Goal: Task Accomplishment & Management: Use online tool/utility

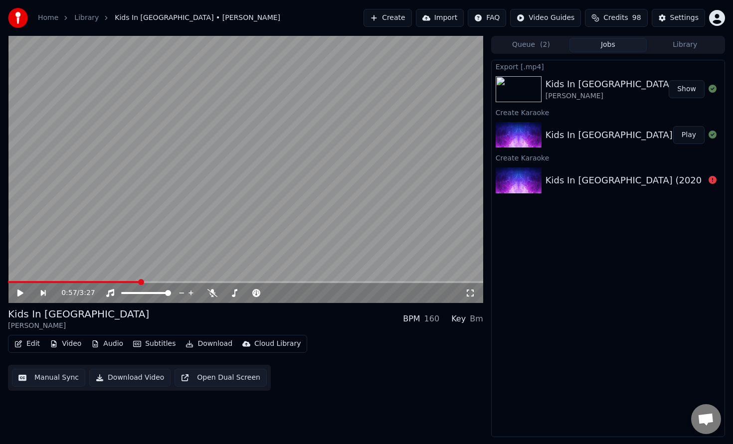
click at [396, 20] on button "Create" at bounding box center [387, 18] width 48 height 18
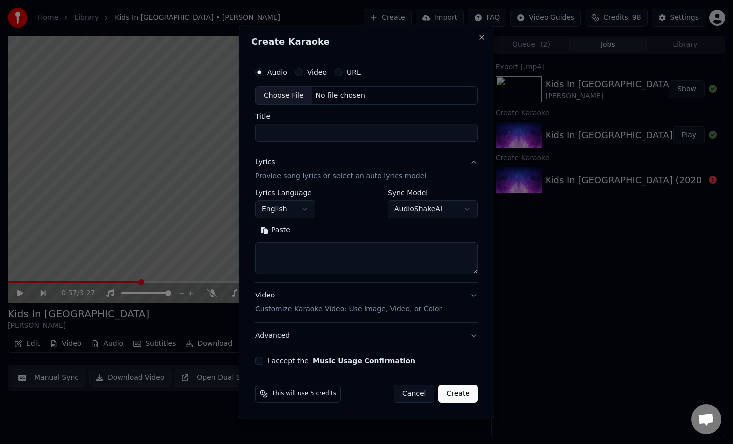
click at [294, 94] on div "Choose File" at bounding box center [284, 96] width 56 height 18
click at [342, 256] on textarea at bounding box center [366, 259] width 222 height 32
type input "**********"
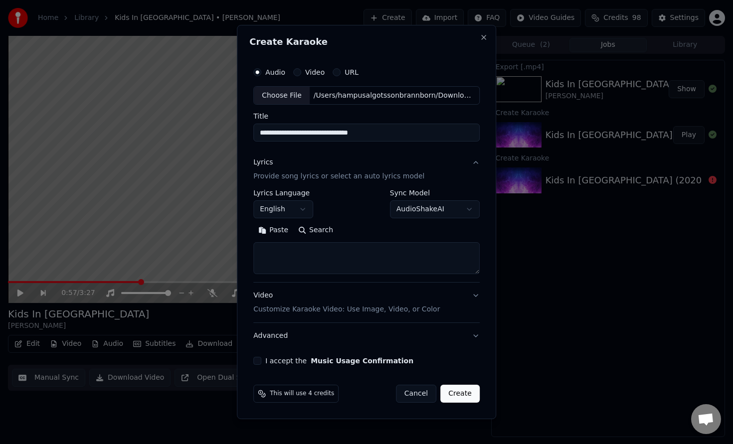
paste textarea "**********"
type textarea "**********"
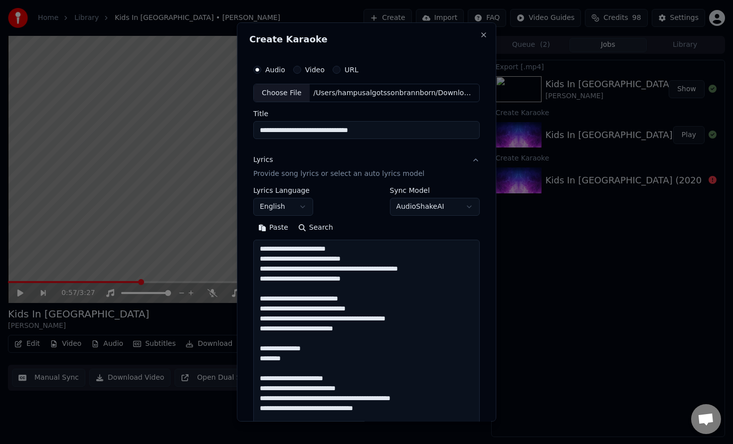
scroll to position [630, 0]
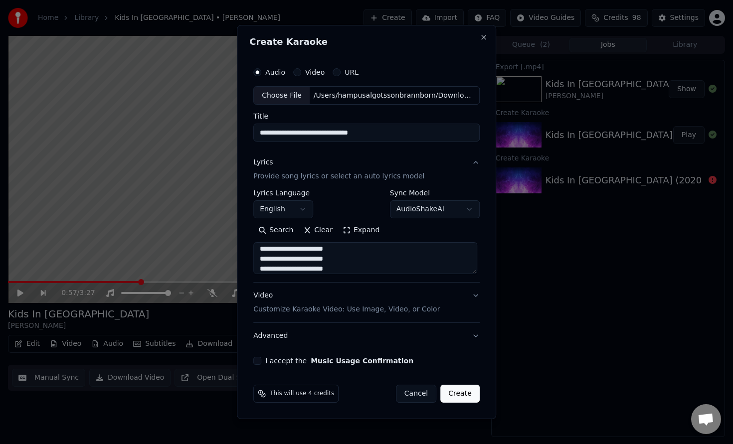
click at [388, 301] on div "Video Customize Karaoke Video: Use Image, Video, or Color" at bounding box center [346, 303] width 186 height 24
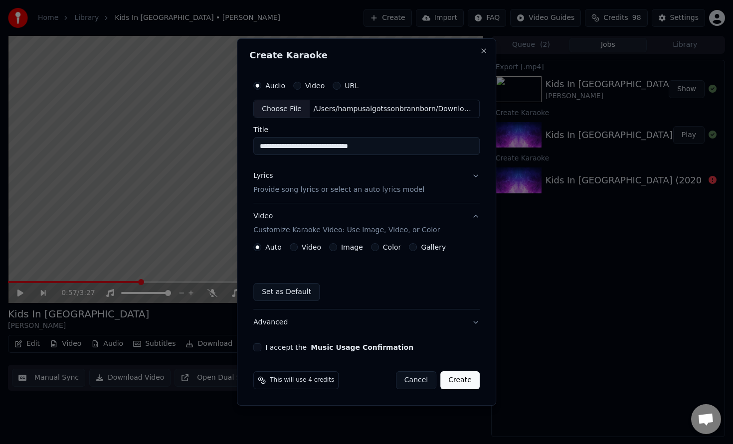
click at [375, 249] on button "Color" at bounding box center [375, 247] width 8 height 8
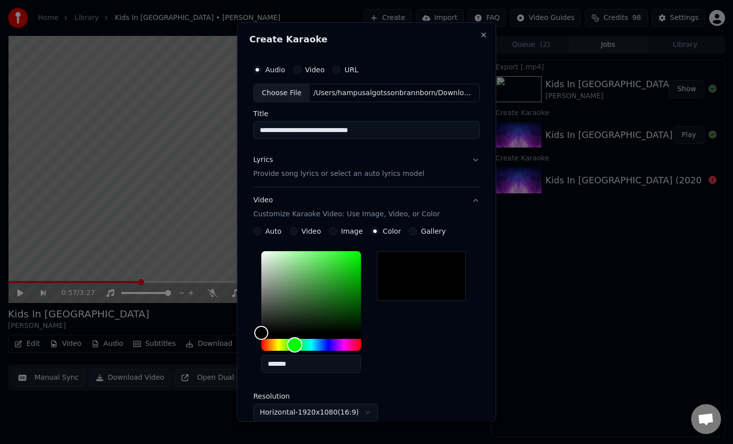
drag, startPoint x: 294, startPoint y: 345, endPoint x: 315, endPoint y: 319, distance: 34.3
click at [296, 345] on div "Hue" at bounding box center [311, 345] width 100 height 12
type input "*******"
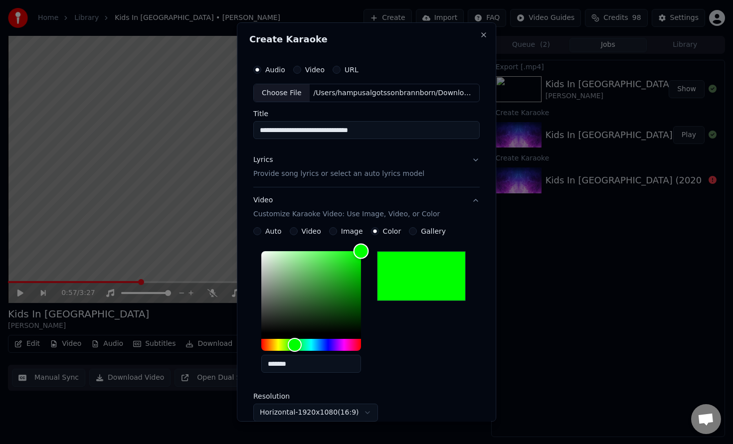
drag, startPoint x: 335, startPoint y: 275, endPoint x: 383, endPoint y: 240, distance: 58.9
click at [383, 240] on div "**********" at bounding box center [366, 343] width 226 height 232
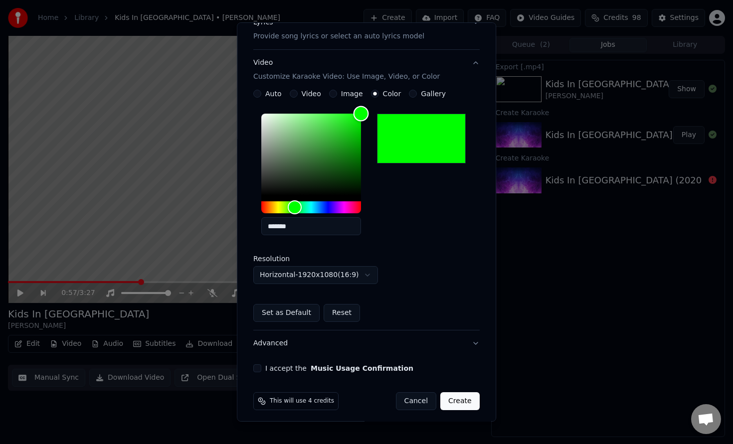
scroll to position [143, 0]
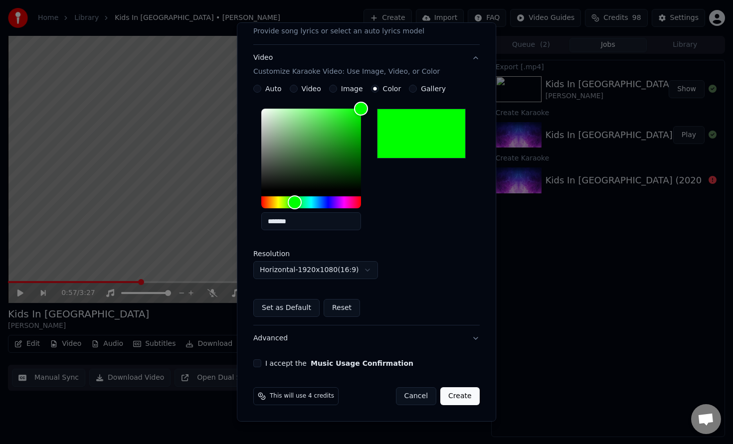
click at [256, 365] on button "I accept the Music Usage Confirmation" at bounding box center [257, 363] width 8 height 8
drag, startPoint x: 458, startPoint y: 396, endPoint x: 520, endPoint y: 384, distance: 63.5
click at [458, 396] on button "Create" at bounding box center [459, 396] width 39 height 18
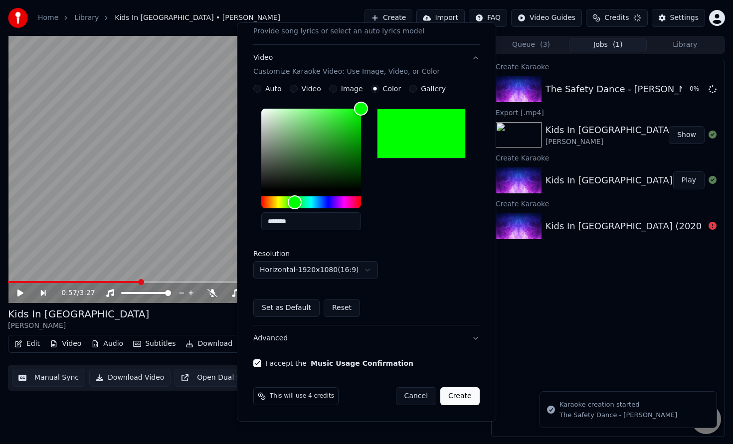
scroll to position [0, 0]
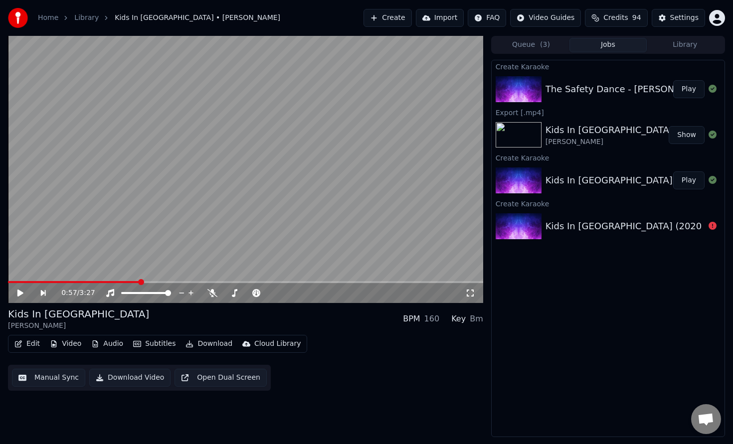
click at [393, 16] on button "Create" at bounding box center [387, 18] width 48 height 18
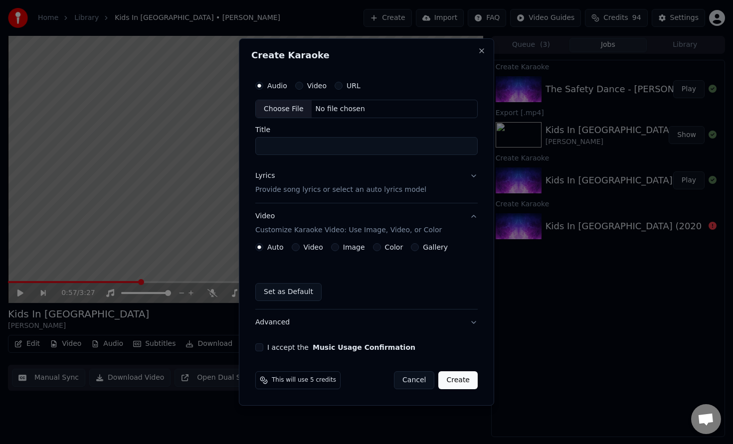
click at [287, 189] on p "Provide song lyrics or select an auto lyrics model" at bounding box center [340, 190] width 171 height 10
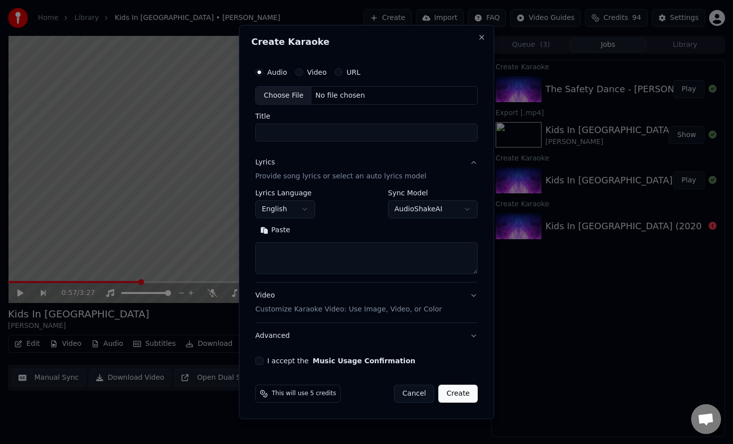
click at [304, 265] on textarea at bounding box center [366, 259] width 222 height 32
paste textarea "**********"
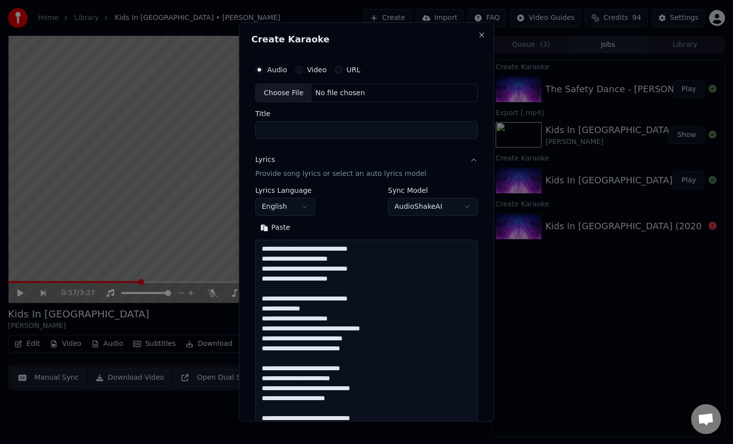
scroll to position [580, 0]
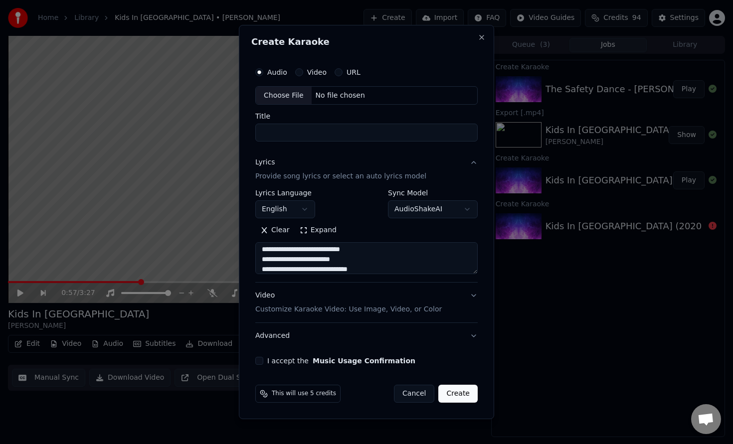
type textarea "**********"
click at [298, 96] on div "Choose File" at bounding box center [284, 96] width 56 height 18
type input "**********"
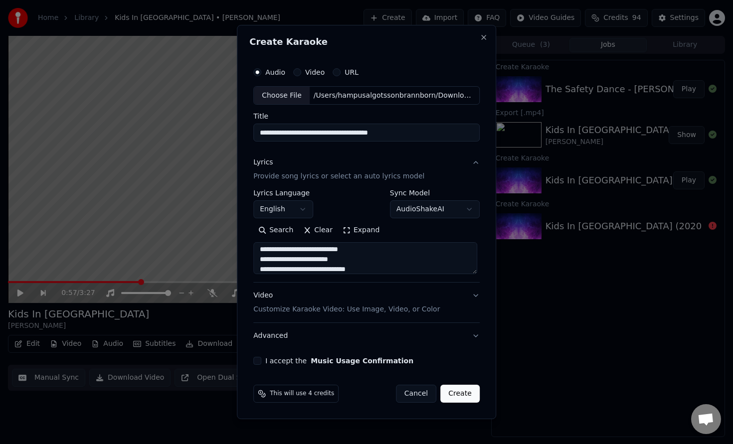
click at [454, 394] on button "Create" at bounding box center [459, 394] width 39 height 18
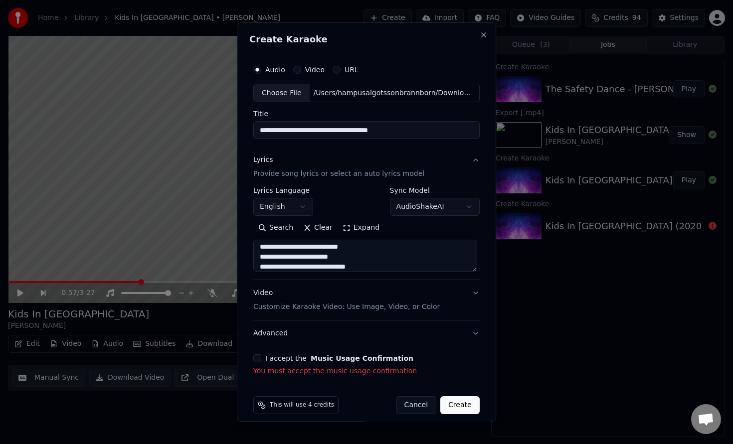
click at [256, 358] on button "I accept the Music Usage Confirmation" at bounding box center [257, 358] width 8 height 8
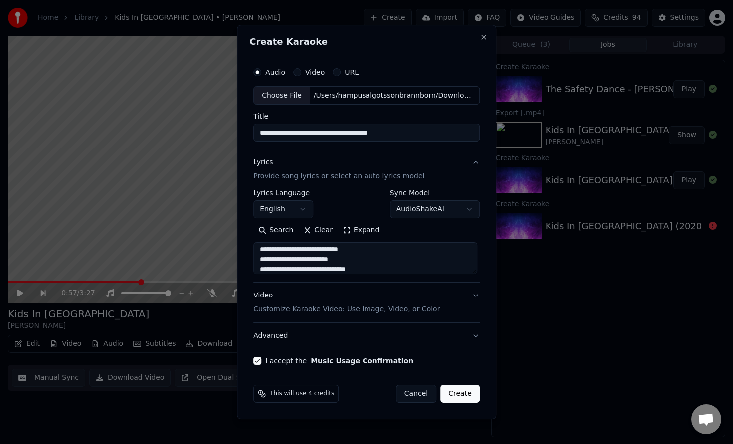
click at [447, 391] on button "Create" at bounding box center [459, 394] width 39 height 18
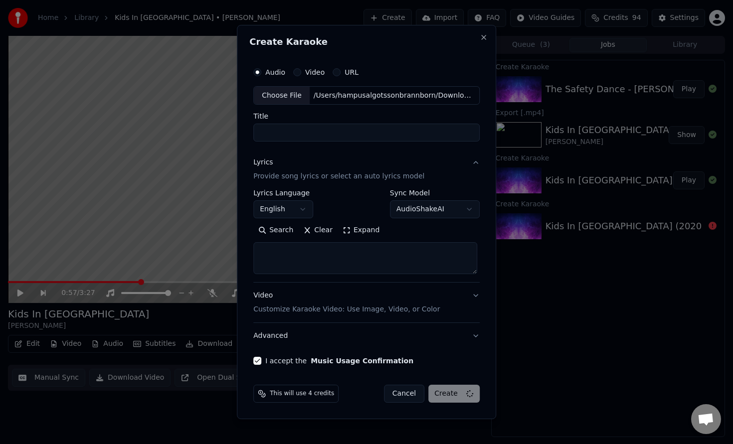
scroll to position [0, 0]
select select
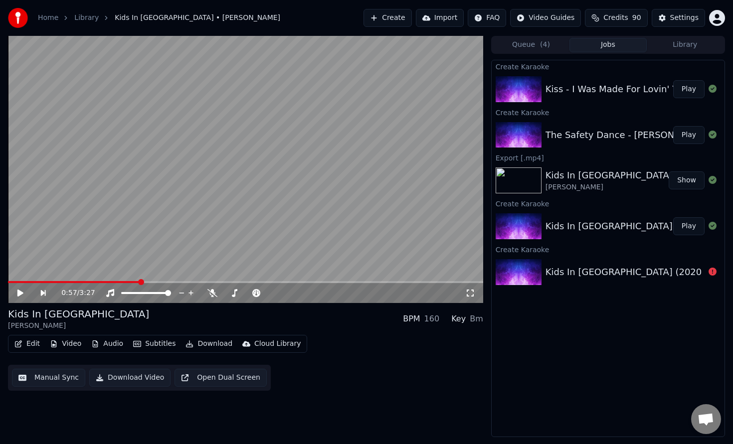
click at [601, 95] on div "Kiss - I Was Made For Lovin' You - KissVEVO" at bounding box center [642, 89] width 194 height 14
click at [573, 83] on div "Kiss - I Was Made For Lovin' You - KissVEVO" at bounding box center [642, 89] width 194 height 14
click at [691, 87] on button "Play" at bounding box center [688, 89] width 31 height 18
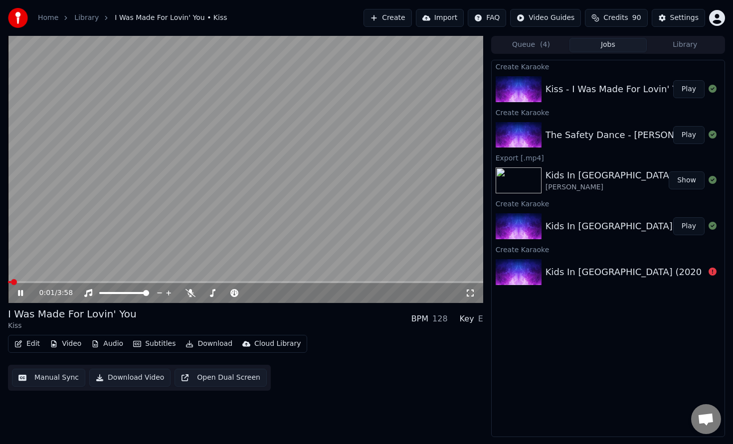
click at [20, 292] on icon at bounding box center [27, 293] width 23 height 8
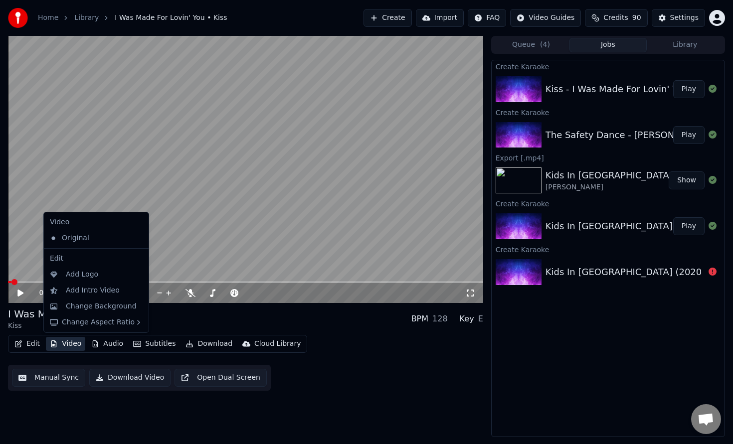
click at [73, 345] on button "Video" at bounding box center [65, 344] width 39 height 14
click at [90, 309] on div "Change Background" at bounding box center [101, 307] width 71 height 10
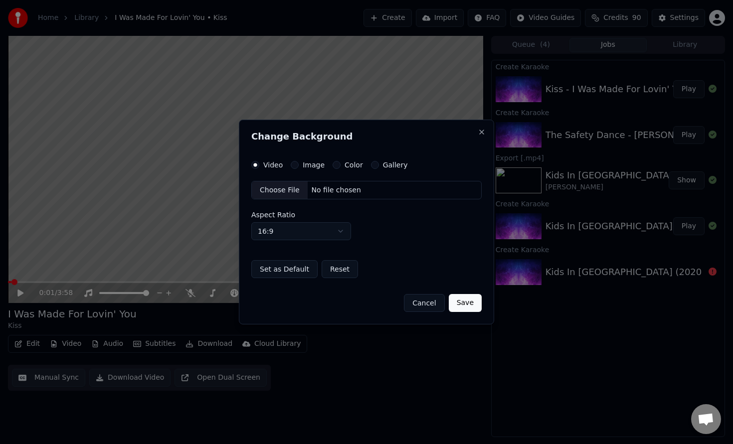
click at [349, 169] on div "Video Image Color Gallery Choose File No file chosen Aspect Ratio 16:9 **** ***…" at bounding box center [366, 220] width 230 height 118
click at [347, 164] on label "Color" at bounding box center [353, 164] width 18 height 7
click at [340, 164] on button "Color" at bounding box center [336, 165] width 8 height 8
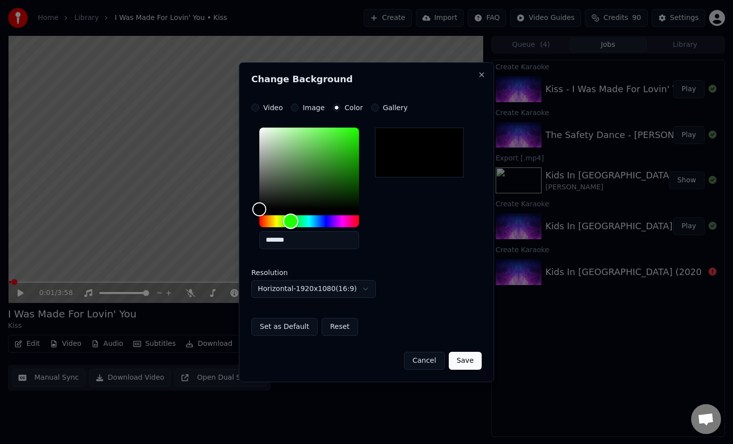
drag, startPoint x: 290, startPoint y: 223, endPoint x: 307, endPoint y: 189, distance: 37.7
click at [291, 222] on div "Hue" at bounding box center [309, 221] width 100 height 12
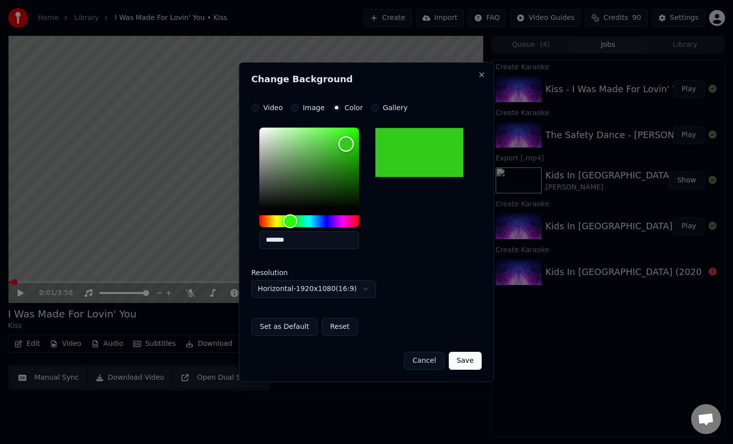
type input "*******"
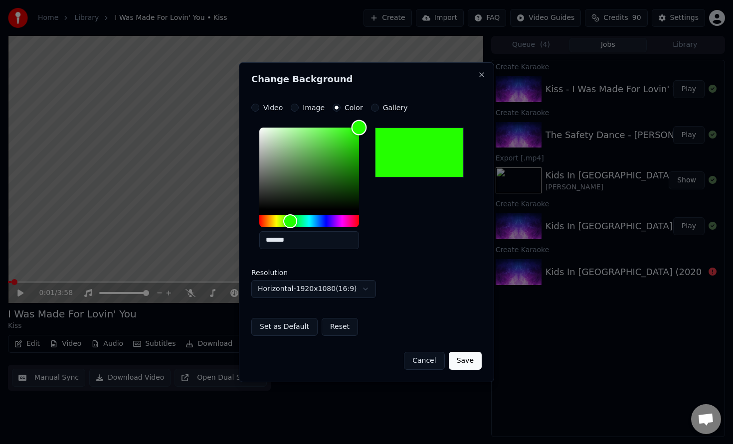
drag, startPoint x: 346, startPoint y: 144, endPoint x: 386, endPoint y: 111, distance: 52.4
click at [386, 113] on div "**********" at bounding box center [366, 220] width 230 height 232
click at [466, 356] on button "Save" at bounding box center [465, 361] width 33 height 18
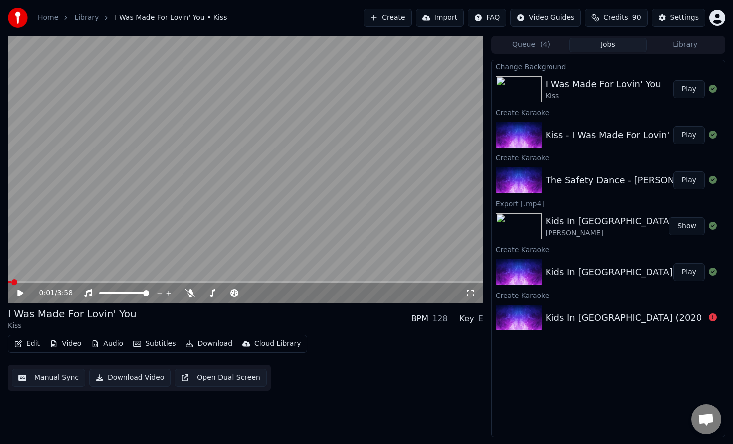
click at [682, 89] on button "Play" at bounding box center [688, 89] width 31 height 18
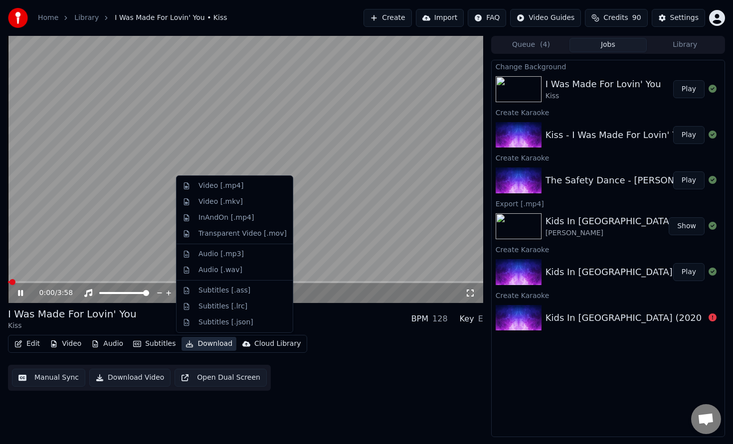
click at [214, 342] on button "Download" at bounding box center [208, 344] width 55 height 14
click at [227, 184] on div "Video [.mp4]" at bounding box center [220, 186] width 45 height 10
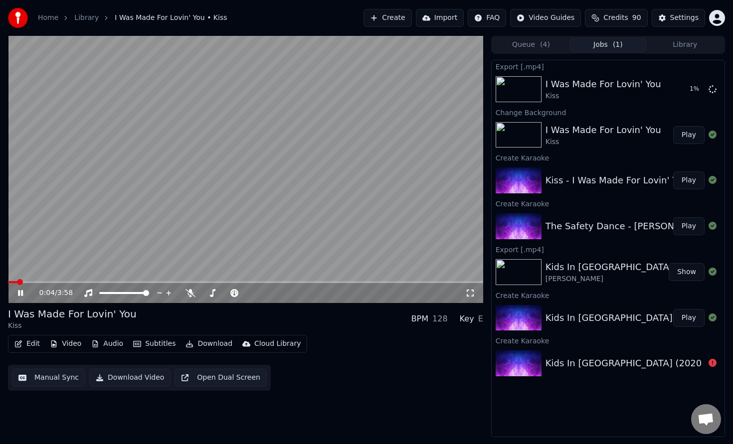
click at [22, 294] on icon at bounding box center [20, 293] width 5 height 6
click at [19, 293] on icon at bounding box center [20, 293] width 6 height 7
click at [22, 292] on icon at bounding box center [20, 293] width 5 height 6
click at [18, 296] on icon at bounding box center [20, 293] width 6 height 7
click at [22, 293] on icon at bounding box center [20, 293] width 5 height 6
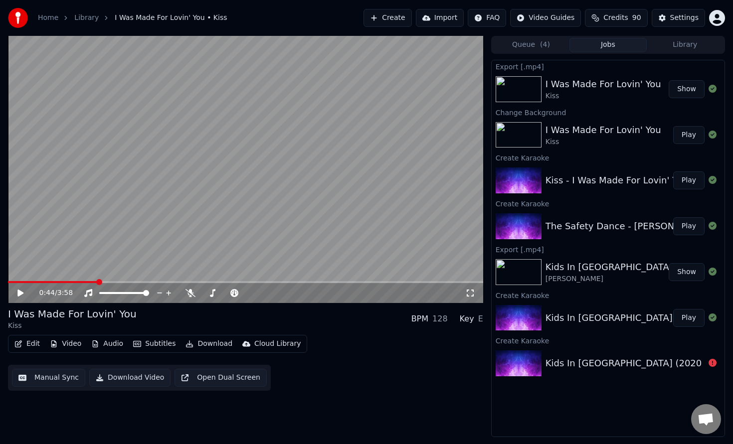
drag, startPoint x: 56, startPoint y: 283, endPoint x: 9, endPoint y: 283, distance: 46.8
click at [9, 283] on div "0:44 / 3:58" at bounding box center [245, 293] width 475 height 20
click at [18, 282] on span at bounding box center [53, 282] width 90 height 2
click at [37, 282] on span at bounding box center [245, 282] width 475 height 2
click at [19, 296] on icon at bounding box center [20, 293] width 6 height 7
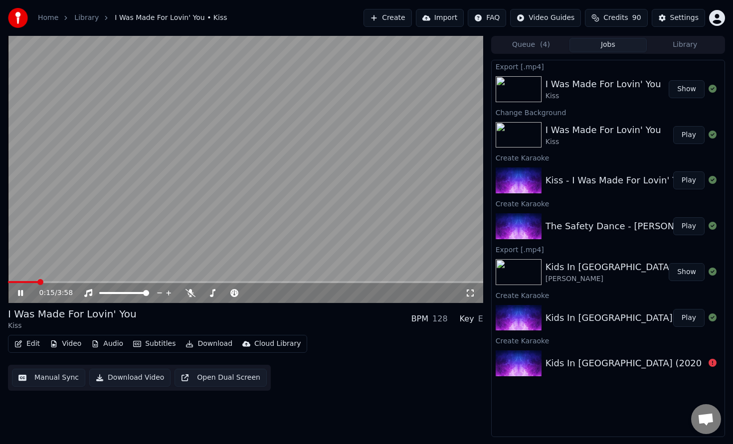
click at [20, 294] on icon at bounding box center [27, 293] width 23 height 8
click at [20, 294] on icon at bounding box center [20, 293] width 6 height 7
click at [20, 292] on icon at bounding box center [27, 293] width 23 height 8
click at [20, 292] on icon at bounding box center [20, 293] width 6 height 7
click at [23, 294] on icon at bounding box center [27, 293] width 23 height 8
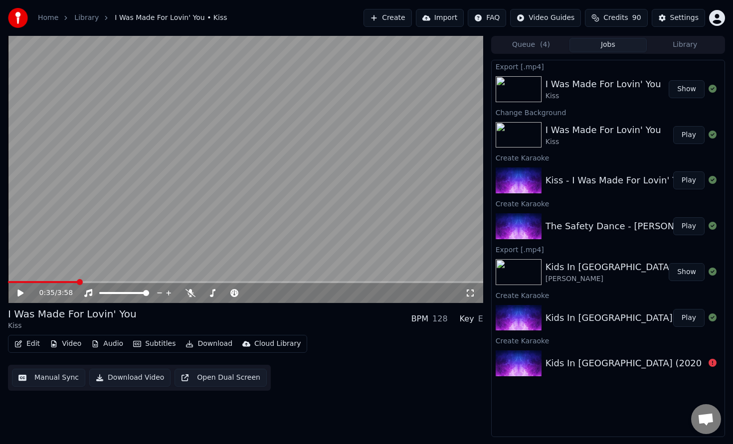
click at [77, 281] on span at bounding box center [245, 282] width 475 height 2
click at [16, 291] on icon at bounding box center [27, 293] width 23 height 8
click at [19, 293] on icon at bounding box center [20, 293] width 5 height 6
click at [387, 16] on button "Create" at bounding box center [387, 18] width 48 height 18
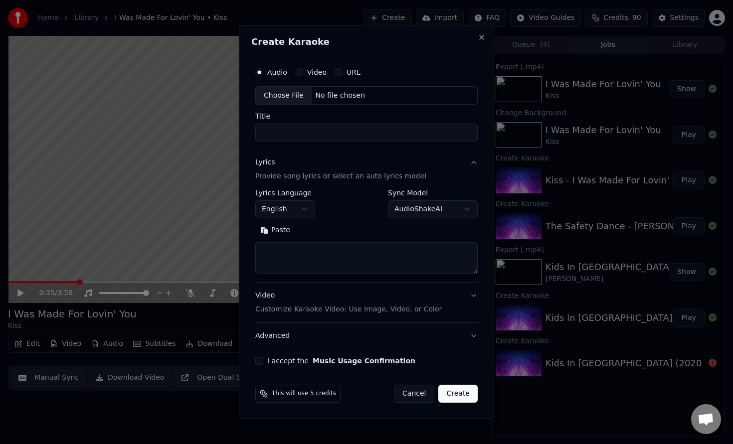
click at [303, 249] on textarea at bounding box center [366, 259] width 222 height 32
paste textarea "**********"
type textarea "**********"
click at [289, 94] on div "Choose File" at bounding box center [284, 96] width 56 height 18
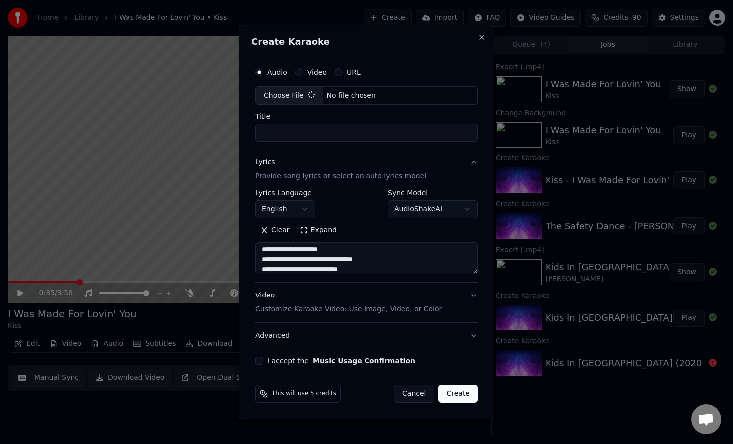
type input "**********"
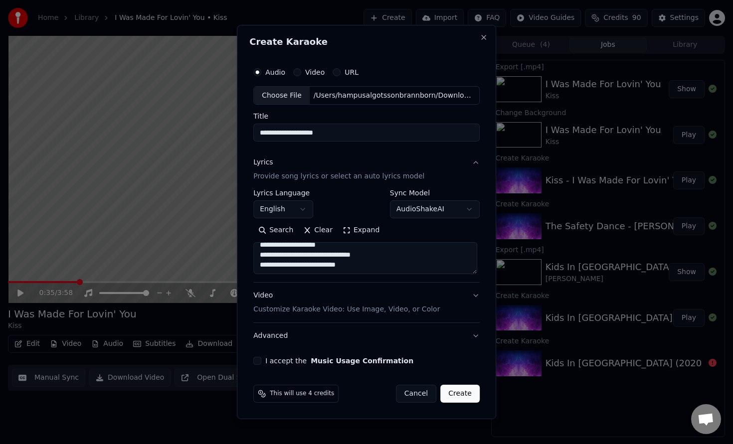
click at [258, 360] on button "I accept the Music Usage Confirmation" at bounding box center [257, 361] width 8 height 8
click at [471, 296] on button "Video Customize Karaoke Video: Use Image, Video, or Color" at bounding box center [366, 303] width 226 height 40
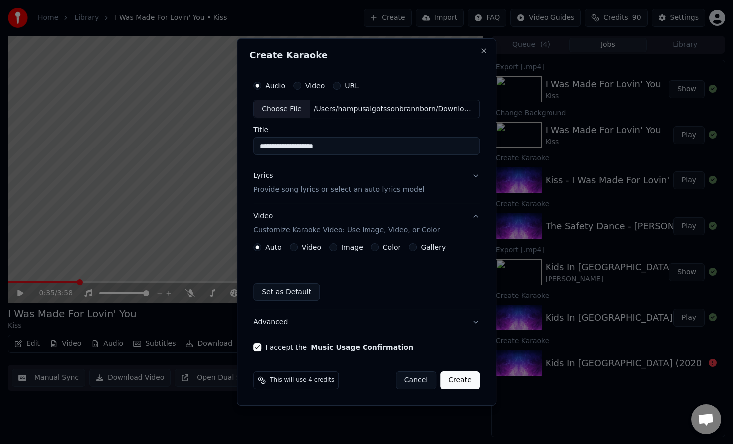
click at [393, 249] on label "Color" at bounding box center [392, 247] width 18 height 7
click at [379, 249] on button "Color" at bounding box center [375, 247] width 8 height 8
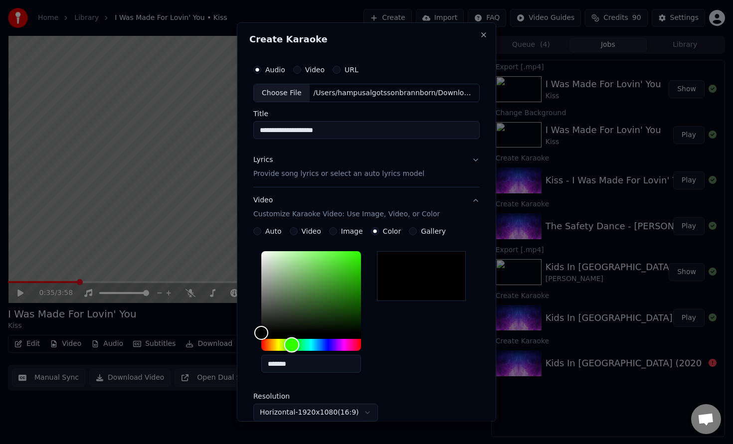
drag, startPoint x: 291, startPoint y: 344, endPoint x: 301, endPoint y: 338, distance: 11.6
click at [295, 344] on div "Hue" at bounding box center [311, 345] width 100 height 12
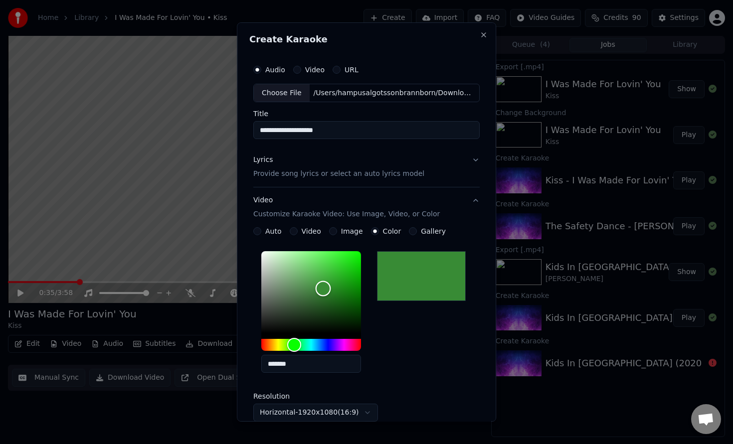
type input "*******"
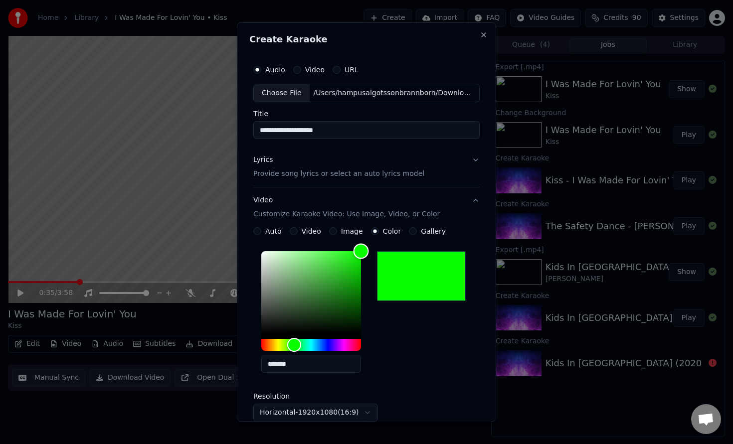
drag, startPoint x: 324, startPoint y: 289, endPoint x: 385, endPoint y: 240, distance: 78.1
click at [385, 240] on div "**********" at bounding box center [366, 343] width 226 height 232
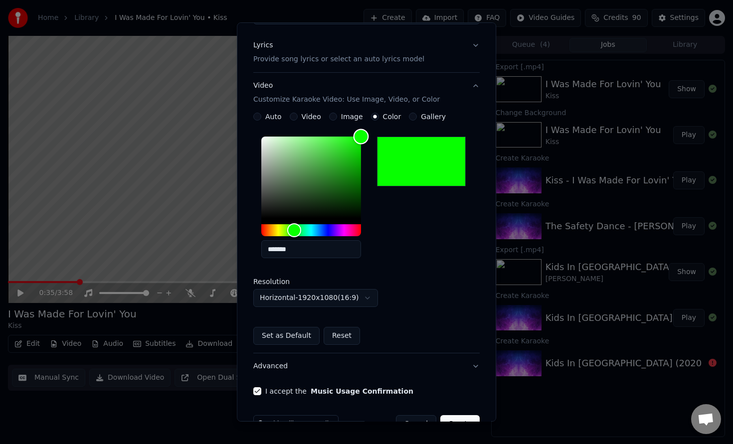
scroll to position [143, 0]
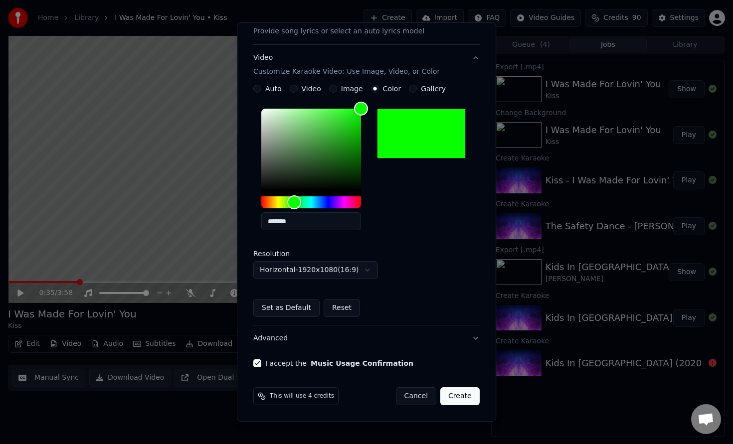
click at [468, 397] on button "Create" at bounding box center [459, 396] width 39 height 18
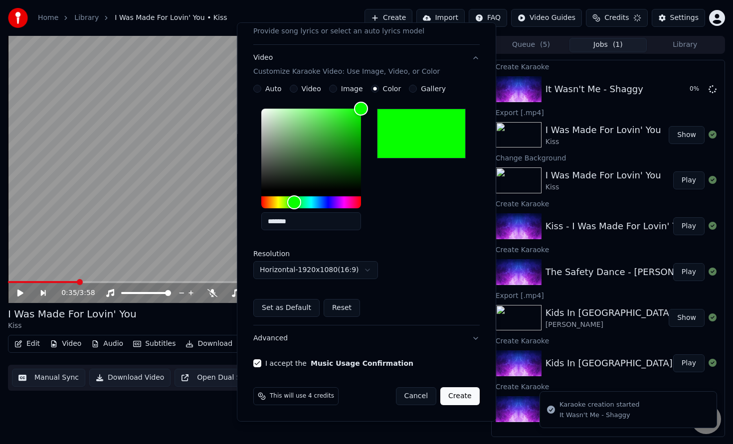
scroll to position [0, 0]
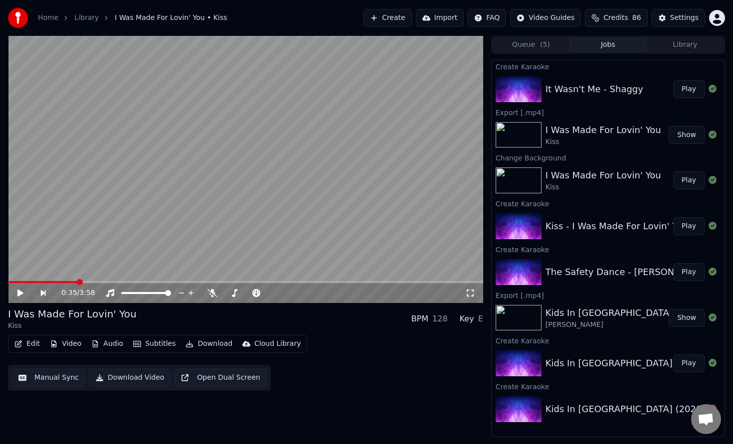
drag, startPoint x: 72, startPoint y: 280, endPoint x: 59, endPoint y: 281, distance: 13.0
click at [59, 281] on div "0:35 / 3:58" at bounding box center [245, 169] width 475 height 267
click at [55, 283] on span at bounding box center [32, 282] width 48 height 2
click at [22, 294] on icon at bounding box center [27, 293] width 23 height 8
click at [649, 92] on div "It Wasn't Me - Shaggy" at bounding box center [609, 89] width 128 height 14
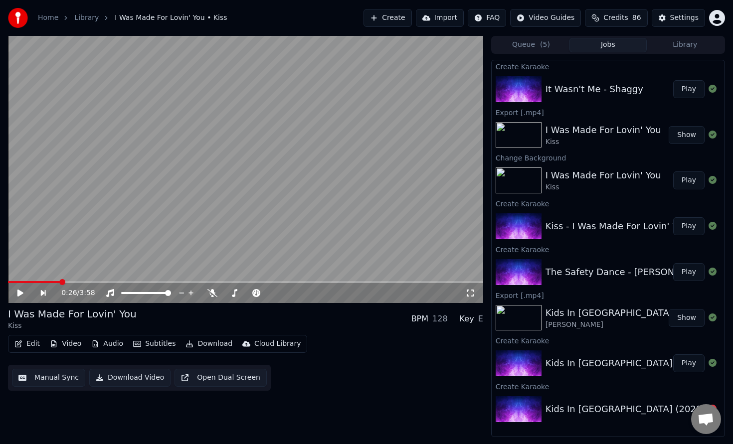
click at [699, 90] on button "Play" at bounding box center [688, 89] width 31 height 18
click at [20, 292] on icon at bounding box center [27, 293] width 23 height 8
click at [20, 292] on icon at bounding box center [20, 293] width 6 height 7
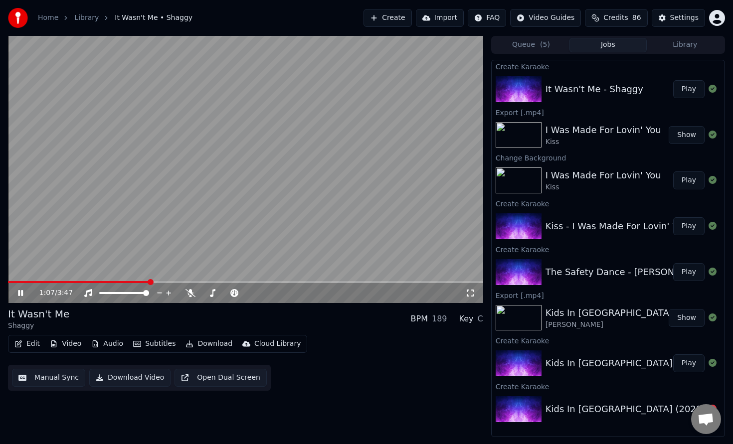
click at [23, 294] on icon at bounding box center [27, 293] width 23 height 8
click at [141, 345] on button "Subtitles" at bounding box center [154, 344] width 50 height 14
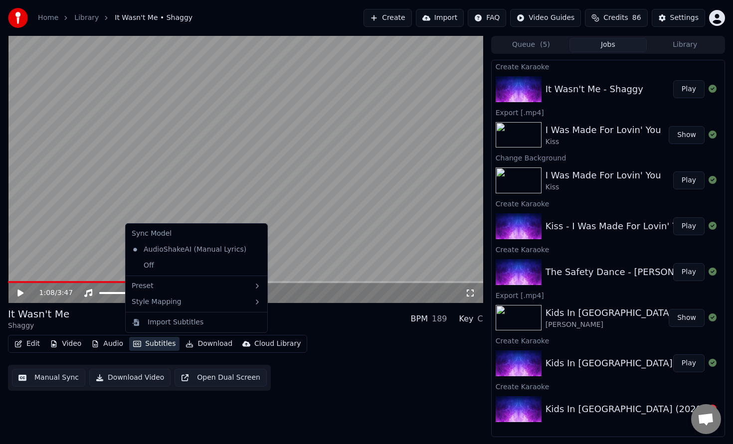
click at [162, 342] on button "Subtitles" at bounding box center [154, 344] width 50 height 14
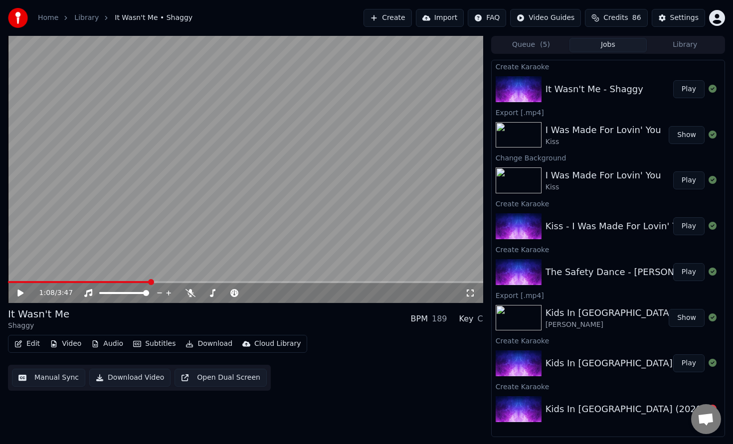
click at [30, 342] on button "Edit" at bounding box center [26, 344] width 33 height 14
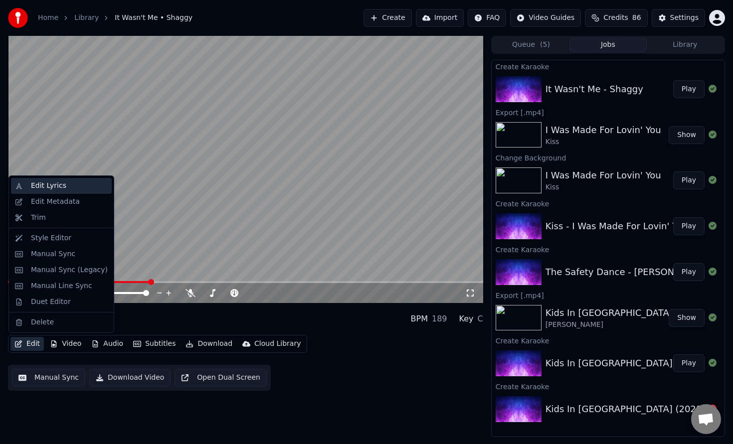
click at [55, 187] on div "Edit Lyrics" at bounding box center [48, 186] width 35 height 10
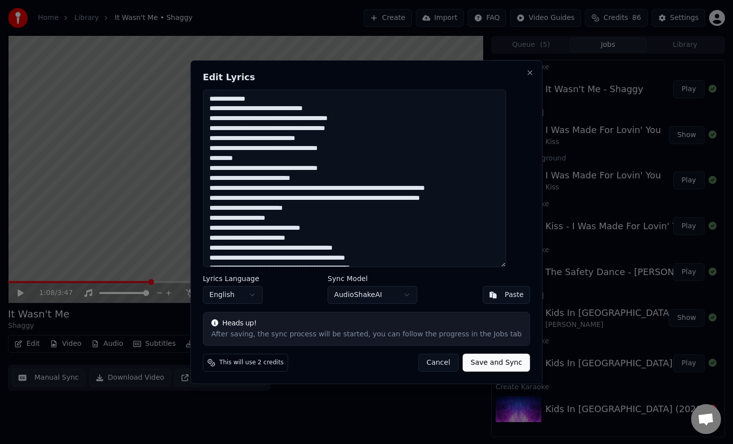
scroll to position [14, 0]
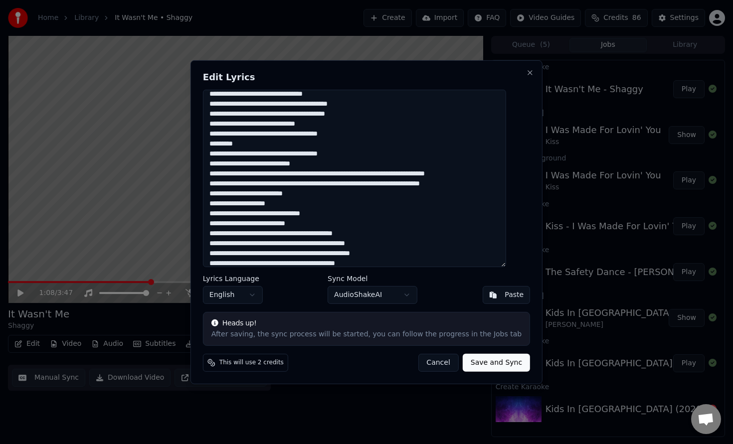
drag, startPoint x: 274, startPoint y: 176, endPoint x: 216, endPoint y: 172, distance: 58.0
click at [216, 172] on textarea at bounding box center [354, 177] width 303 height 177
drag, startPoint x: 276, startPoint y: 184, endPoint x: 268, endPoint y: 184, distance: 8.0
click at [268, 184] on textarea at bounding box center [354, 177] width 303 height 177
click at [276, 184] on textarea at bounding box center [354, 177] width 303 height 177
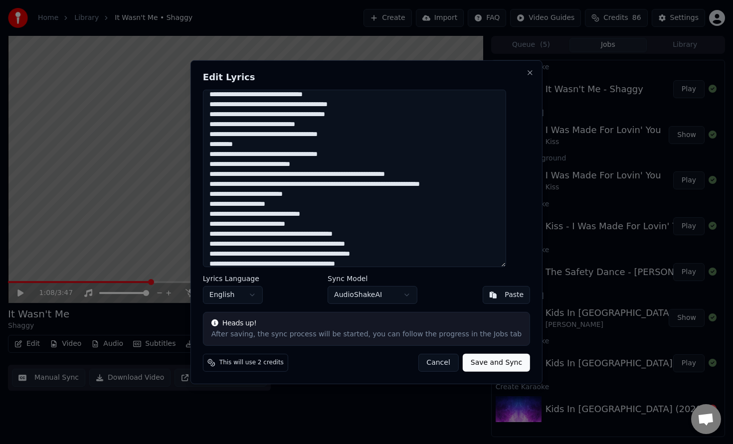
drag, startPoint x: 274, startPoint y: 184, endPoint x: 203, endPoint y: 181, distance: 71.3
click at [203, 181] on div "Edit Lyrics Lyrics Language English Sync Model AudioShakeAI Paste Heads up! Aft…" at bounding box center [366, 222] width 352 height 324
click at [224, 174] on textarea at bounding box center [354, 177] width 303 height 177
click at [250, 183] on textarea at bounding box center [354, 177] width 303 height 177
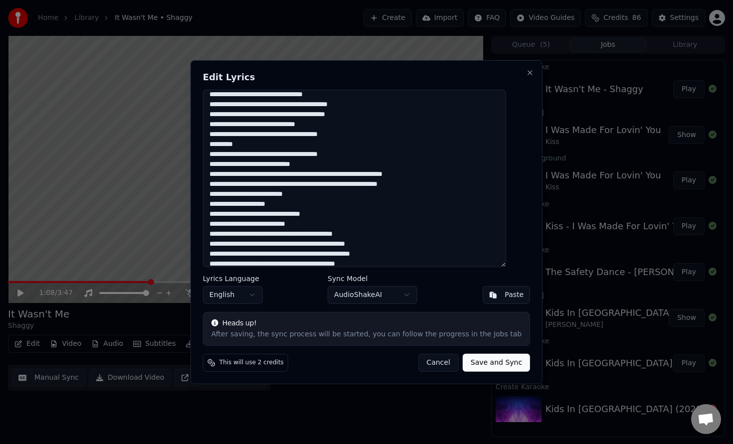
click at [250, 183] on textarea at bounding box center [354, 177] width 303 height 177
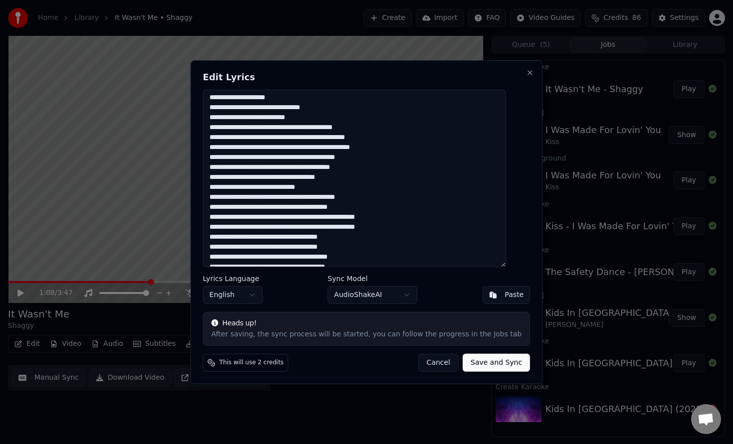
scroll to position [109, 0]
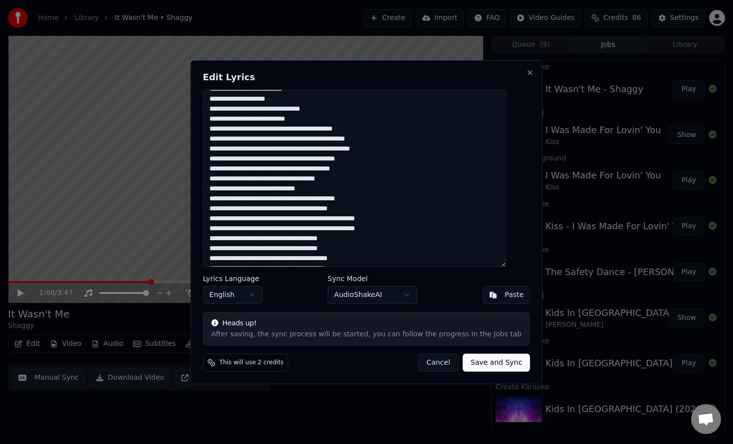
drag, startPoint x: 410, startPoint y: 229, endPoint x: 217, endPoint y: 226, distance: 192.4
click at [209, 229] on div "Edit Lyrics Lyrics Language English Sync Model AudioShakeAI Paste Heads up! Aft…" at bounding box center [366, 222] width 352 height 324
drag, startPoint x: 277, startPoint y: 220, endPoint x: 206, endPoint y: 218, distance: 70.8
click at [206, 218] on div "Edit Lyrics Lyrics Language English Sync Model AudioShakeAI Paste Heads up! Aft…" at bounding box center [366, 222] width 352 height 324
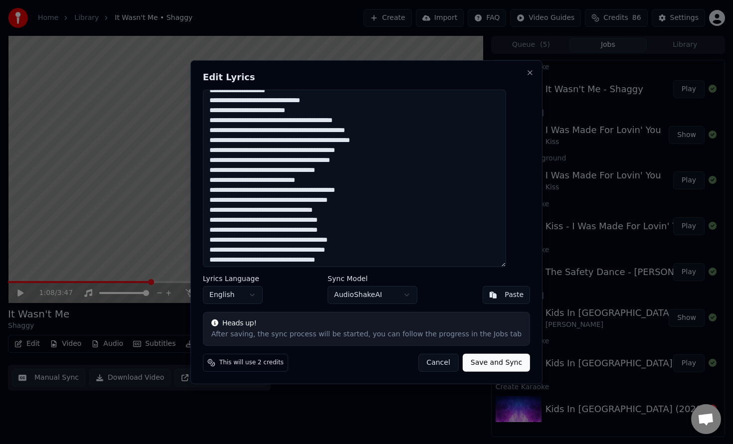
scroll to position [117, 0]
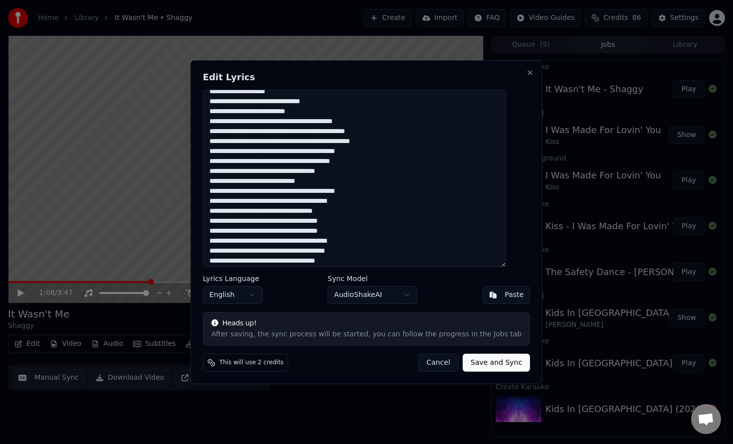
click at [335, 202] on textarea at bounding box center [354, 177] width 303 height 177
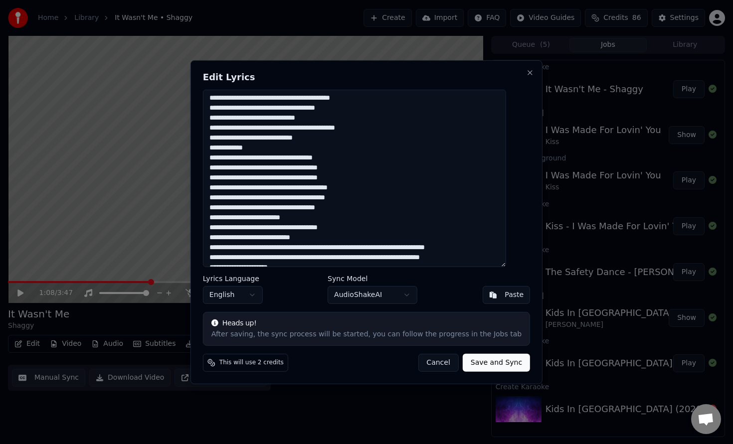
scroll to position [169, 0]
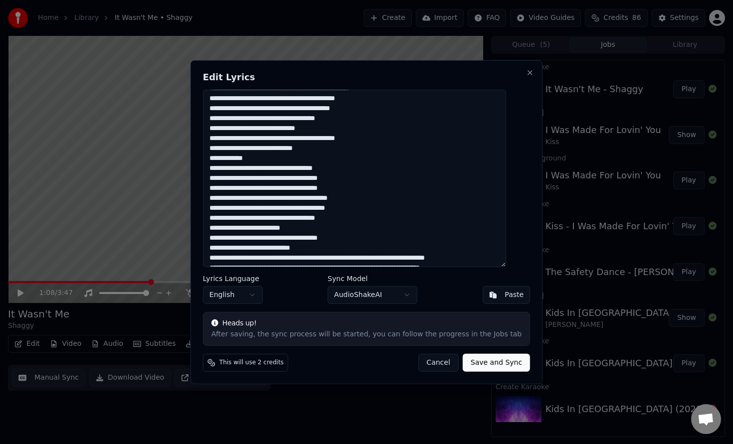
click at [265, 157] on textarea at bounding box center [354, 177] width 303 height 177
click at [315, 168] on textarea at bounding box center [354, 177] width 303 height 177
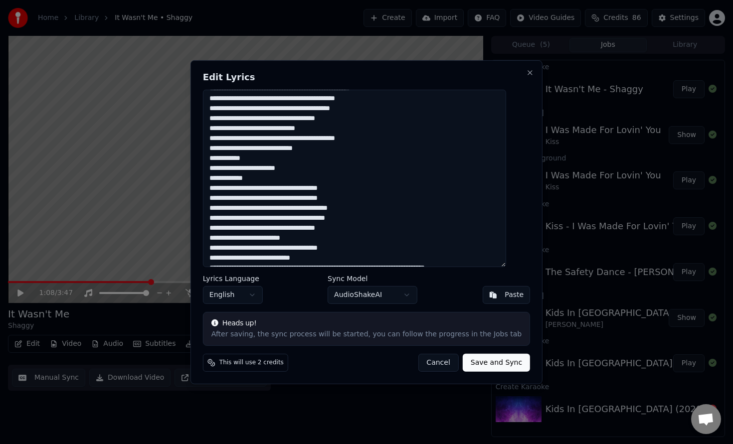
click at [316, 181] on textarea at bounding box center [354, 177] width 303 height 177
click at [316, 188] on textarea at bounding box center [354, 177] width 303 height 177
click at [356, 186] on textarea at bounding box center [354, 177] width 303 height 177
click at [310, 189] on textarea at bounding box center [354, 177] width 303 height 177
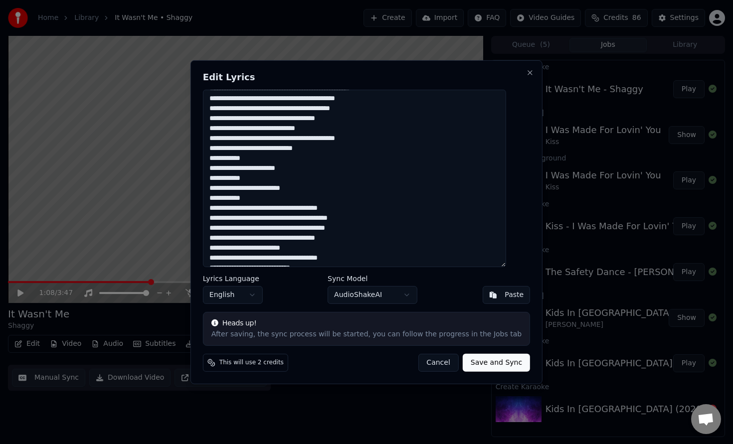
click at [327, 209] on textarea at bounding box center [354, 177] width 303 height 177
click at [333, 216] on textarea at bounding box center [354, 177] width 303 height 177
click at [337, 229] on textarea at bounding box center [354, 177] width 303 height 177
click at [333, 237] on textarea at bounding box center [354, 177] width 303 height 177
click at [324, 249] on textarea at bounding box center [354, 177] width 303 height 177
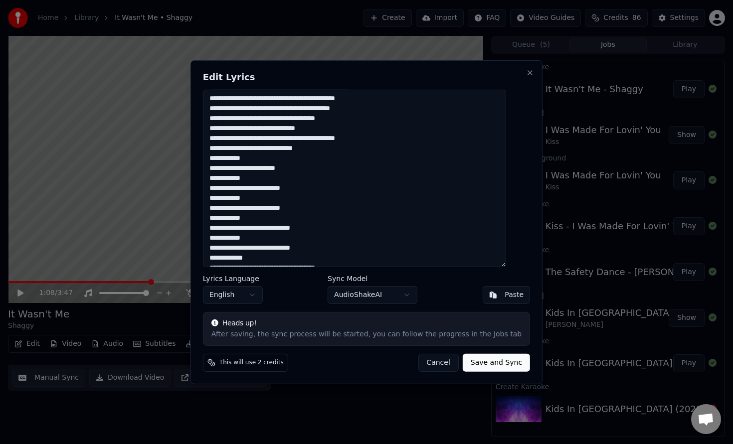
click at [300, 259] on textarea at bounding box center [354, 177] width 303 height 177
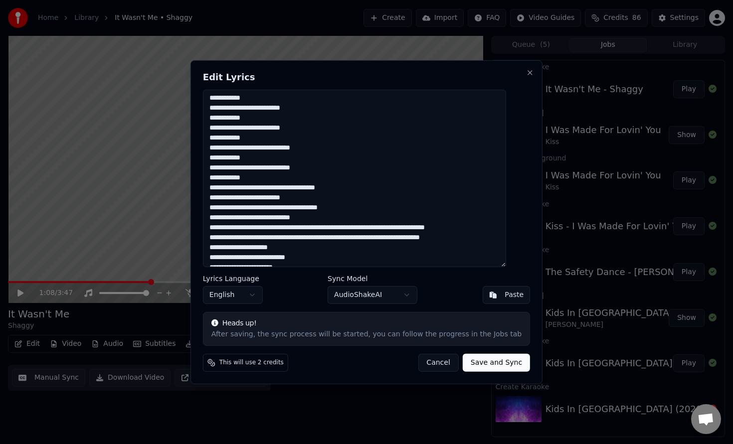
click at [318, 190] on textarea at bounding box center [354, 177] width 303 height 177
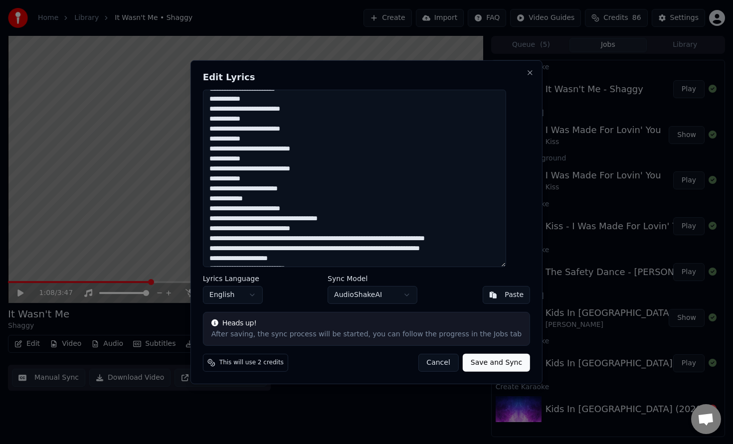
click at [304, 195] on textarea at bounding box center [354, 177] width 303 height 177
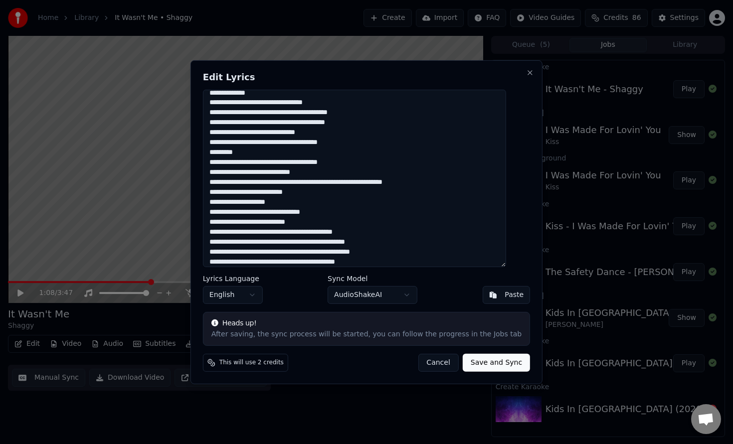
scroll to position [0, 0]
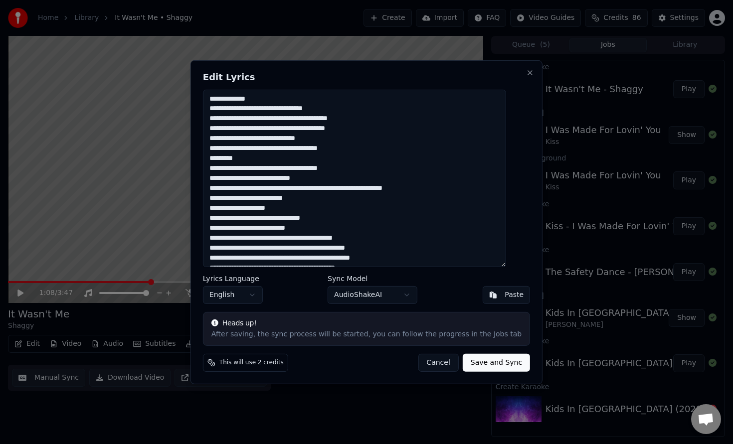
drag, startPoint x: 350, startPoint y: 169, endPoint x: 378, endPoint y: 164, distance: 28.3
click at [350, 169] on textarea at bounding box center [354, 177] width 303 height 177
click at [325, 188] on textarea at bounding box center [354, 177] width 303 height 177
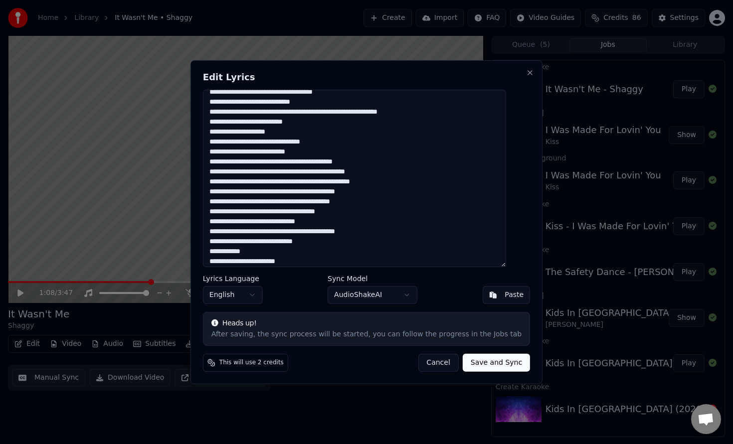
scroll to position [74, 0]
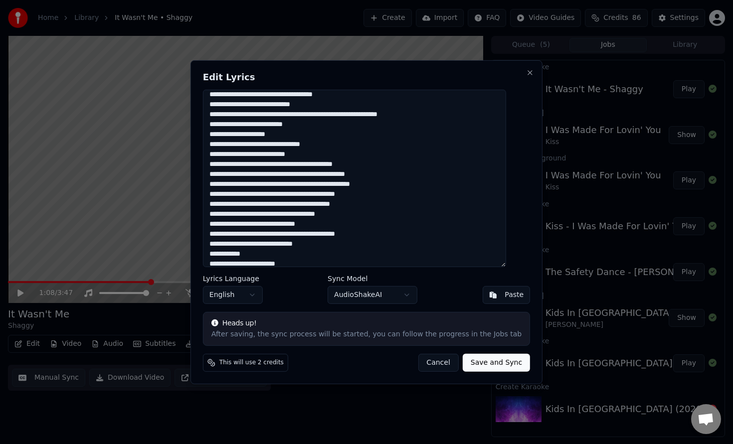
drag, startPoint x: 275, startPoint y: 174, endPoint x: 285, endPoint y: 172, distance: 10.1
click at [275, 174] on textarea at bounding box center [354, 177] width 303 height 177
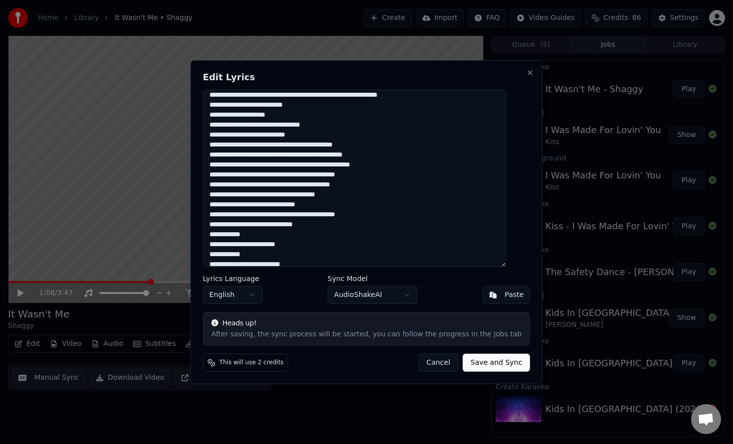
scroll to position [0, 0]
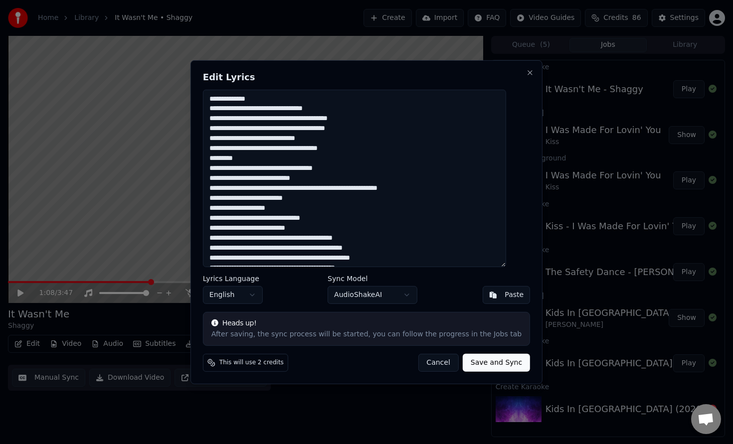
type textarea "**********"
click at [495, 363] on button "Save and Sync" at bounding box center [496, 363] width 67 height 18
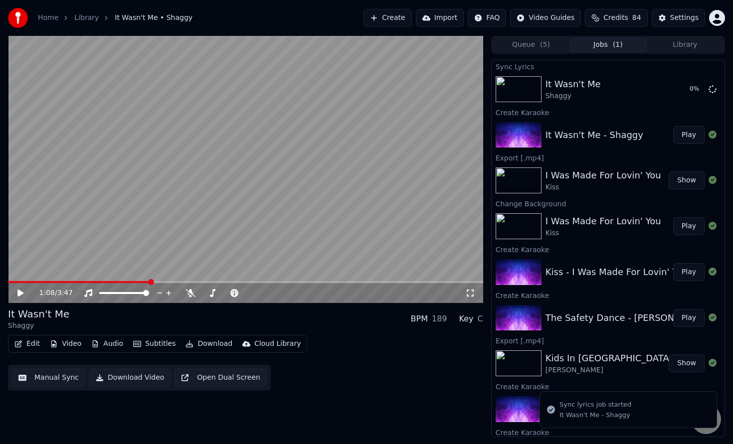
click at [62, 280] on video at bounding box center [245, 169] width 475 height 267
click at [60, 281] on span at bounding box center [79, 282] width 143 height 2
click at [23, 293] on icon at bounding box center [27, 293] width 23 height 8
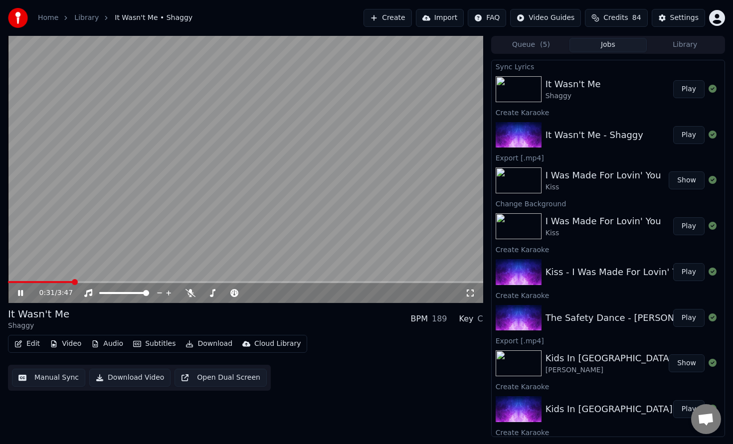
click at [19, 292] on icon at bounding box center [20, 293] width 5 height 6
click at [690, 89] on button "Play" at bounding box center [688, 89] width 31 height 18
click at [147, 281] on span at bounding box center [245, 282] width 475 height 2
click at [96, 280] on video at bounding box center [245, 169] width 475 height 267
click at [89, 283] on span at bounding box center [48, 282] width 81 height 2
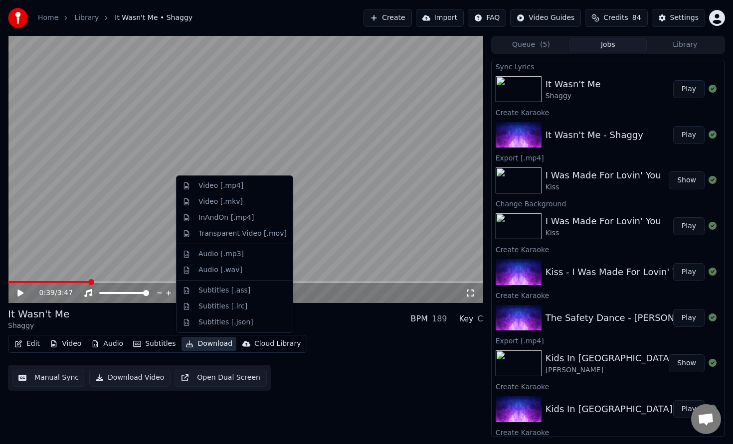
click at [207, 346] on button "Download" at bounding box center [208, 344] width 55 height 14
click at [216, 189] on div "Video [.mp4]" at bounding box center [220, 186] width 45 height 10
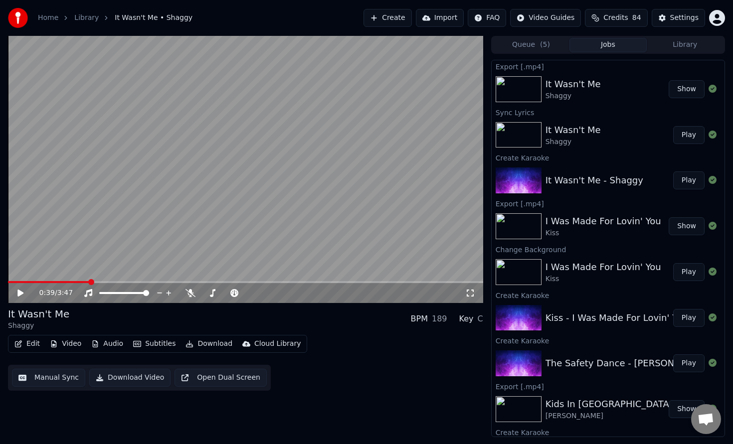
click at [408, 21] on button "Create" at bounding box center [387, 18] width 48 height 18
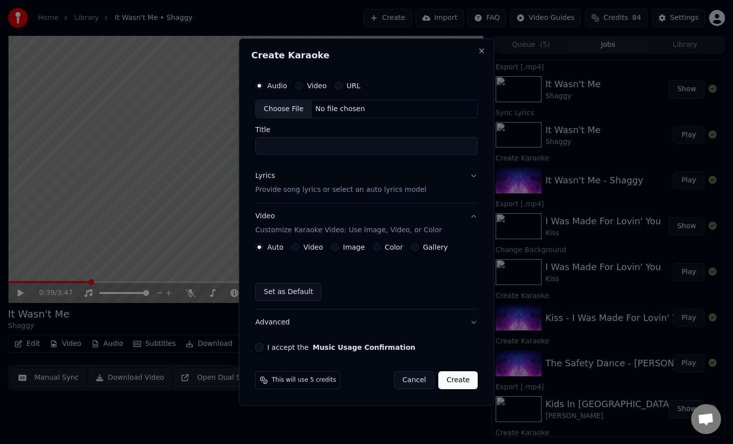
click at [303, 183] on div "Lyrics Provide song lyrics or select an auto lyrics model" at bounding box center [340, 183] width 171 height 24
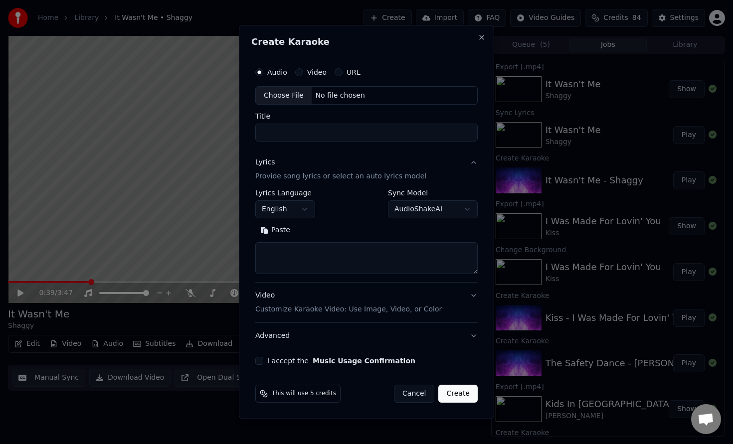
click at [297, 259] on textarea at bounding box center [366, 259] width 222 height 32
paste textarea "**********"
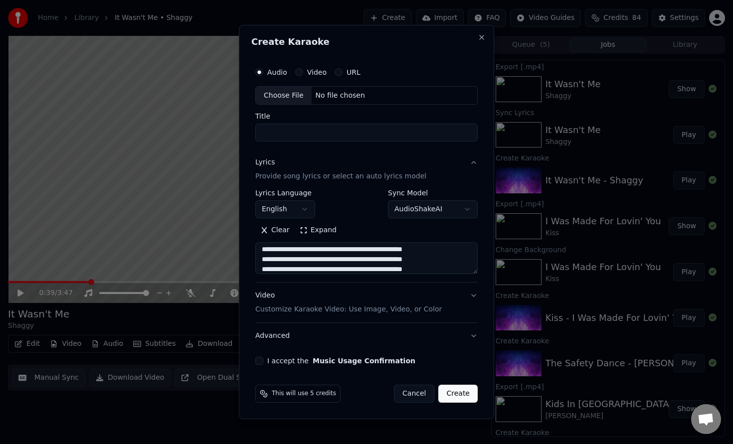
type textarea "**********"
click at [287, 97] on div "Choose File" at bounding box center [284, 96] width 56 height 18
type input "**********"
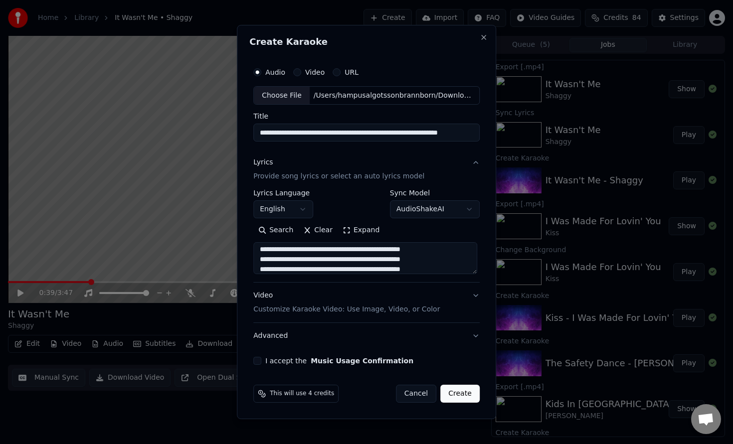
click at [410, 297] on div "Video Customize Karaoke Video: Use Image, Video, or Color" at bounding box center [346, 303] width 186 height 24
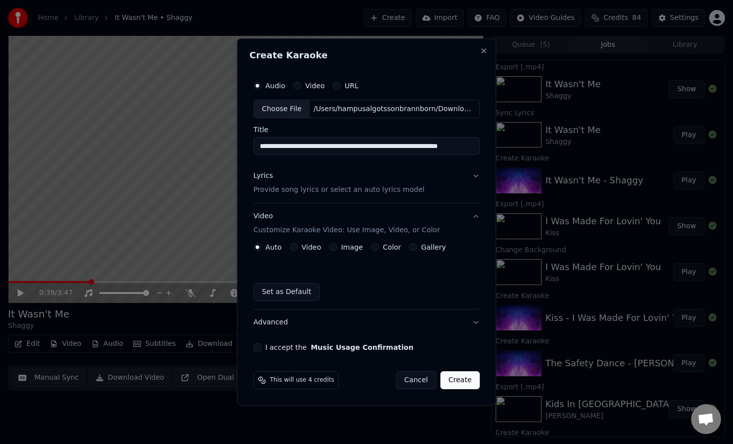
click at [330, 247] on button "Image" at bounding box center [333, 247] width 8 height 8
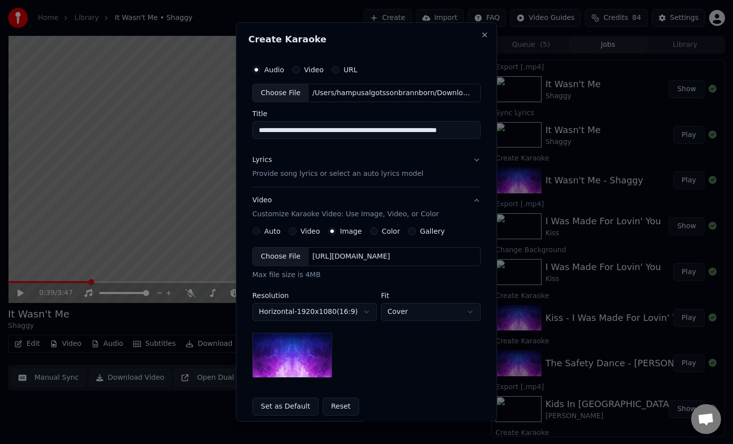
click at [383, 232] on label "Color" at bounding box center [391, 231] width 18 height 7
click at [378, 232] on button "Color" at bounding box center [374, 231] width 8 height 8
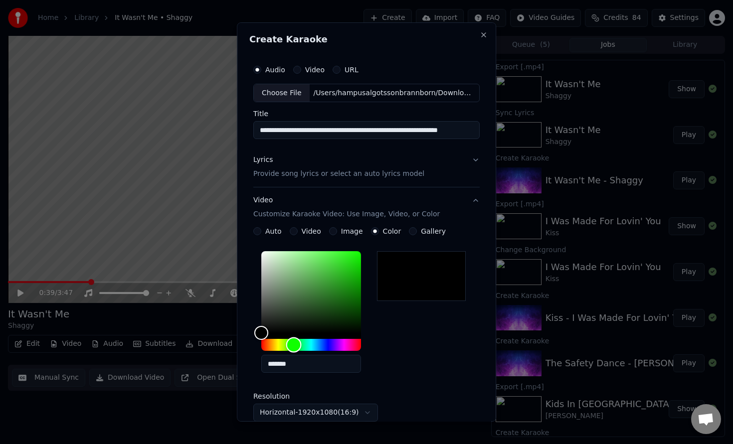
drag, startPoint x: 295, startPoint y: 342, endPoint x: 305, endPoint y: 334, distance: 12.8
click at [295, 342] on div "Hue" at bounding box center [311, 345] width 100 height 12
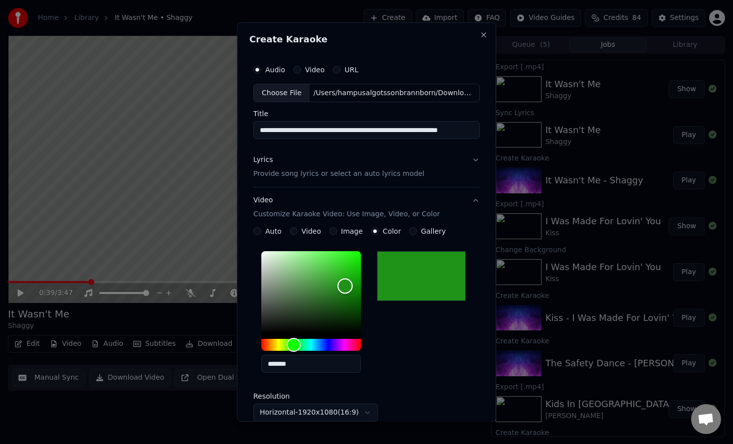
type input "*******"
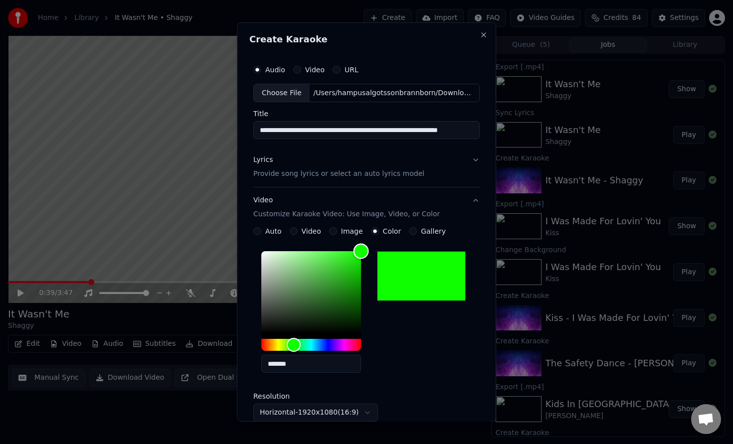
drag, startPoint x: 346, startPoint y: 286, endPoint x: 384, endPoint y: 242, distance: 58.3
click at [384, 242] on div "**********" at bounding box center [366, 343] width 226 height 232
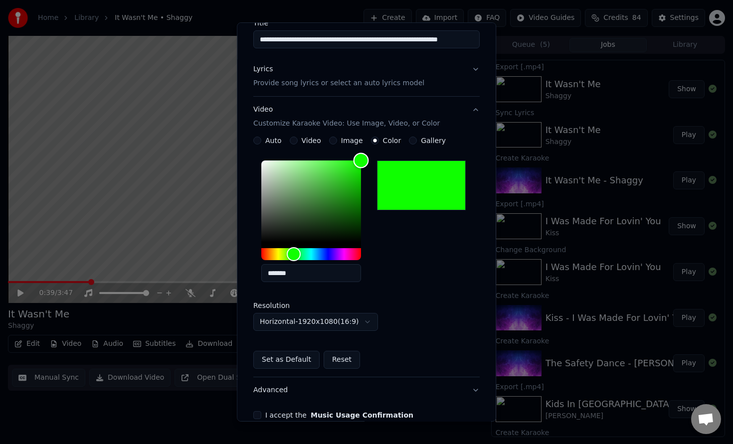
scroll to position [143, 0]
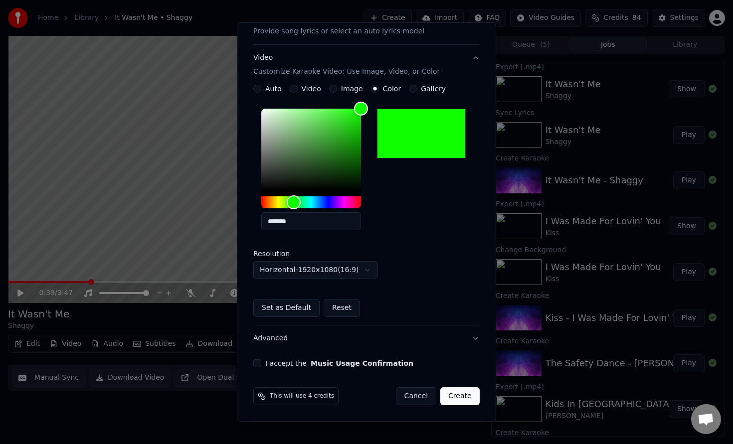
click at [256, 364] on button "I accept the Music Usage Confirmation" at bounding box center [257, 363] width 8 height 8
click at [460, 392] on button "Create" at bounding box center [459, 396] width 39 height 18
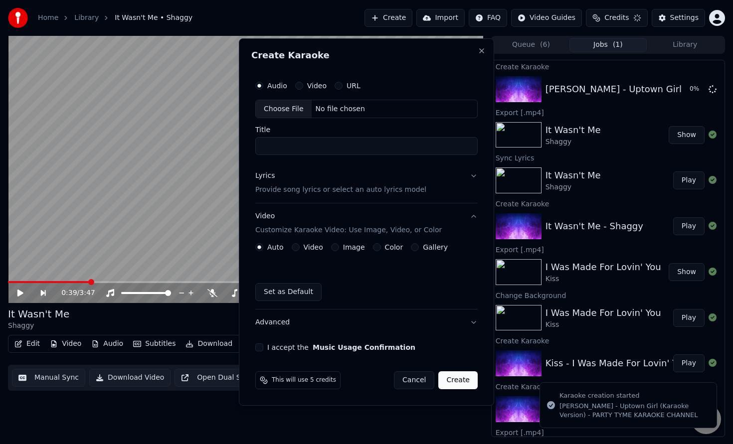
scroll to position [0, 0]
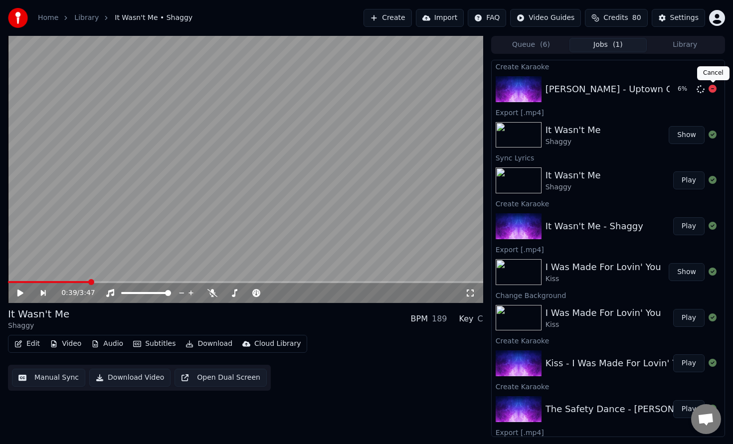
click at [712, 90] on icon at bounding box center [712, 89] width 8 height 8
click at [712, 89] on icon at bounding box center [712, 89] width 8 height 8
click at [382, 19] on button "Create" at bounding box center [387, 18] width 48 height 18
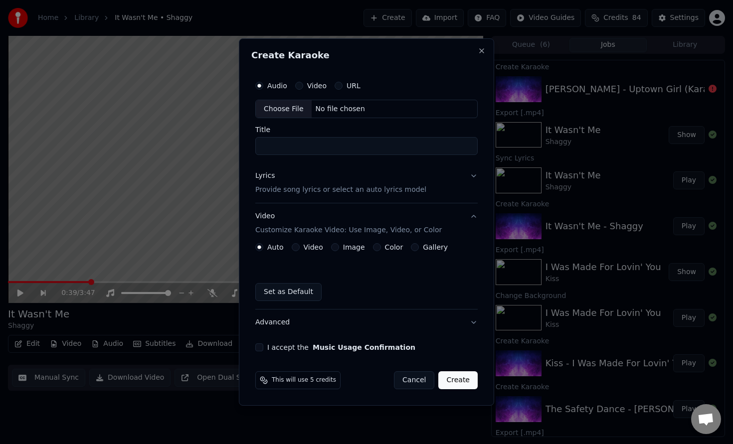
click at [295, 108] on div "Choose File" at bounding box center [284, 109] width 56 height 18
type input "**********"
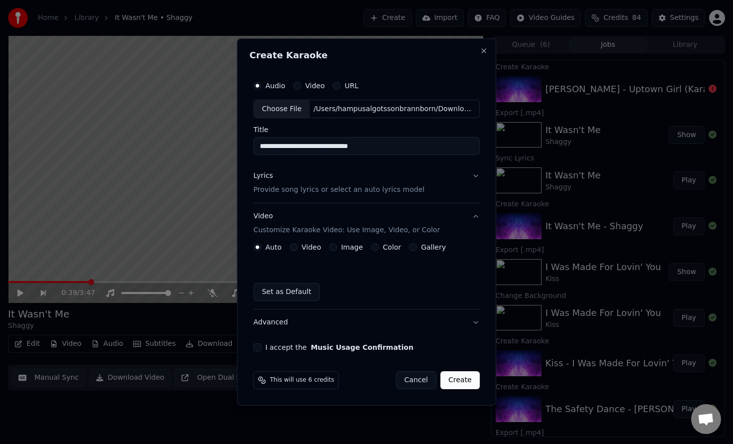
click at [314, 188] on p "Provide song lyrics or select an auto lyrics model" at bounding box center [338, 190] width 171 height 10
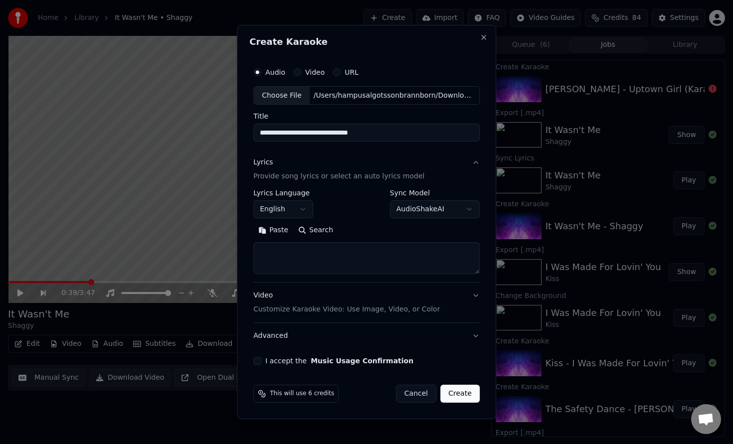
click at [310, 258] on textarea at bounding box center [366, 259] width 226 height 32
paste textarea "**********"
type textarea "**********"
click at [359, 296] on div "Video Customize Karaoke Video: Use Image, Video, or Color" at bounding box center [346, 303] width 186 height 24
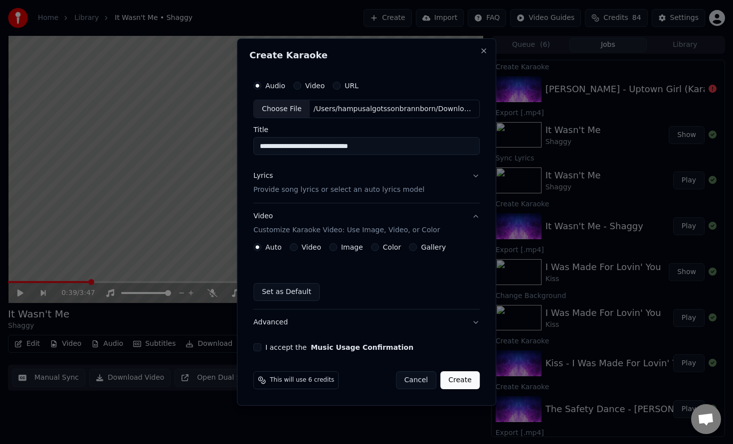
click at [373, 249] on button "Color" at bounding box center [375, 247] width 8 height 8
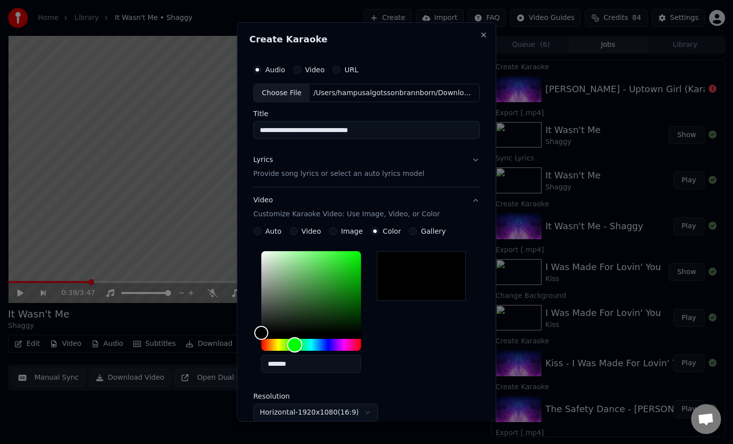
drag, startPoint x: 289, startPoint y: 343, endPoint x: 296, endPoint y: 344, distance: 6.6
click at [296, 344] on div "Hue" at bounding box center [311, 345] width 100 height 12
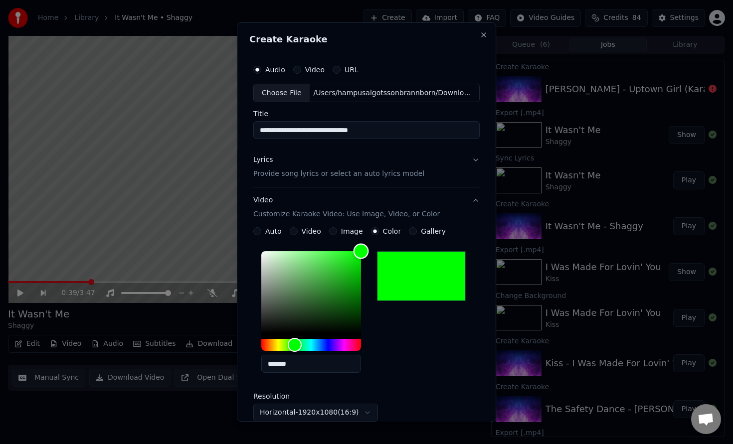
drag, startPoint x: 318, startPoint y: 293, endPoint x: 377, endPoint y: 241, distance: 79.1
click at [377, 241] on div "**********" at bounding box center [366, 343] width 226 height 232
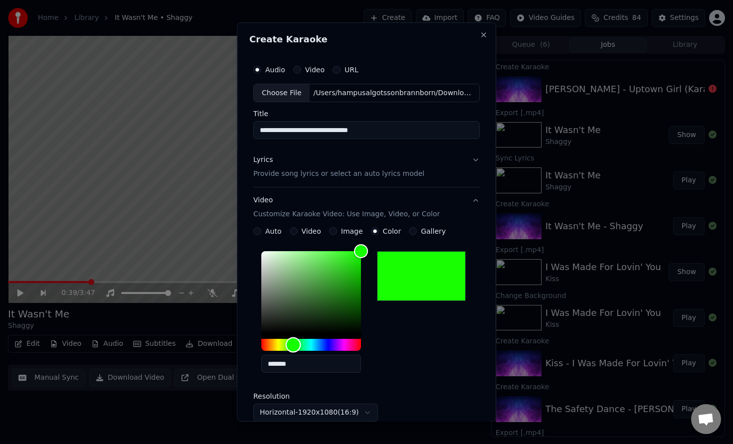
type input "*******"
click at [294, 345] on div "Hue" at bounding box center [292, 344] width 15 height 15
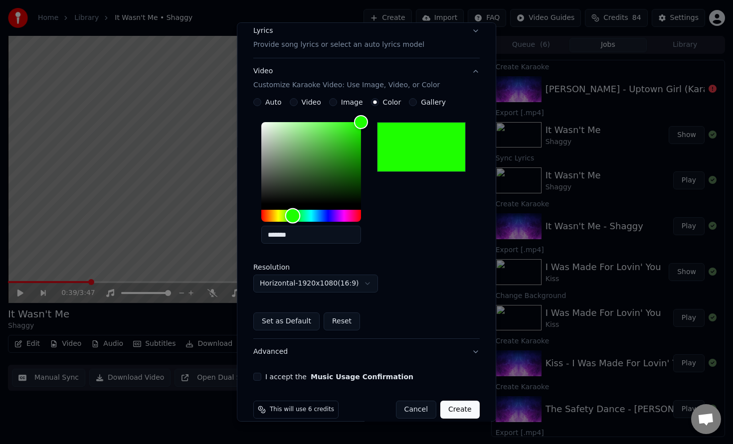
scroll to position [143, 0]
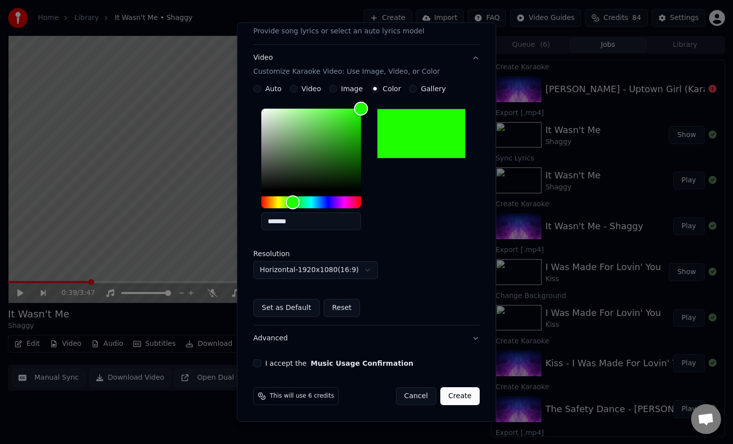
drag, startPoint x: 258, startPoint y: 366, endPoint x: 301, endPoint y: 373, distance: 44.0
click at [258, 366] on button "I accept the Music Usage Confirmation" at bounding box center [257, 363] width 8 height 8
click at [466, 396] on button "Create" at bounding box center [459, 396] width 39 height 18
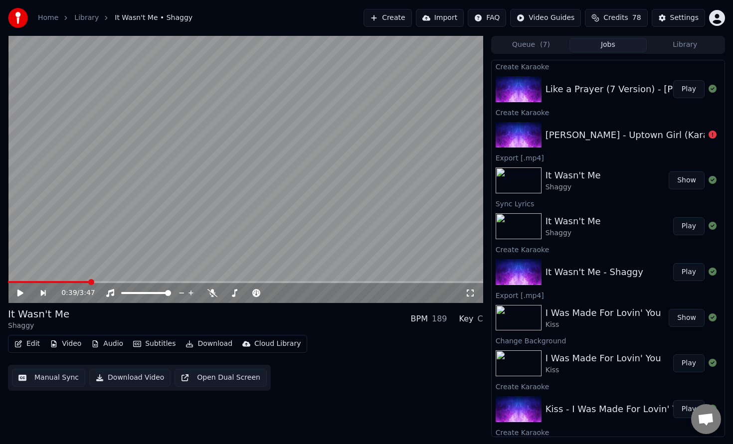
click at [695, 90] on button "Play" at bounding box center [688, 89] width 31 height 18
click at [352, 348] on div "Edit Video Audio Subtitles Download Cloud Library Manual Sync Download Video Op…" at bounding box center [245, 363] width 475 height 56
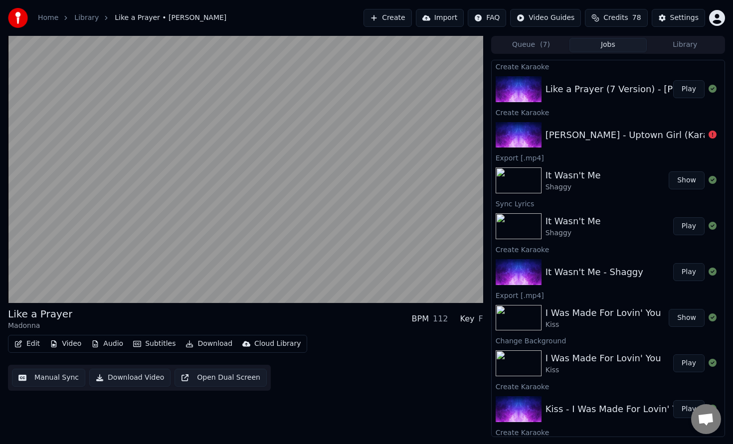
click at [195, 346] on button "Download" at bounding box center [208, 344] width 55 height 14
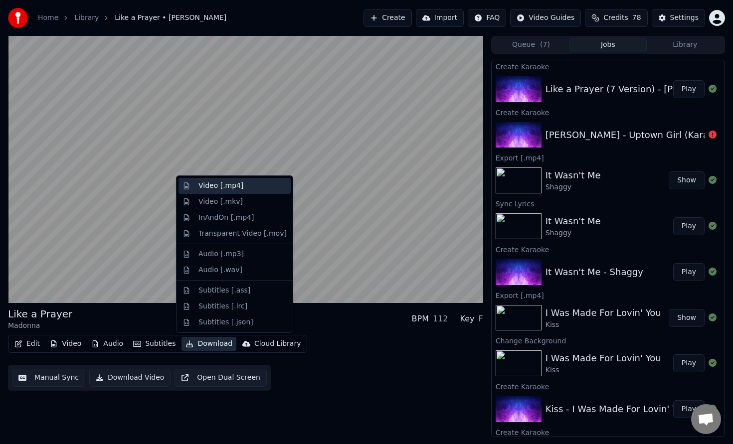
click at [218, 188] on div "Video [.mp4]" at bounding box center [220, 186] width 45 height 10
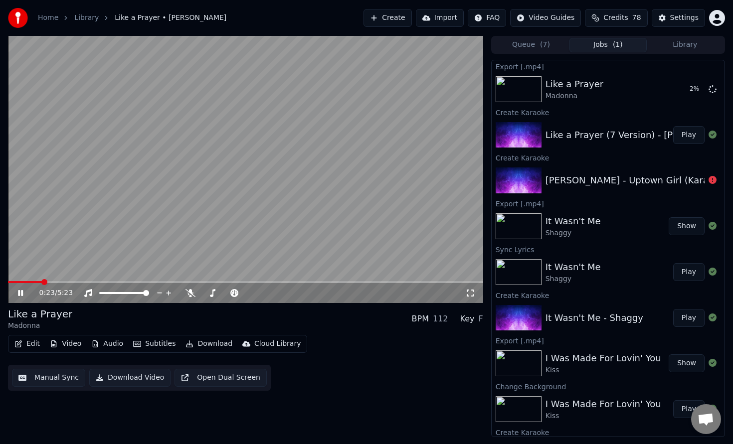
click at [22, 291] on icon at bounding box center [20, 293] width 5 height 6
click at [383, 16] on button "Create" at bounding box center [387, 18] width 48 height 18
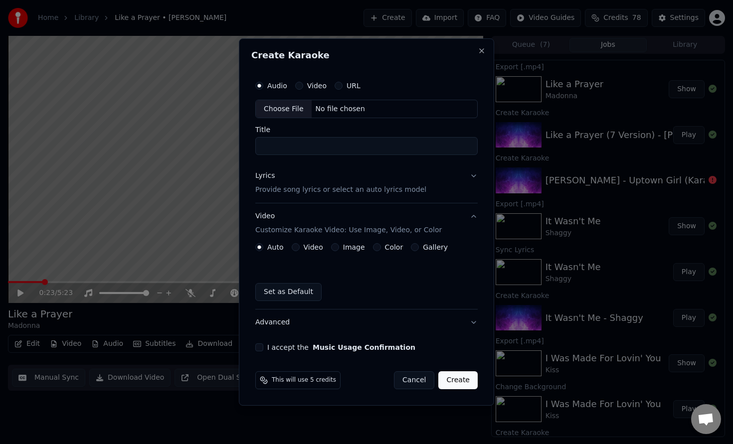
click at [305, 108] on div "Choose File" at bounding box center [284, 109] width 56 height 18
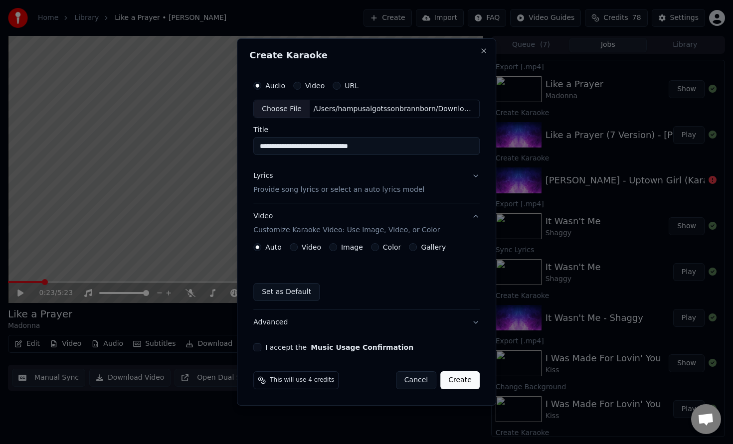
type input "**********"
click at [295, 185] on p "Provide song lyrics or select an auto lyrics model" at bounding box center [338, 190] width 171 height 10
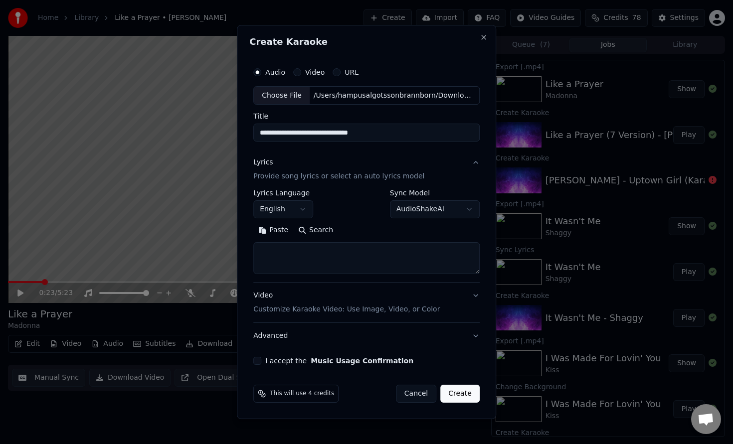
click at [302, 261] on textarea at bounding box center [366, 259] width 226 height 32
paste textarea "**********"
type textarea "**********"
click at [383, 292] on div "Video Customize Karaoke Video: Use Image, Video, or Color" at bounding box center [346, 303] width 186 height 24
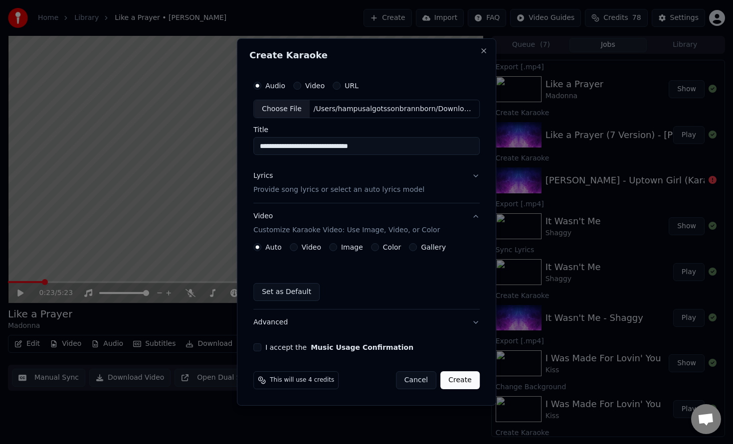
click at [372, 246] on button "Color" at bounding box center [375, 247] width 8 height 8
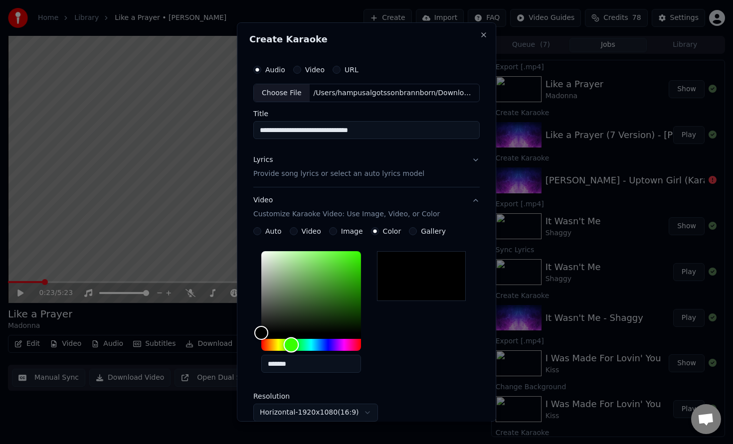
click at [292, 344] on div "Hue" at bounding box center [311, 345] width 100 height 12
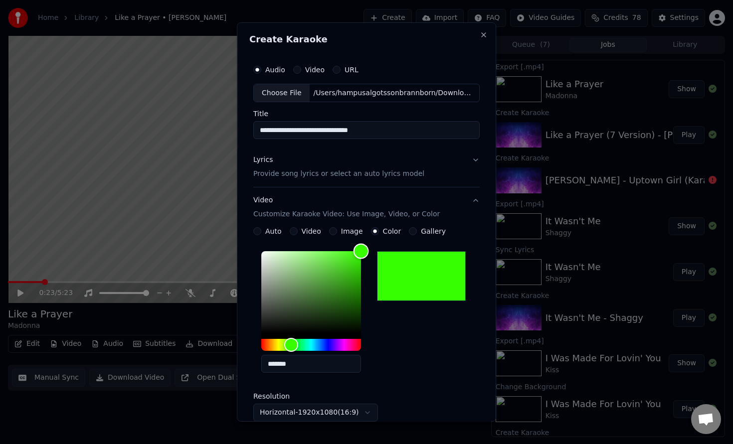
drag, startPoint x: 326, startPoint y: 293, endPoint x: 380, endPoint y: 246, distance: 71.4
click at [384, 242] on div "**********" at bounding box center [366, 343] width 226 height 232
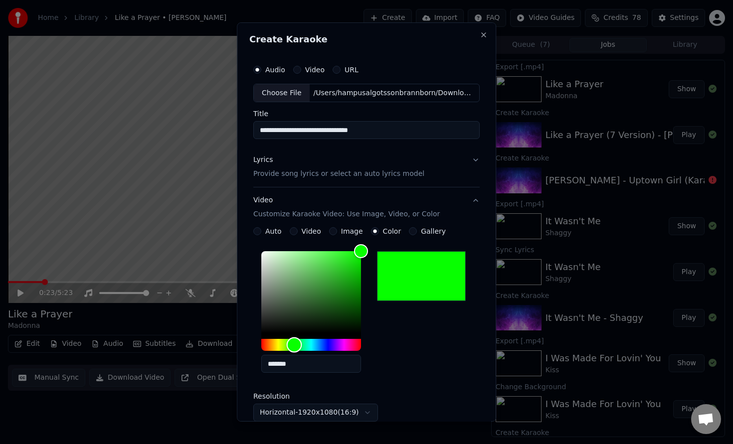
type input "*******"
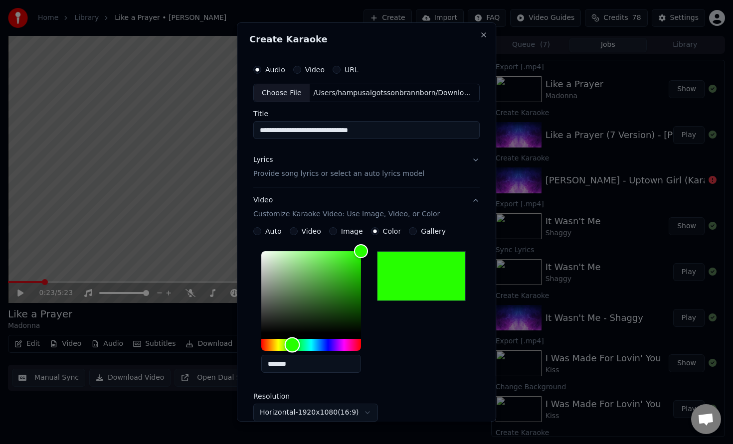
click at [293, 344] on div "Hue" at bounding box center [292, 344] width 15 height 15
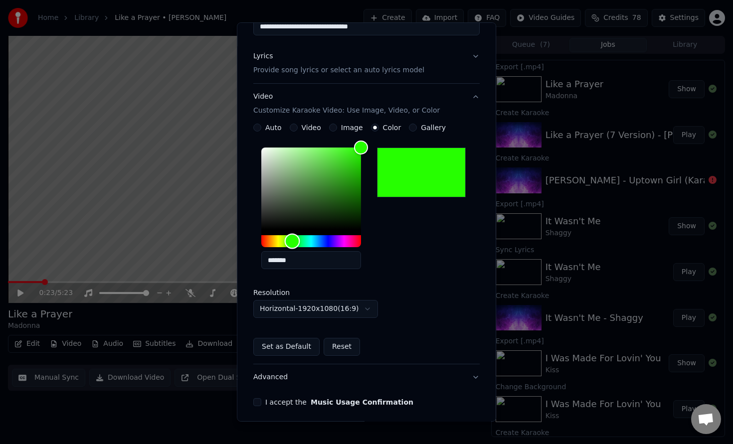
scroll to position [143, 0]
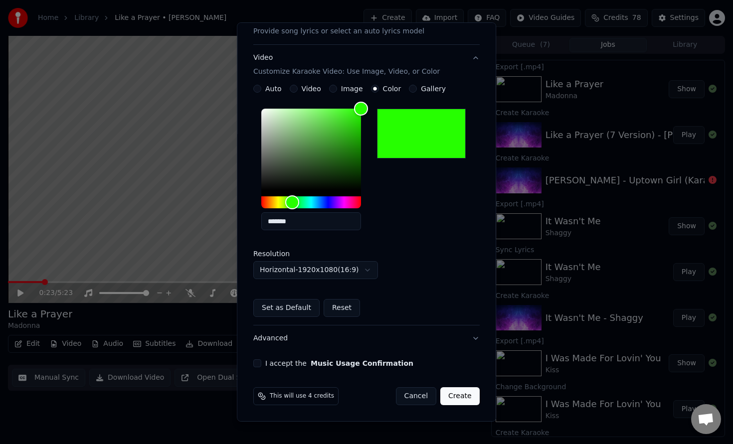
click at [255, 364] on button "I accept the Music Usage Confirmation" at bounding box center [257, 363] width 8 height 8
click at [464, 396] on button "Create" at bounding box center [459, 396] width 39 height 18
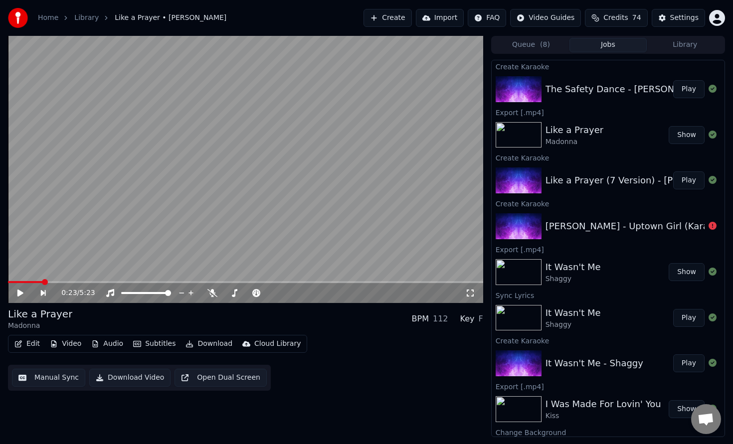
click at [692, 87] on button "Play" at bounding box center [688, 89] width 31 height 18
drag, startPoint x: 21, startPoint y: 293, endPoint x: 65, endPoint y: 268, distance: 50.9
click at [21, 293] on icon at bounding box center [20, 293] width 5 height 6
click at [16, 295] on icon at bounding box center [27, 293] width 23 height 8
click at [18, 294] on icon at bounding box center [20, 293] width 5 height 6
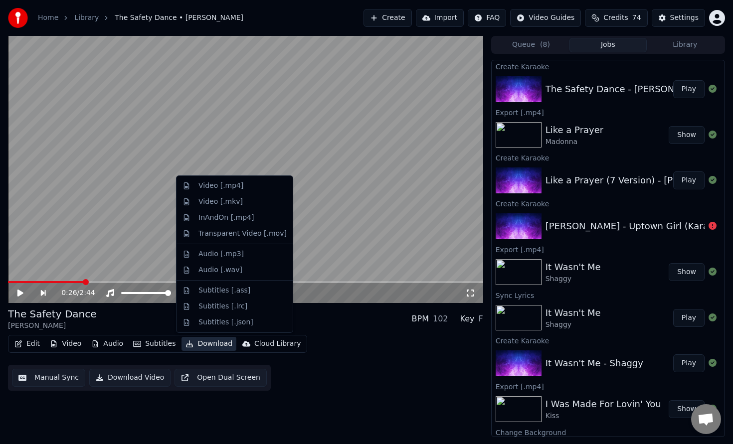
click at [207, 340] on button "Download" at bounding box center [208, 344] width 55 height 14
click at [232, 188] on div "Video [.mp4]" at bounding box center [220, 186] width 45 height 10
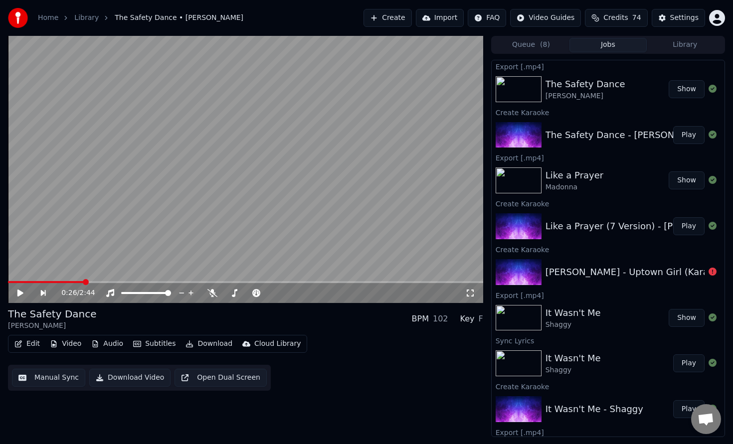
click at [412, 19] on button "Create" at bounding box center [387, 18] width 48 height 18
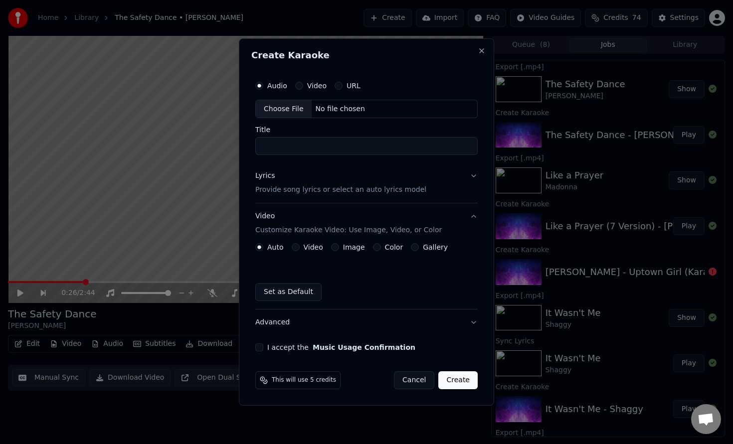
click at [279, 187] on p "Provide song lyrics or select an auto lyrics model" at bounding box center [340, 190] width 171 height 10
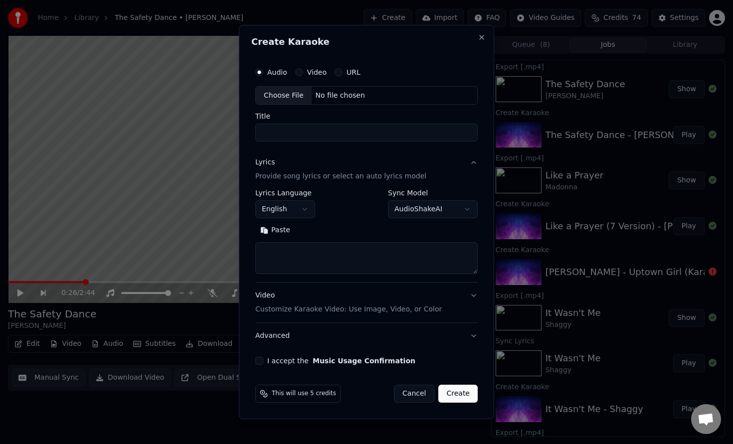
click at [301, 259] on textarea at bounding box center [366, 259] width 222 height 32
paste textarea "**********"
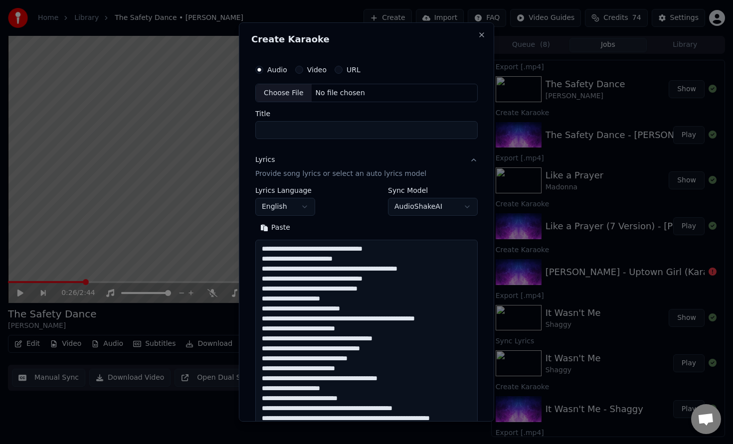
scroll to position [321, 0]
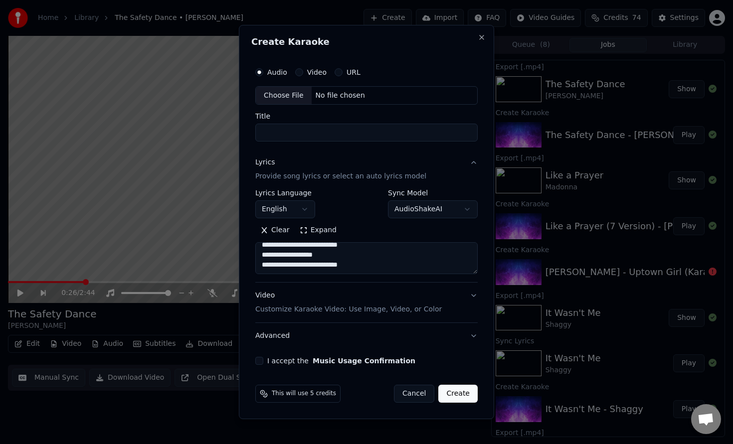
type textarea "**********"
click at [360, 312] on p "Customize Karaoke Video: Use Image, Video, or Color" at bounding box center [348, 310] width 186 height 10
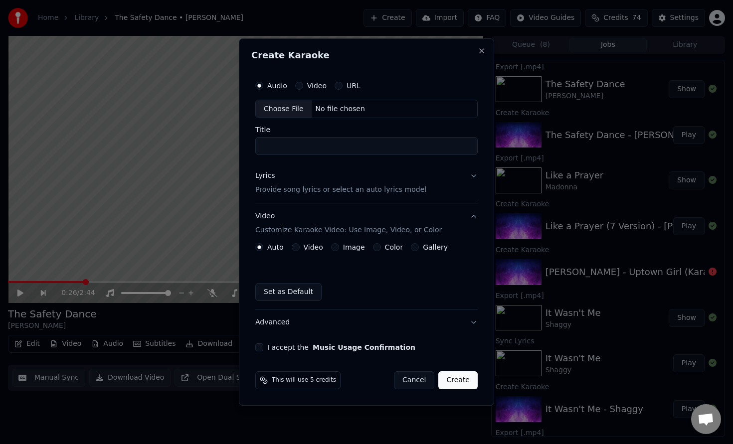
click at [385, 247] on label "Color" at bounding box center [394, 247] width 18 height 7
click at [381, 247] on button "Color" at bounding box center [377, 247] width 8 height 8
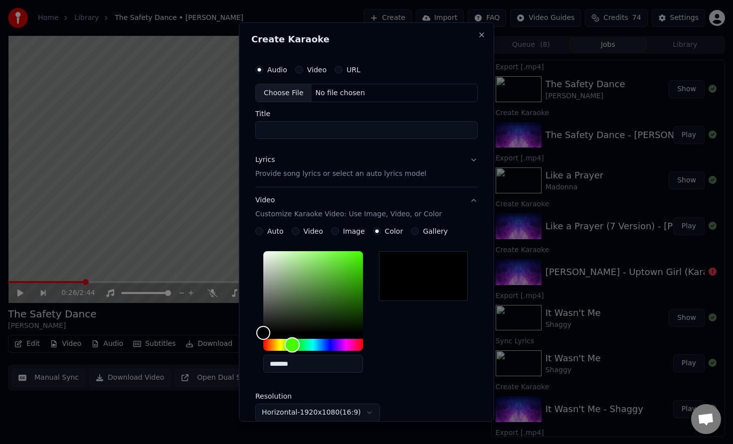
click at [294, 348] on div "Hue" at bounding box center [313, 345] width 100 height 12
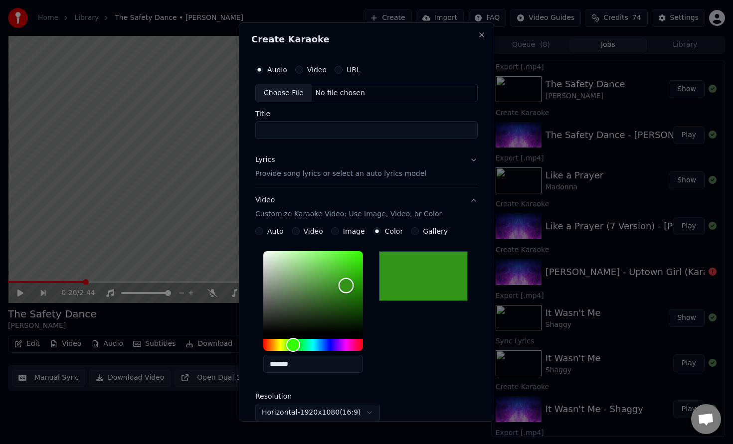
type input "*******"
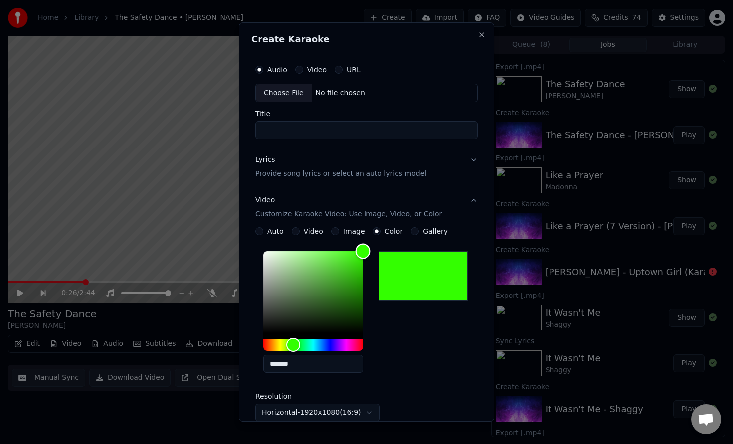
drag, startPoint x: 340, startPoint y: 294, endPoint x: 377, endPoint y: 227, distance: 76.3
click at [376, 231] on div "**********" at bounding box center [366, 343] width 222 height 232
click at [296, 92] on div "Choose File" at bounding box center [284, 93] width 56 height 18
type input "**********"
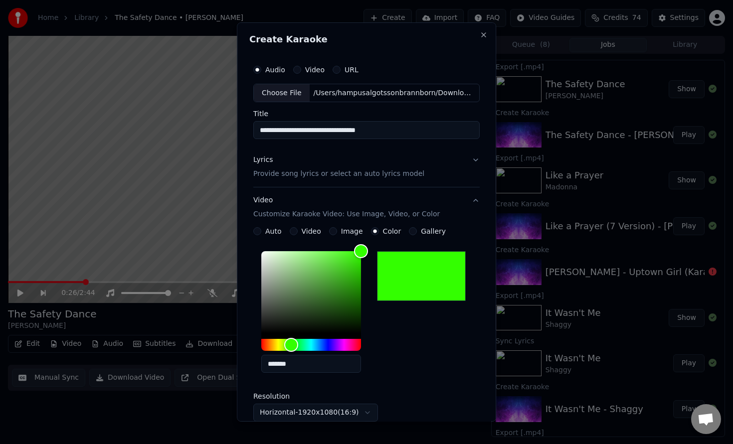
click at [299, 172] on p "Provide song lyrics or select an auto lyrics model" at bounding box center [338, 174] width 171 height 10
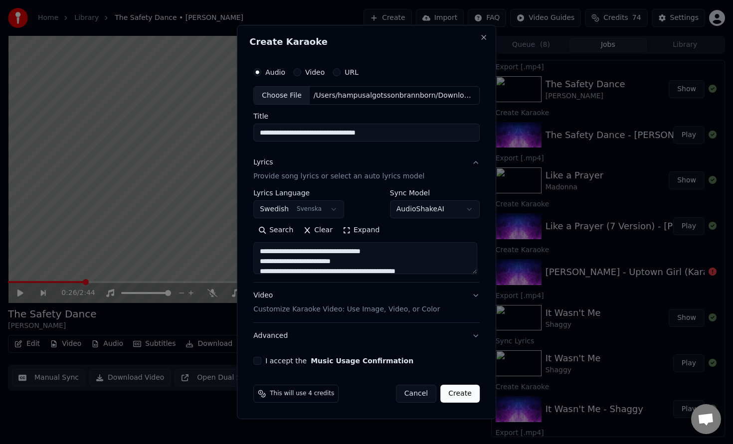
click at [467, 390] on button "Create" at bounding box center [459, 394] width 39 height 18
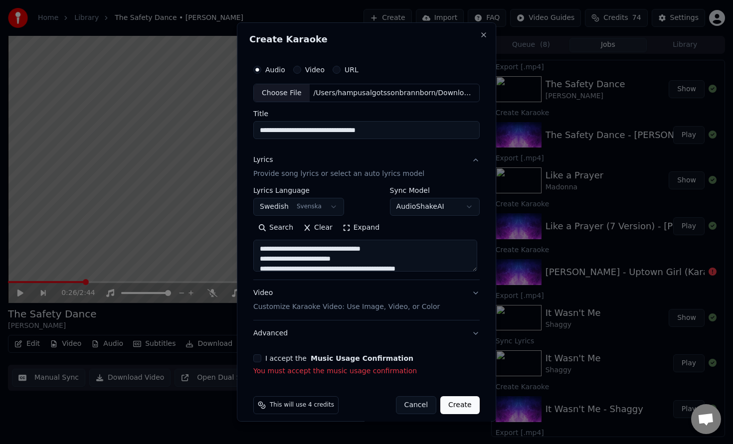
click at [258, 361] on button "I accept the Music Usage Confirmation" at bounding box center [257, 358] width 8 height 8
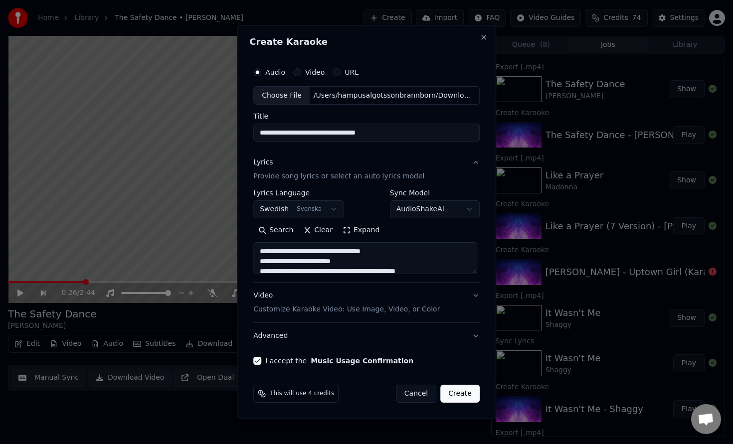
click at [458, 392] on button "Create" at bounding box center [459, 394] width 39 height 18
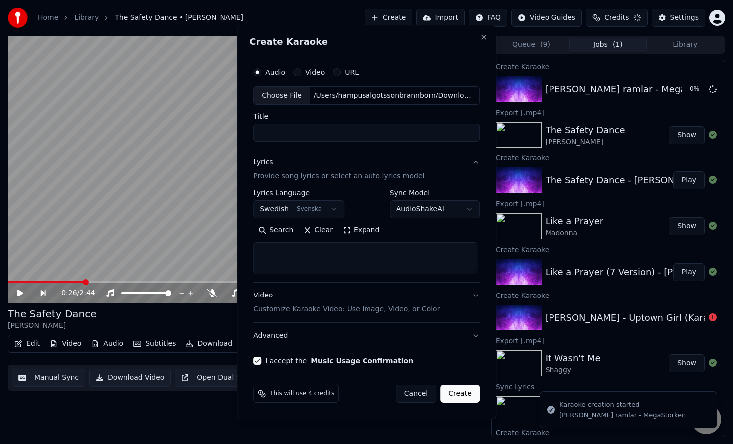
select select
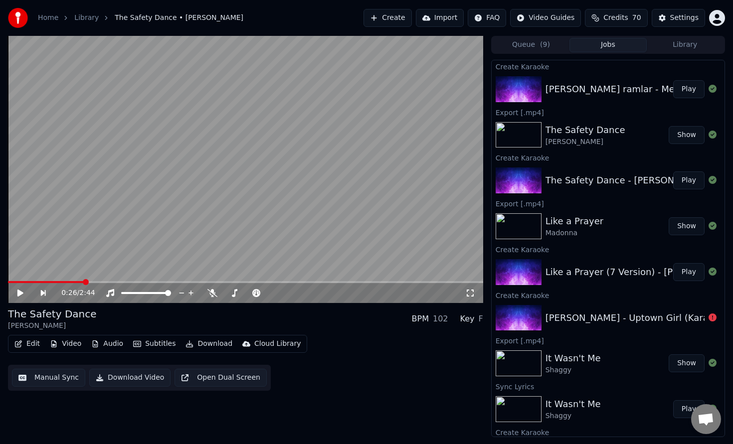
click at [687, 91] on button "Play" at bounding box center [688, 89] width 31 height 18
click at [22, 294] on icon at bounding box center [20, 293] width 5 height 6
click at [21, 295] on icon at bounding box center [27, 293] width 23 height 8
click at [21, 294] on icon at bounding box center [20, 293] width 6 height 7
click at [21, 294] on icon at bounding box center [20, 293] width 5 height 6
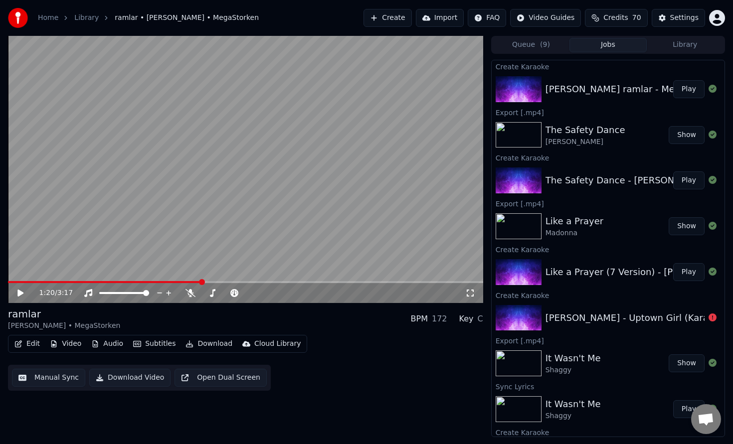
click at [193, 347] on button "Download" at bounding box center [208, 344] width 55 height 14
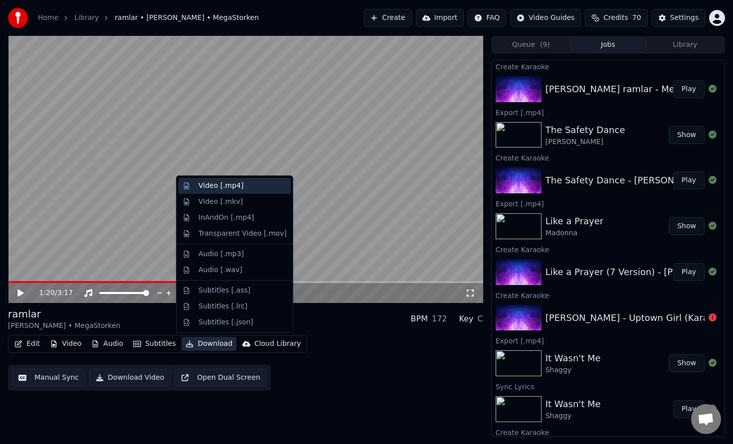
click at [215, 188] on div "Video [.mp4]" at bounding box center [220, 186] width 45 height 10
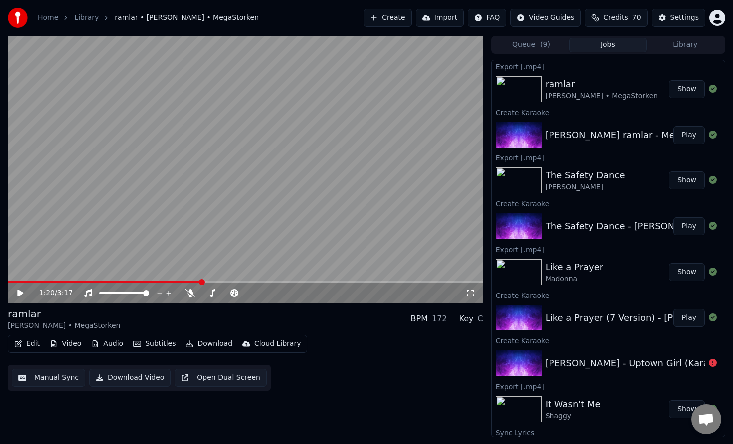
click at [392, 19] on button "Create" at bounding box center [387, 18] width 48 height 18
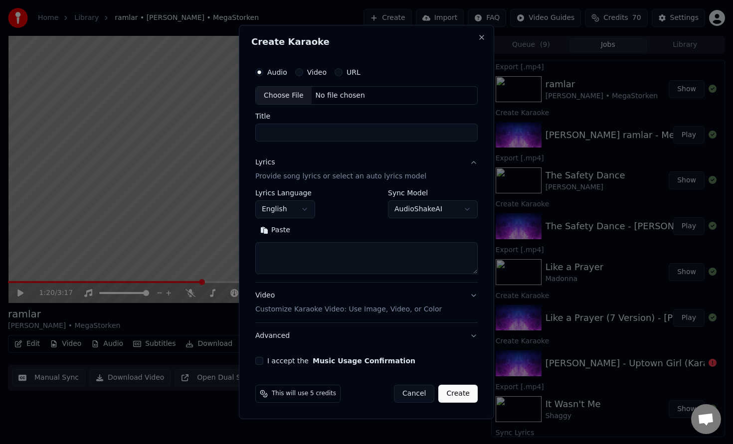
click at [280, 98] on div "Choose File" at bounding box center [284, 96] width 56 height 18
type input "**********"
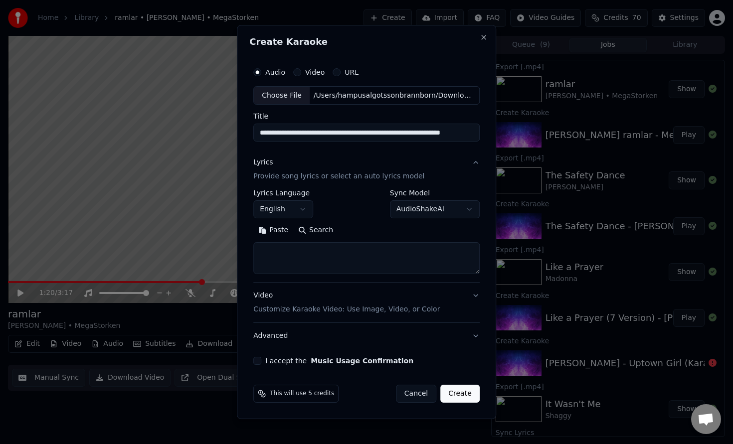
click at [294, 250] on textarea at bounding box center [366, 259] width 226 height 32
paste textarea "**********"
type textarea "**********"
click at [305, 312] on p "Customize Karaoke Video: Use Image, Video, or Color" at bounding box center [346, 310] width 186 height 10
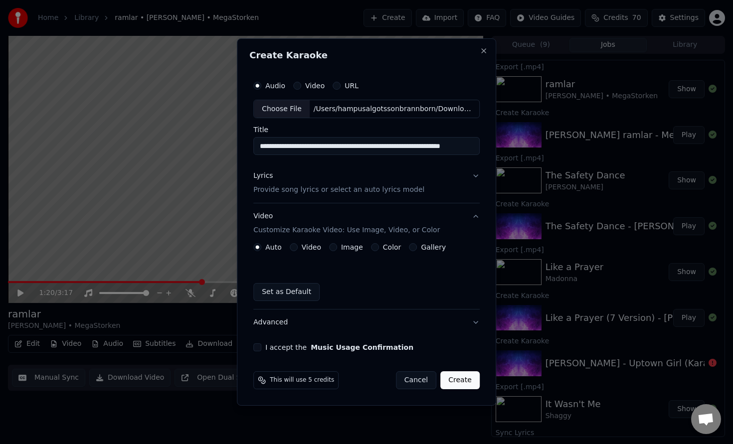
click at [373, 248] on button "Color" at bounding box center [375, 247] width 8 height 8
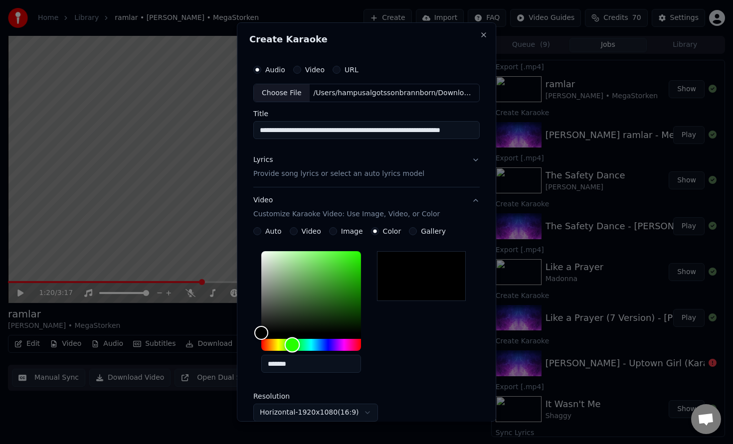
drag, startPoint x: 293, startPoint y: 342, endPoint x: 321, endPoint y: 313, distance: 40.2
click at [293, 342] on div "Hue" at bounding box center [311, 345] width 100 height 12
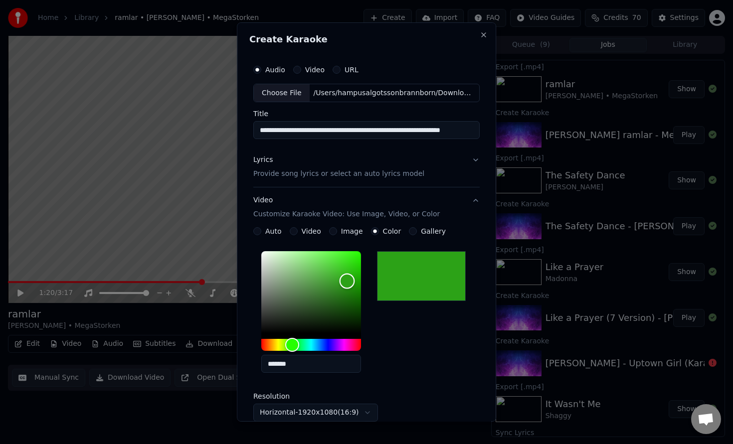
type input "*******"
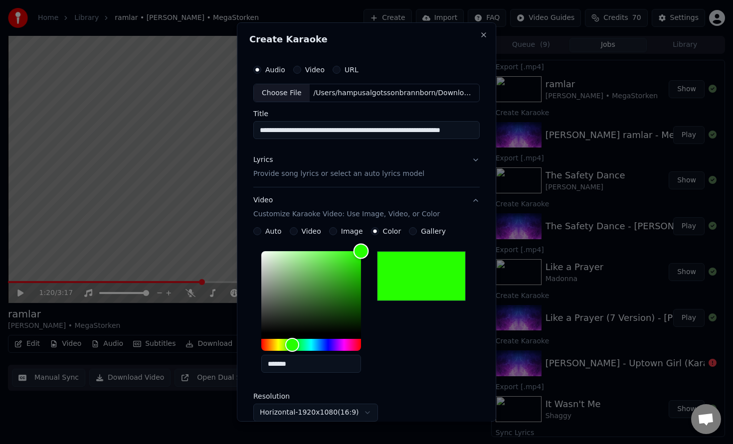
drag, startPoint x: 333, startPoint y: 298, endPoint x: 377, endPoint y: 241, distance: 71.5
click at [376, 241] on div "**********" at bounding box center [366, 343] width 226 height 232
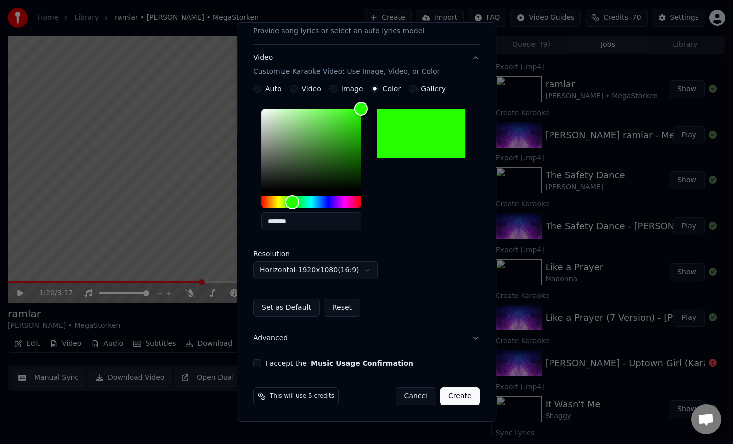
click at [261, 360] on button "I accept the Music Usage Confirmation" at bounding box center [257, 363] width 8 height 8
click at [459, 398] on button "Create" at bounding box center [459, 396] width 39 height 18
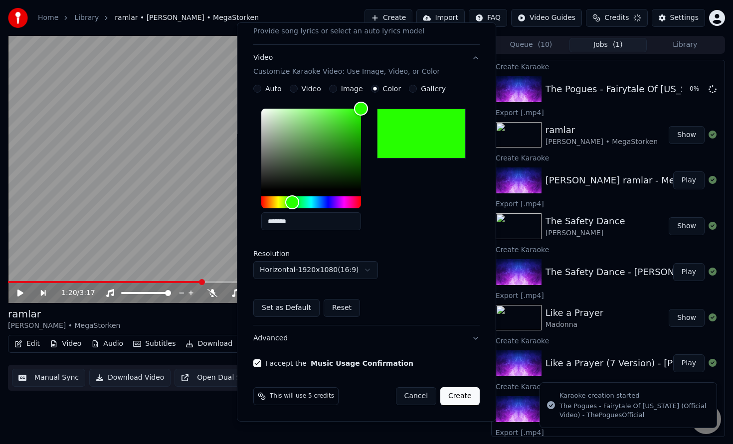
scroll to position [0, 0]
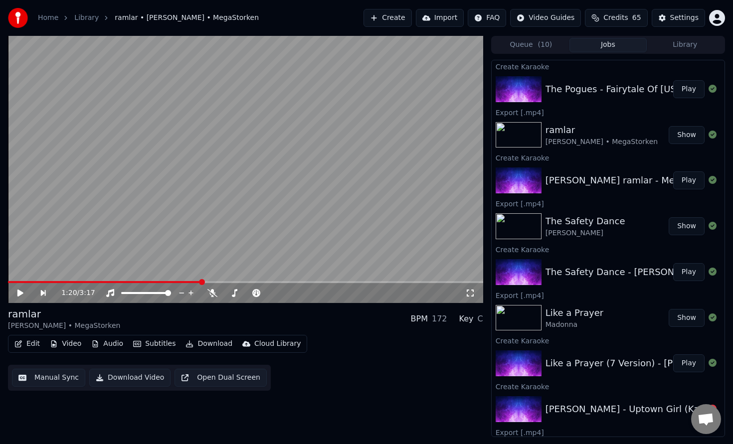
click at [684, 93] on button "Play" at bounding box center [688, 89] width 31 height 18
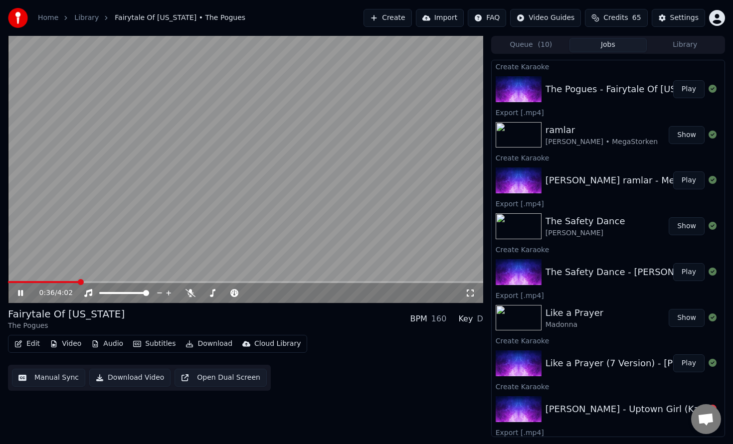
click at [79, 281] on span at bounding box center [245, 282] width 475 height 2
click at [22, 293] on icon at bounding box center [20, 293] width 5 height 6
click at [38, 280] on video at bounding box center [245, 169] width 475 height 267
click at [37, 281] on span at bounding box center [47, 282] width 79 height 2
click at [29, 282] on span at bounding box center [18, 282] width 21 height 2
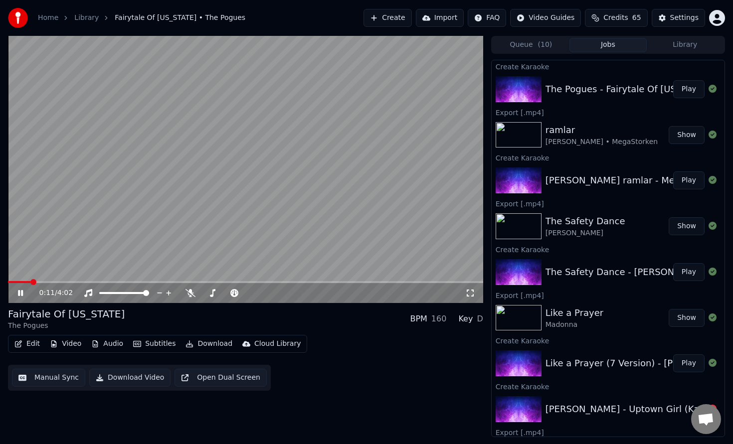
click at [21, 292] on icon at bounding box center [20, 293] width 5 height 6
click at [24, 284] on span at bounding box center [26, 282] width 6 height 6
click at [19, 292] on icon at bounding box center [20, 293] width 6 height 7
click at [22, 295] on icon at bounding box center [20, 293] width 5 height 6
click at [559, 18] on html "Home Library Fairytale Of [US_STATE] • The Pogues Create Import FAQ Video Guide…" at bounding box center [366, 222] width 733 height 444
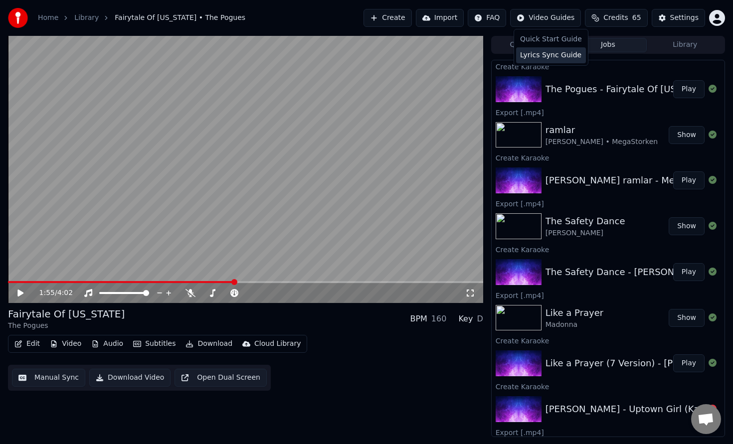
click at [557, 55] on div "Lyrics Sync Guide" at bounding box center [551, 55] width 70 height 16
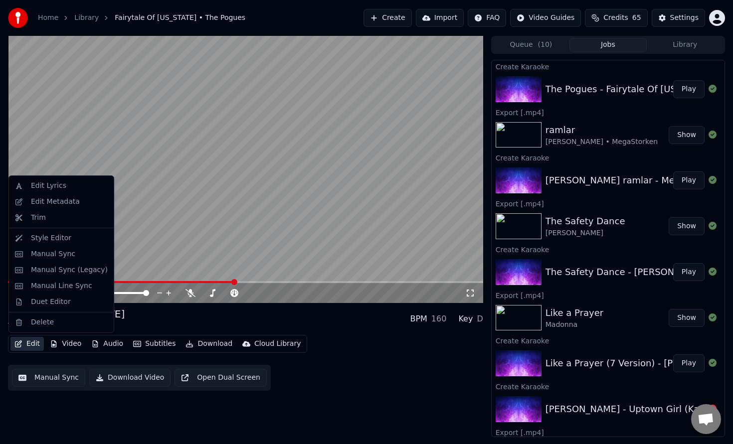
click at [28, 349] on button "Edit" at bounding box center [26, 344] width 33 height 14
click at [53, 304] on div "Duet Editor" at bounding box center [51, 302] width 40 height 10
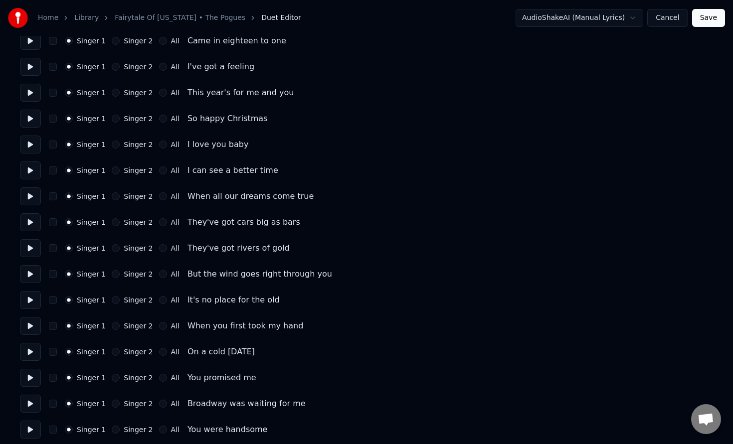
scroll to position [298, 0]
click at [115, 223] on button "Singer 2" at bounding box center [116, 223] width 8 height 8
click at [115, 252] on button "Singer 2" at bounding box center [116, 249] width 8 height 8
click at [114, 276] on button "Singer 2" at bounding box center [116, 275] width 8 height 8
click at [116, 302] on button "Singer 2" at bounding box center [116, 301] width 8 height 8
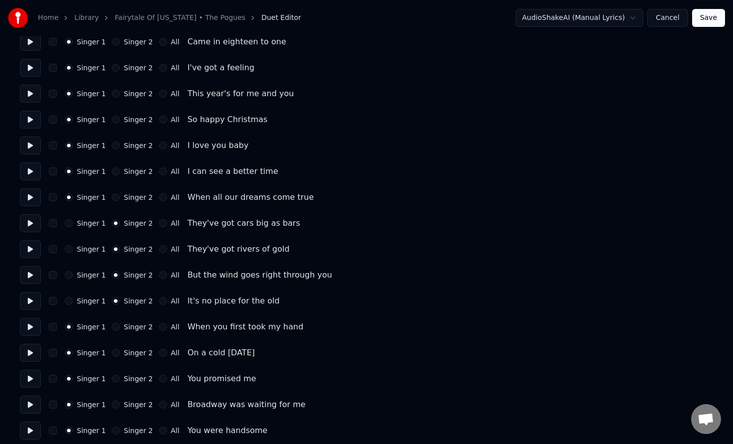
click at [114, 327] on button "Singer 2" at bounding box center [116, 327] width 8 height 8
click at [114, 355] on button "Singer 2" at bounding box center [116, 353] width 8 height 8
click at [112, 378] on button "Singer 2" at bounding box center [116, 379] width 8 height 8
click at [114, 406] on button "Singer 2" at bounding box center [116, 405] width 8 height 8
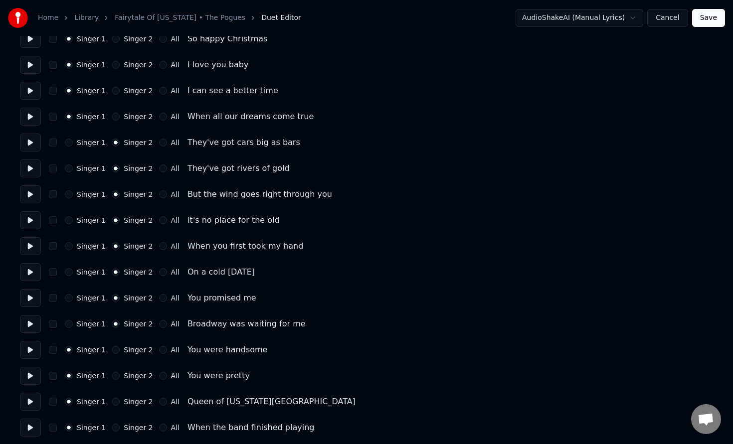
scroll to position [380, 0]
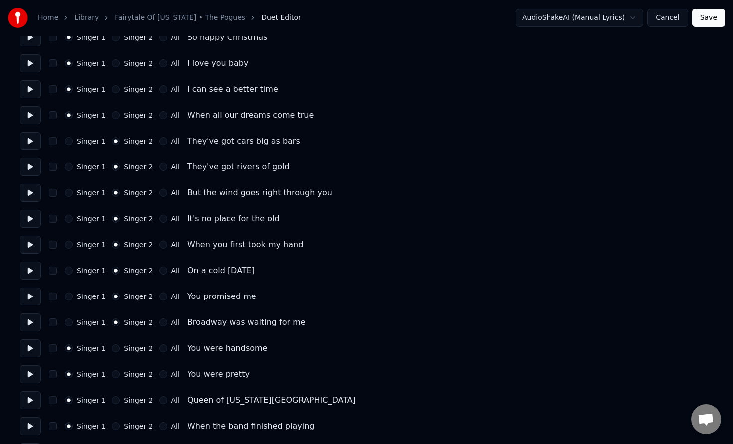
click at [113, 375] on button "Singer 2" at bounding box center [116, 374] width 8 height 8
drag, startPoint x: 117, startPoint y: 349, endPoint x: 82, endPoint y: 364, distance: 37.5
click at [115, 349] on button "Singer 2" at bounding box center [116, 348] width 8 height 8
click at [69, 374] on button "Singer 1" at bounding box center [69, 374] width 8 height 8
click at [108, 397] on div "Singer 1 Singer 2 All" at bounding box center [122, 400] width 115 height 8
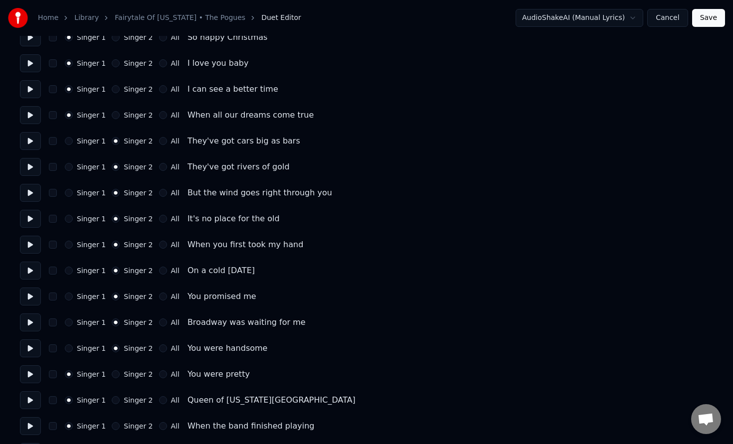
drag, startPoint x: 115, startPoint y: 401, endPoint x: 129, endPoint y: 413, distance: 18.4
click at [115, 401] on button "Singer 2" at bounding box center [116, 400] width 8 height 8
click at [159, 427] on button "All" at bounding box center [163, 426] width 8 height 8
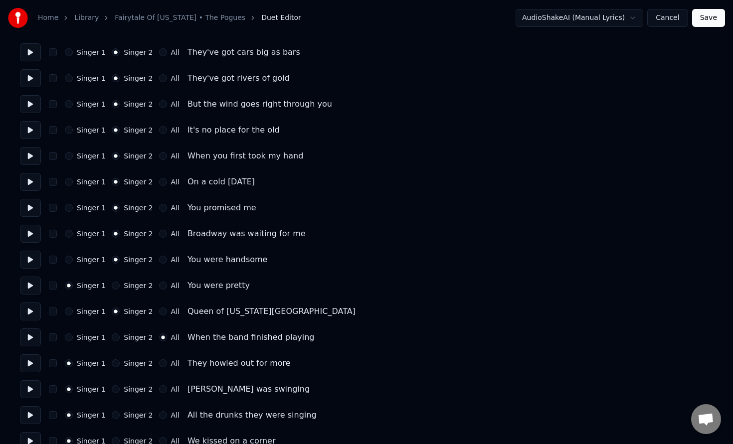
scroll to position [474, 0]
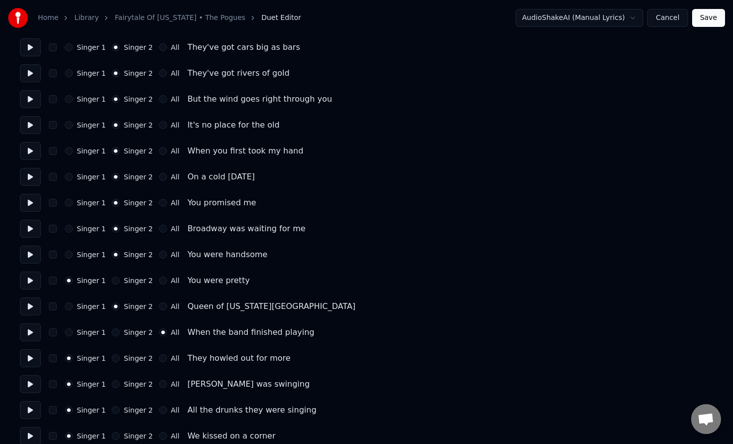
click at [66, 307] on button "Singer 1" at bounding box center [69, 307] width 8 height 8
click at [159, 360] on button "All" at bounding box center [163, 358] width 8 height 8
click at [156, 388] on div "Singer 1 Singer 2 All [PERSON_NAME] was swinging" at bounding box center [366, 384] width 693 height 18
click at [159, 386] on button "All" at bounding box center [163, 384] width 8 height 8
click at [160, 418] on div "Singer 1 Singer 2 All All the drunks they were singing" at bounding box center [366, 410] width 693 height 18
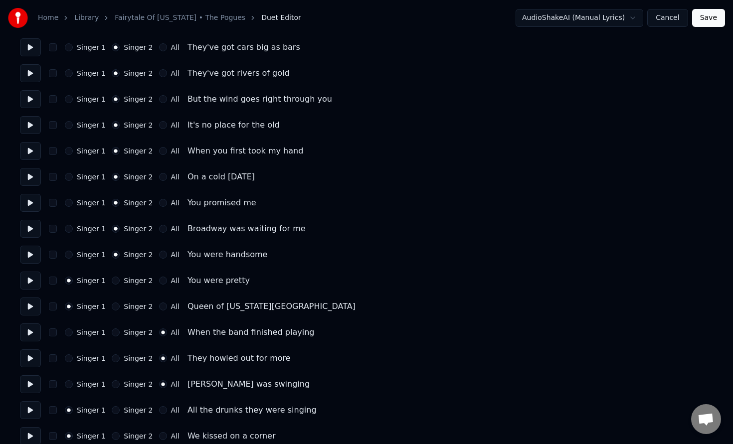
drag, startPoint x: 161, startPoint y: 412, endPoint x: 164, endPoint y: 406, distance: 6.2
click at [161, 412] on button "All" at bounding box center [163, 410] width 8 height 8
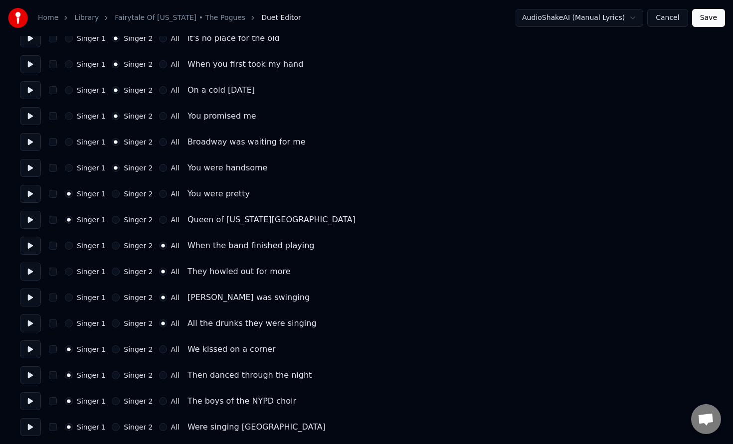
scroll to position [563, 0]
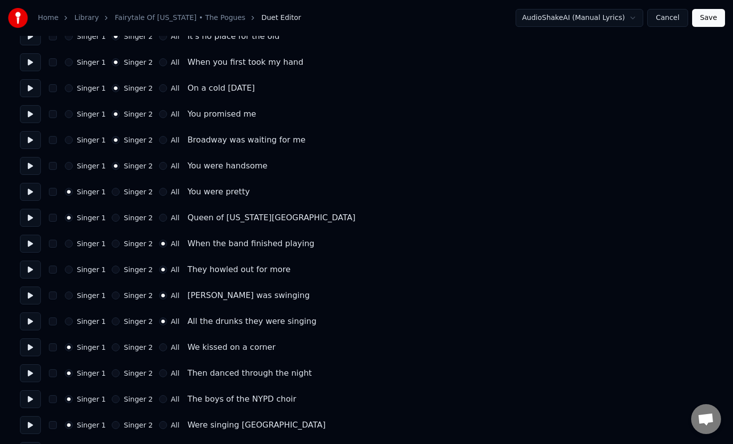
click at [159, 349] on button "All" at bounding box center [163, 347] width 8 height 8
click at [159, 378] on div "Singer 1 Singer 2 All Then danced through the night" at bounding box center [366, 373] width 693 height 18
click at [160, 372] on button "All" at bounding box center [163, 373] width 8 height 8
click at [161, 401] on button "All" at bounding box center [163, 399] width 8 height 8
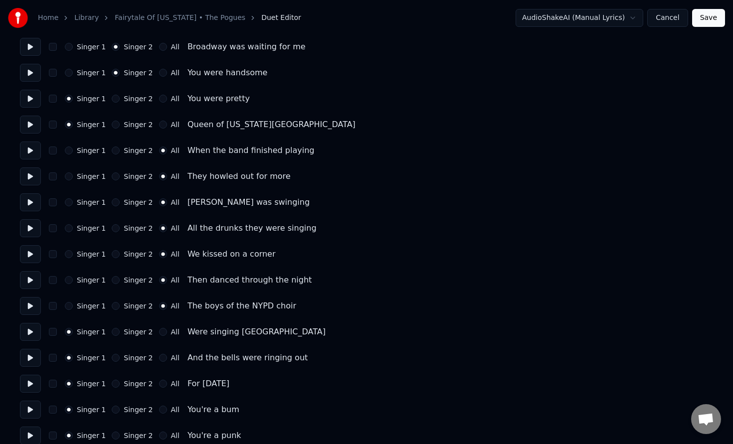
scroll to position [664, 0]
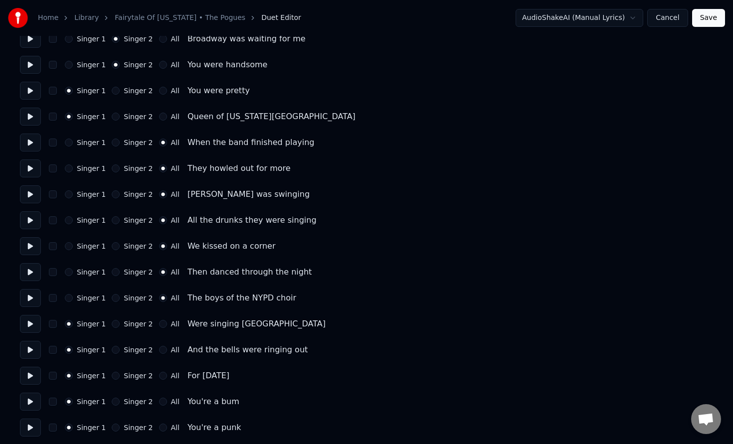
click at [161, 325] on button "All" at bounding box center [163, 324] width 8 height 8
click at [160, 351] on button "All" at bounding box center [163, 350] width 8 height 8
click at [159, 378] on button "All" at bounding box center [163, 376] width 8 height 8
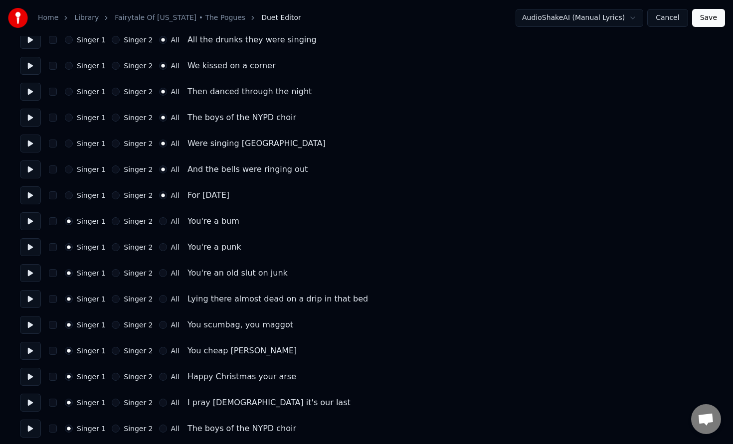
scroll to position [858, 0]
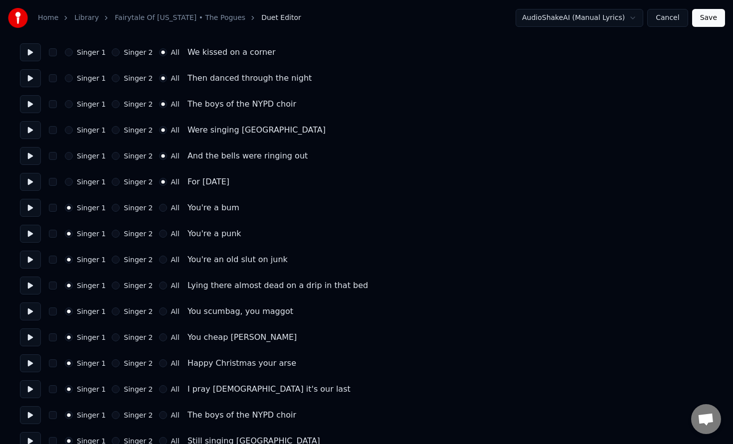
click at [115, 210] on button "Singer 2" at bounding box center [116, 208] width 8 height 8
click at [115, 234] on button "Singer 2" at bounding box center [116, 234] width 8 height 8
click at [115, 311] on button "Singer 2" at bounding box center [116, 312] width 8 height 8
click at [113, 338] on button "Singer 2" at bounding box center [116, 337] width 8 height 8
click at [113, 367] on button "Singer 2" at bounding box center [116, 363] width 8 height 8
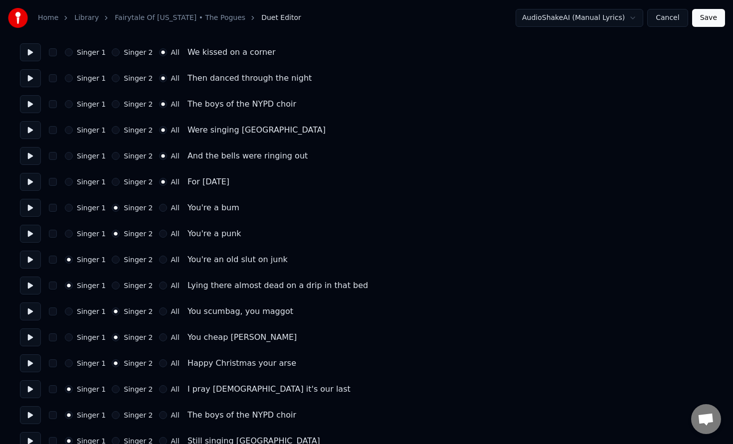
click at [114, 391] on button "Singer 2" at bounding box center [116, 389] width 8 height 8
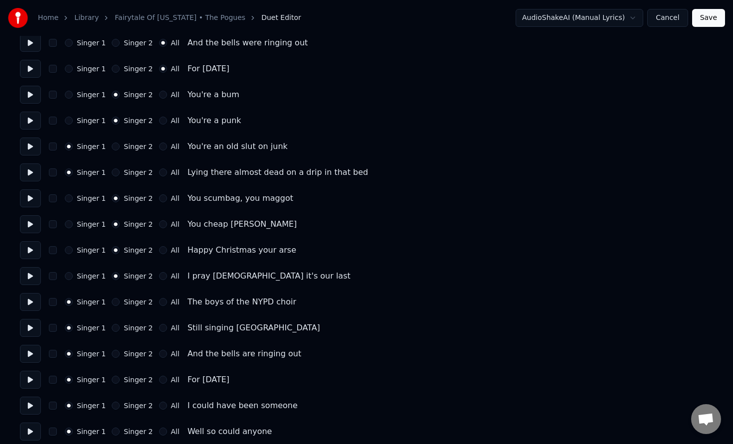
scroll to position [972, 0]
click at [160, 300] on button "All" at bounding box center [163, 301] width 8 height 8
click at [159, 327] on button "All" at bounding box center [163, 326] width 8 height 8
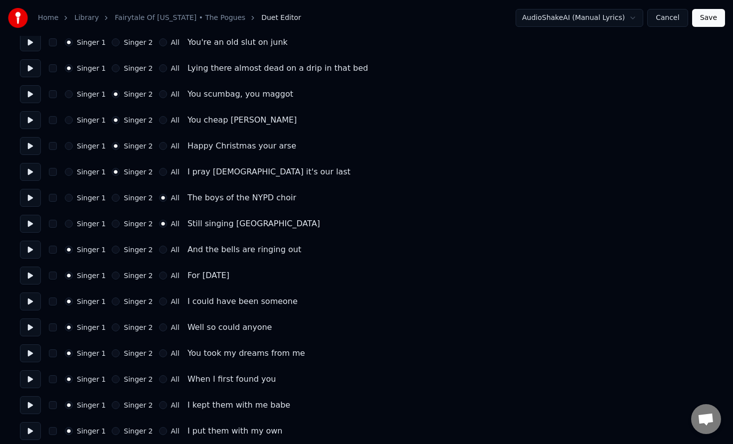
scroll to position [1076, 0]
click at [159, 251] on button "All" at bounding box center [163, 249] width 8 height 8
click at [159, 277] on button "All" at bounding box center [163, 275] width 8 height 8
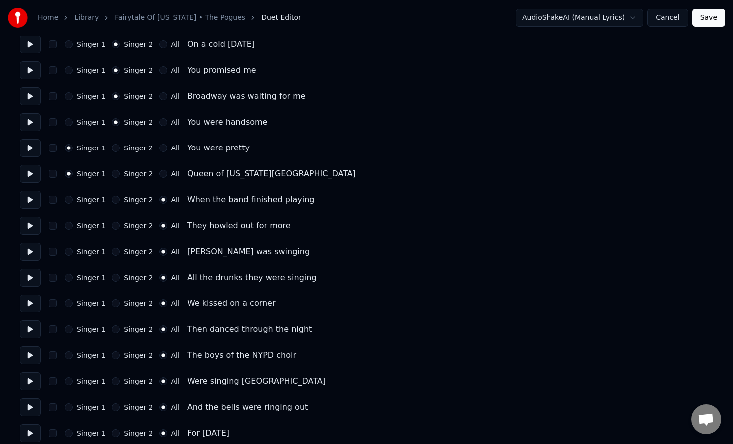
scroll to position [521, 0]
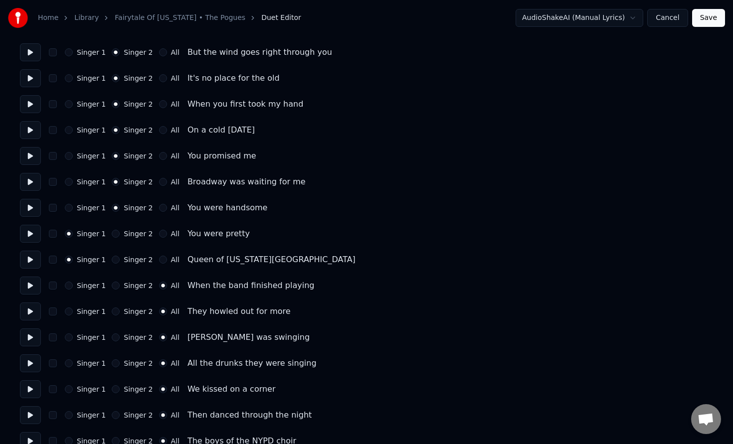
click at [697, 16] on button "Save" at bounding box center [708, 18] width 33 height 18
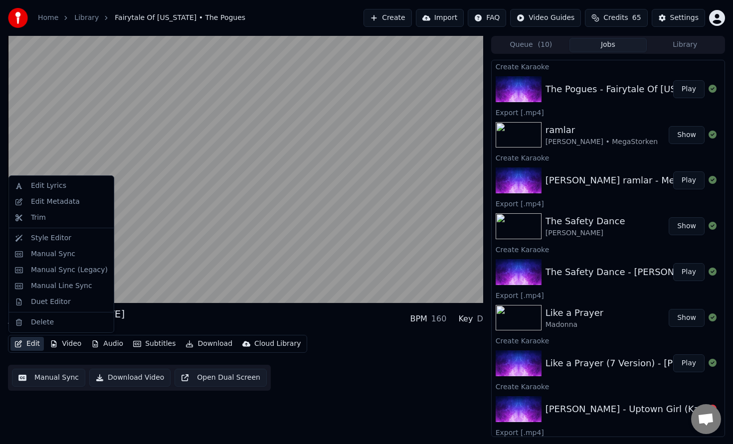
click at [32, 342] on button "Edit" at bounding box center [26, 344] width 33 height 14
click at [61, 239] on div "Style Editor" at bounding box center [51, 238] width 40 height 10
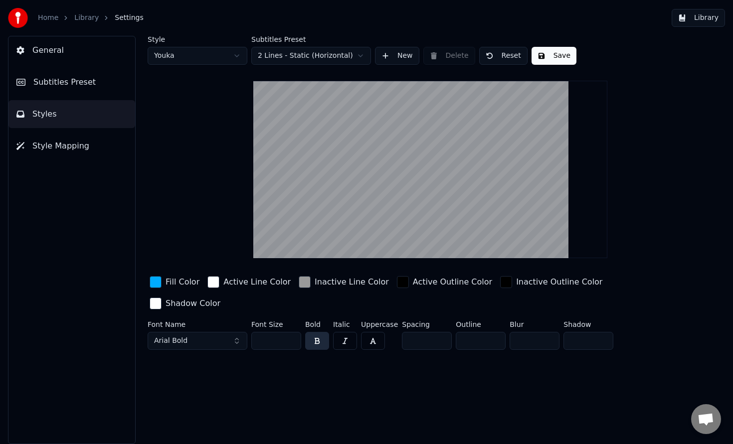
click at [712, 17] on button "Library" at bounding box center [697, 18] width 53 height 18
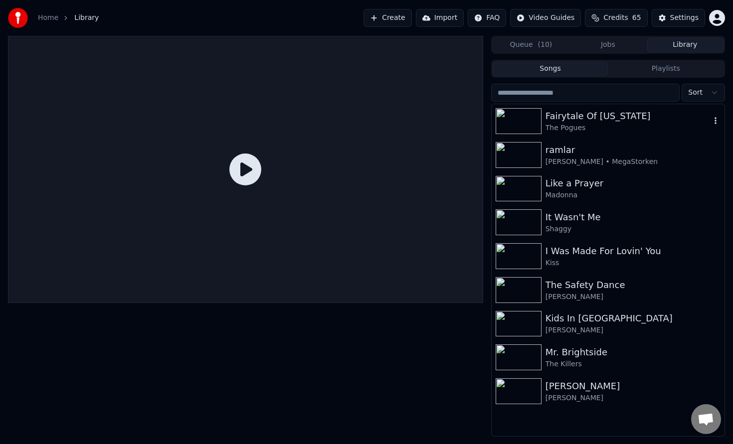
click at [520, 121] on img at bounding box center [518, 121] width 46 height 26
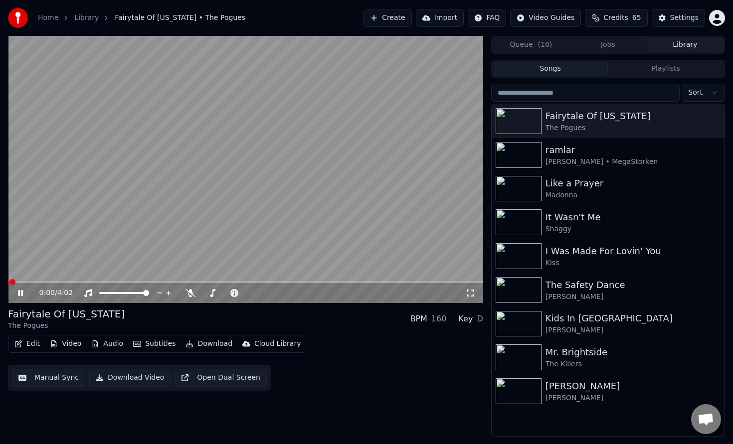
click at [88, 284] on div "0:00 / 4:02" at bounding box center [245, 293] width 475 height 20
click at [90, 282] on span at bounding box center [245, 282] width 475 height 2
click at [125, 281] on span at bounding box center [245, 282] width 475 height 2
click at [147, 281] on span at bounding box center [245, 282] width 475 height 2
click at [176, 280] on video at bounding box center [245, 169] width 475 height 267
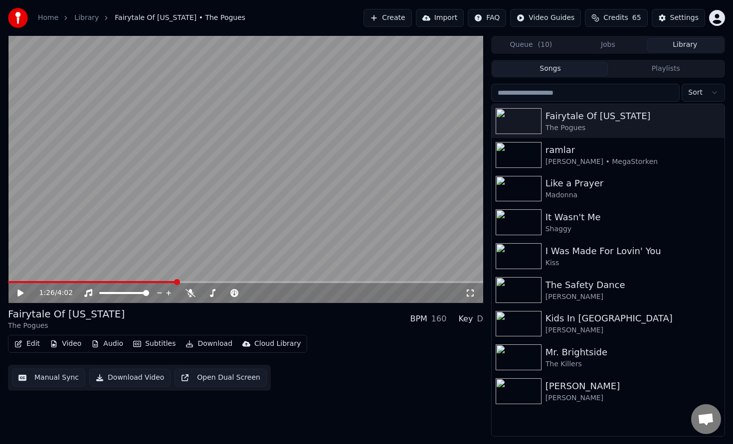
click at [175, 282] on span at bounding box center [245, 282] width 475 height 2
click at [22, 291] on icon at bounding box center [27, 293] width 23 height 8
click at [190, 281] on span at bounding box center [245, 282] width 475 height 2
click at [21, 294] on icon at bounding box center [20, 293] width 5 height 6
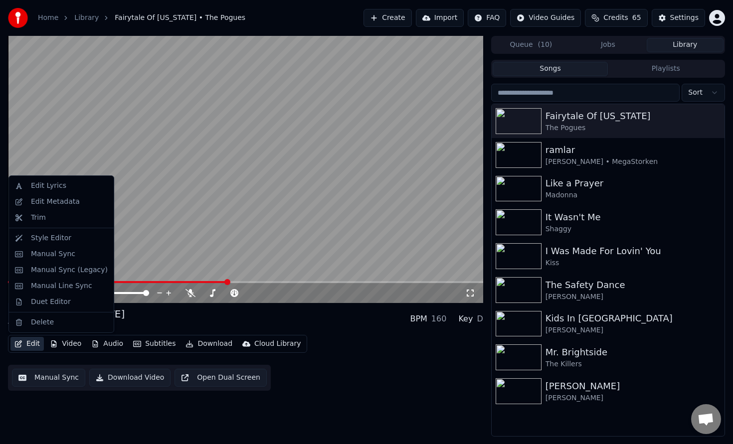
click at [36, 343] on button "Edit" at bounding box center [26, 344] width 33 height 14
click at [59, 302] on div "Duet Editor" at bounding box center [51, 302] width 40 height 10
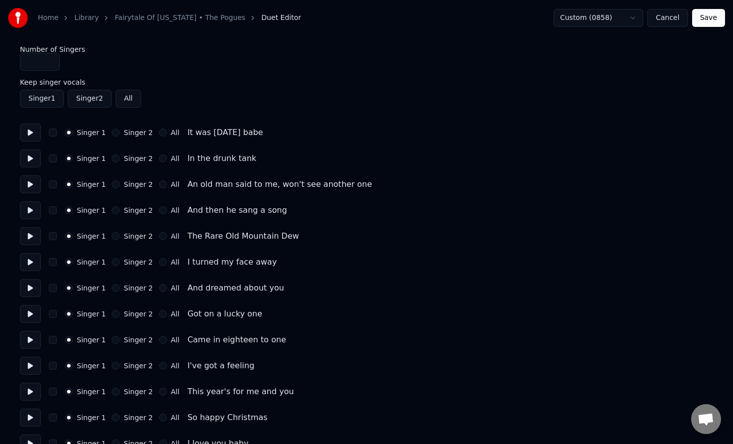
click at [716, 22] on button "Save" at bounding box center [708, 18] width 33 height 18
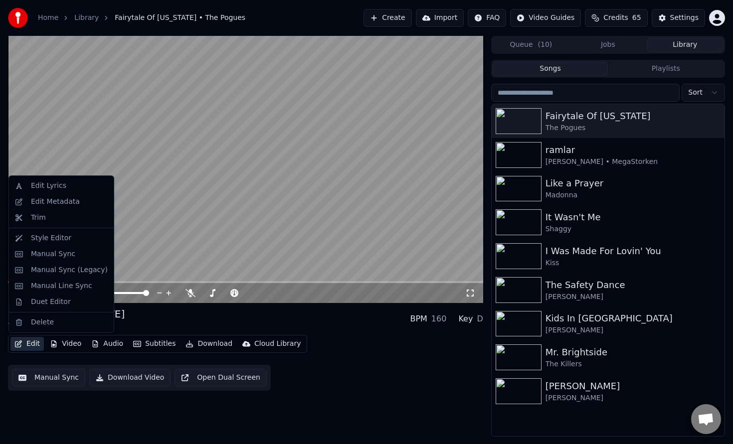
click at [28, 343] on button "Edit" at bounding box center [26, 344] width 33 height 14
click at [46, 240] on div "Style Editor" at bounding box center [51, 238] width 40 height 10
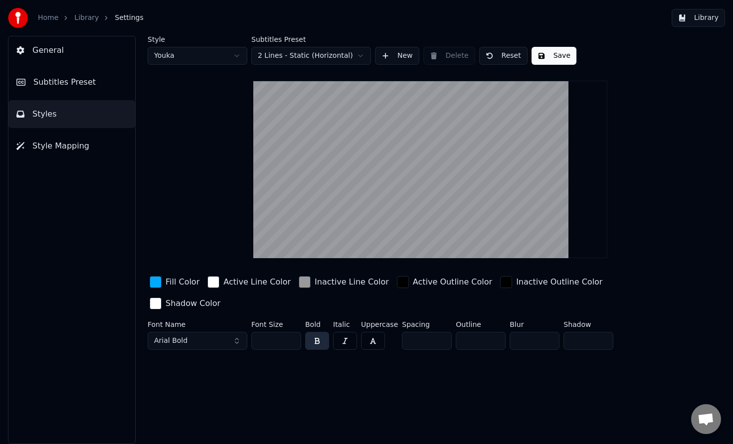
click at [48, 114] on span "Styles" at bounding box center [44, 114] width 24 height 12
click at [61, 149] on span "Style Mapping" at bounding box center [60, 146] width 57 height 12
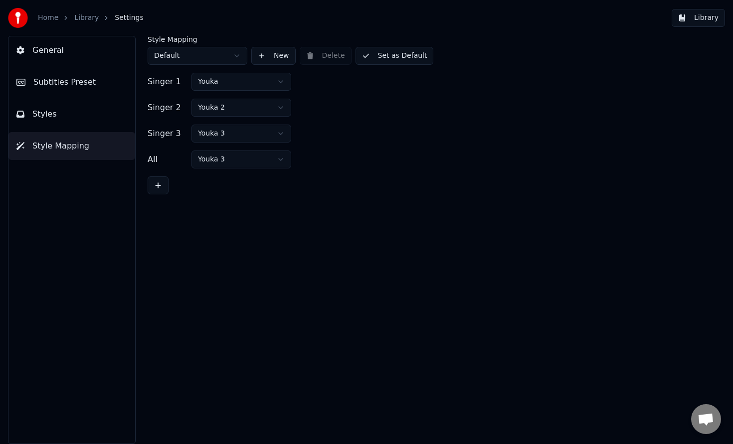
click at [48, 111] on span "Styles" at bounding box center [44, 114] width 24 height 12
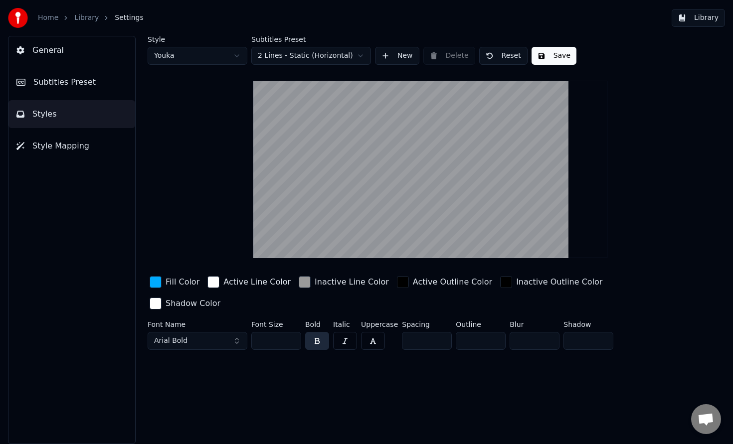
click at [176, 61] on html "Home Library Settings Library General Subtitles Preset Styles Style Mapping Sty…" at bounding box center [366, 222] width 733 height 444
click at [207, 278] on div "button" at bounding box center [213, 282] width 12 height 12
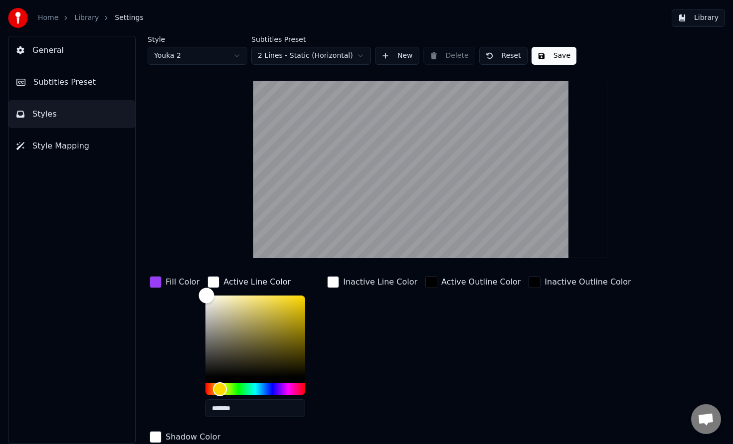
type input "*******"
drag, startPoint x: 221, startPoint y: 308, endPoint x: 187, endPoint y: 284, distance: 41.5
click at [187, 284] on div "Fill Color Active Line Color ******* Inactive Line Color Active Outline Color I…" at bounding box center [404, 360] width 513 height 172
click at [333, 282] on div "button" at bounding box center [333, 282] width 12 height 12
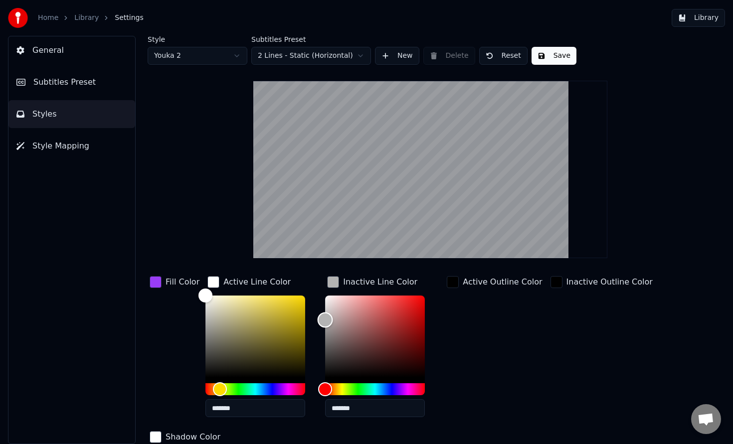
drag, startPoint x: 327, startPoint y: 307, endPoint x: 320, endPoint y: 319, distance: 14.3
click at [325, 319] on div "Color" at bounding box center [375, 337] width 100 height 82
click at [187, 60] on html "Home Library Settings Library General Subtitles Preset Styles Style Mapping Sty…" at bounding box center [366, 222] width 733 height 444
click at [353, 411] on input "*******" at bounding box center [375, 408] width 100 height 18
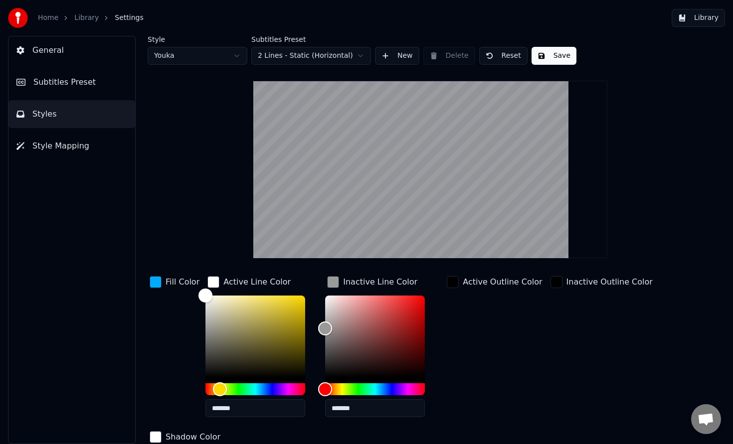
click at [353, 411] on input "*******" at bounding box center [375, 408] width 100 height 18
click at [195, 55] on html "Home Library Settings Library General Subtitles Preset Styles Style Mapping Sty…" at bounding box center [366, 222] width 733 height 444
click at [340, 410] on input "*******" at bounding box center [375, 408] width 100 height 18
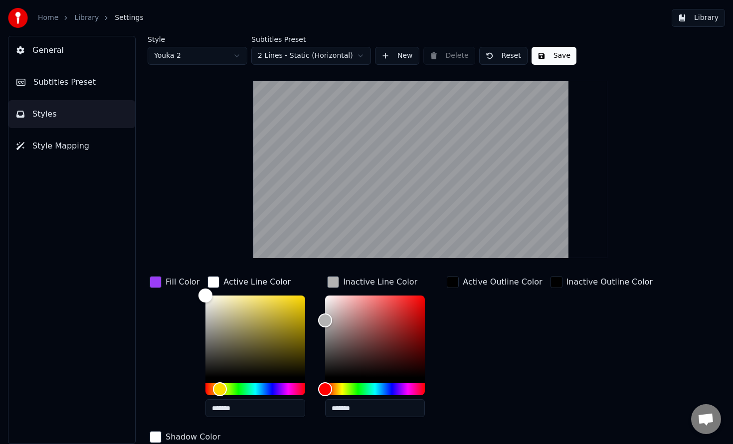
click at [340, 410] on input "*******" at bounding box center [375, 408] width 100 height 18
paste input "text"
click at [467, 408] on div "Active Outline Color" at bounding box center [494, 349] width 99 height 151
click at [154, 283] on div "button" at bounding box center [156, 282] width 12 height 12
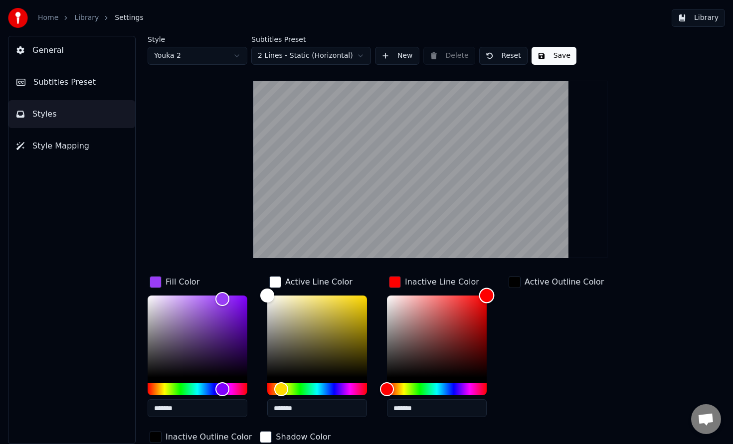
drag, startPoint x: 432, startPoint y: 315, endPoint x: 508, endPoint y: 278, distance: 84.9
click at [508, 278] on div "Fill Color ******* Active Line Color ******* Inactive Line Color ******* Active…" at bounding box center [404, 360] width 513 height 172
click at [419, 403] on input "*******" at bounding box center [437, 408] width 100 height 18
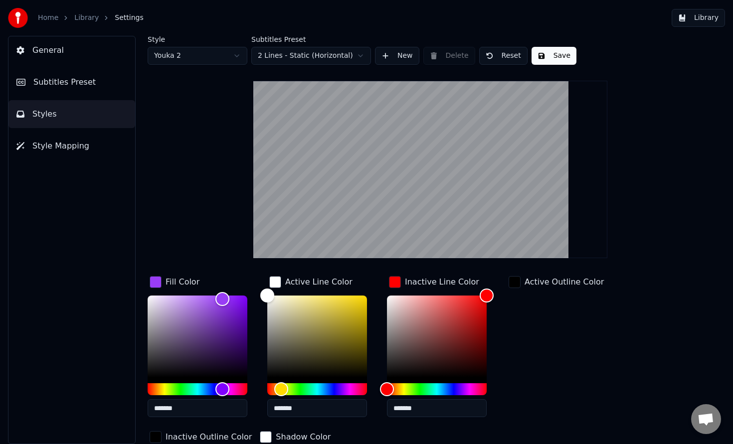
paste input "text"
type input "*******"
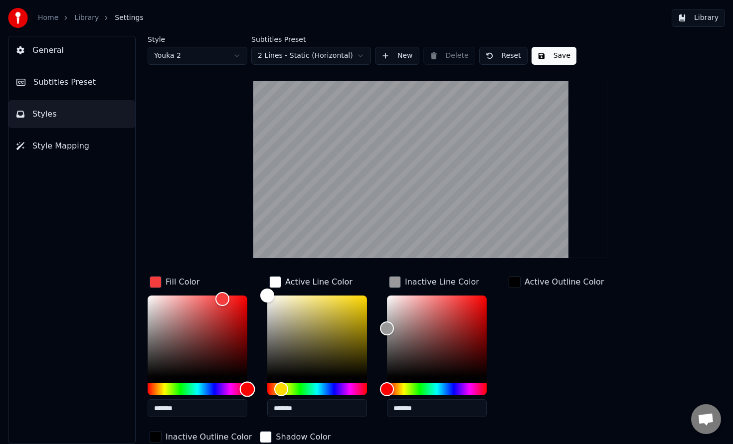
drag, startPoint x: 226, startPoint y: 390, endPoint x: 250, endPoint y: 344, distance: 51.3
click at [266, 389] on div "Fill Color ******* Active Line Color ******* Inactive Line Color ******* Active…" at bounding box center [404, 360] width 513 height 172
type input "*******"
drag, startPoint x: 221, startPoint y: 300, endPoint x: 265, endPoint y: 289, distance: 45.2
click at [265, 290] on div "Fill Color ******* Active Line Color ******* Inactive Line Color ******* Active…" at bounding box center [404, 360] width 513 height 172
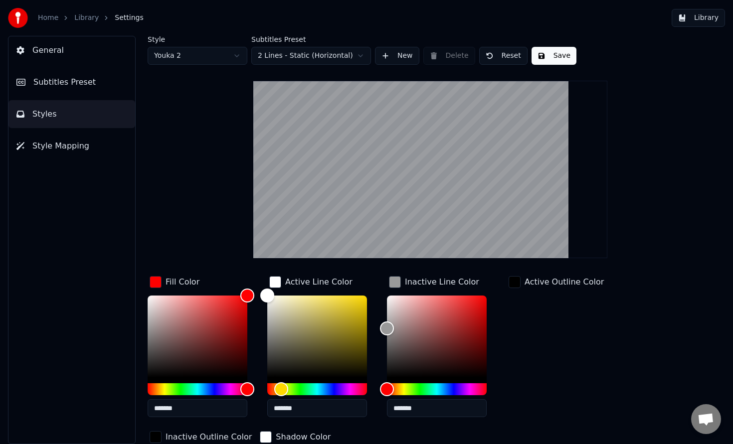
click at [706, 17] on button "Library" at bounding box center [697, 18] width 53 height 18
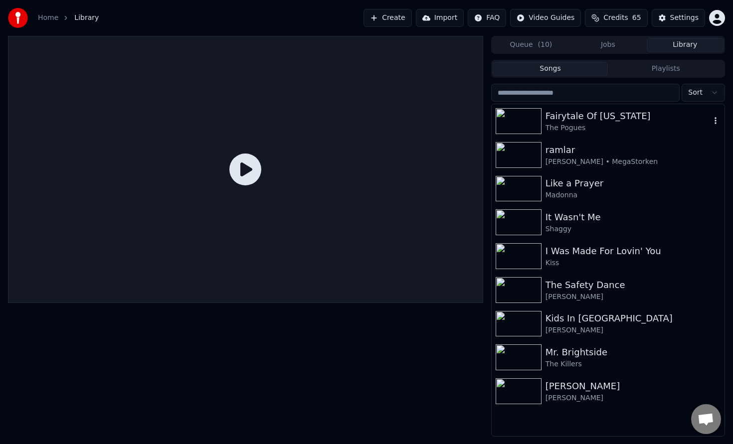
click at [584, 116] on div "Fairytale Of [US_STATE]" at bounding box center [627, 116] width 165 height 14
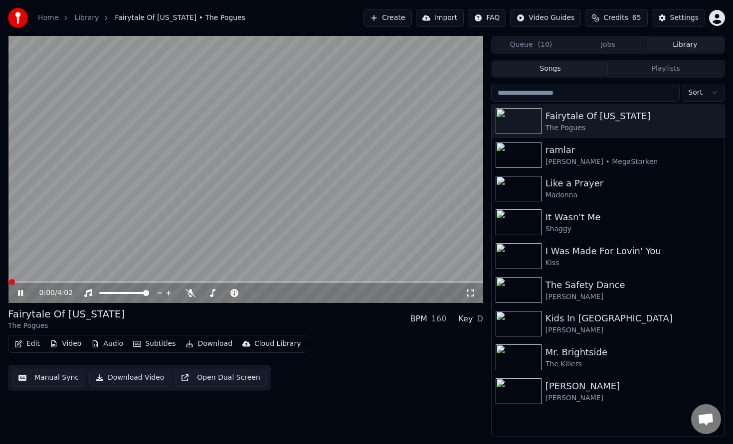
click at [22, 343] on icon "button" at bounding box center [18, 343] width 8 height 7
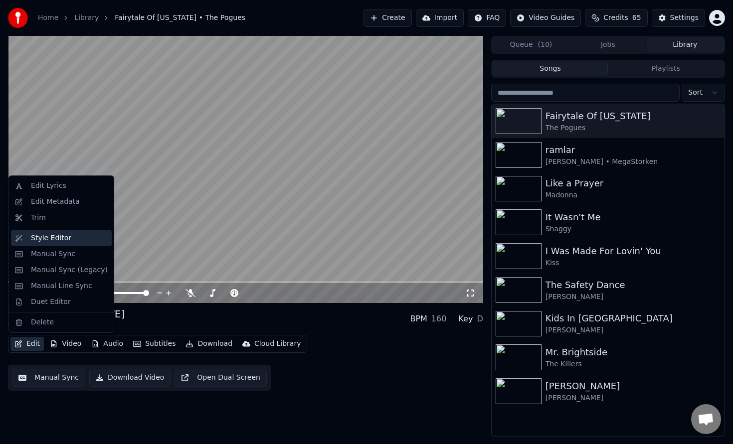
click at [51, 237] on div "Style Editor" at bounding box center [51, 238] width 40 height 10
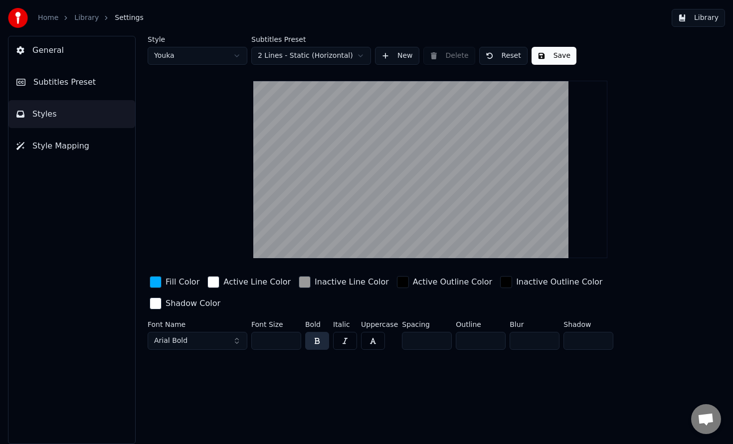
click at [188, 62] on html "Home Library Settings Library General Subtitles Preset Styles Style Mapping Sty…" at bounding box center [366, 222] width 733 height 444
click at [202, 53] on html "Home Library Settings Library General Subtitles Preset Styles Style Mapping Sty…" at bounding box center [366, 222] width 733 height 444
click at [299, 282] on div "button" at bounding box center [305, 282] width 12 height 12
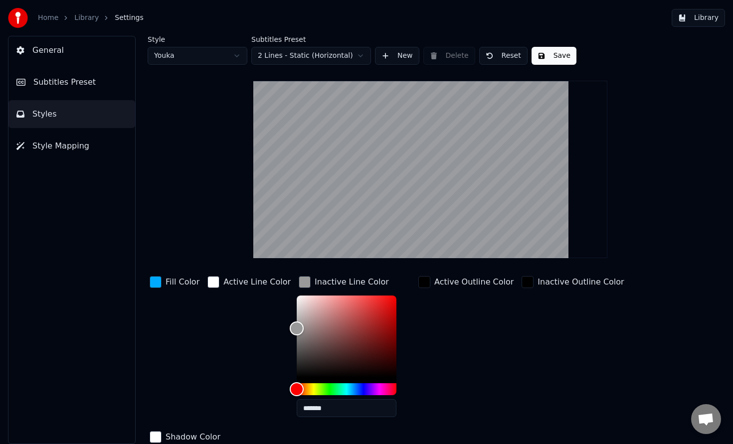
click at [336, 410] on input "*******" at bounding box center [347, 408] width 100 height 18
click at [238, 284] on div "Active Line Color" at bounding box center [256, 282] width 67 height 12
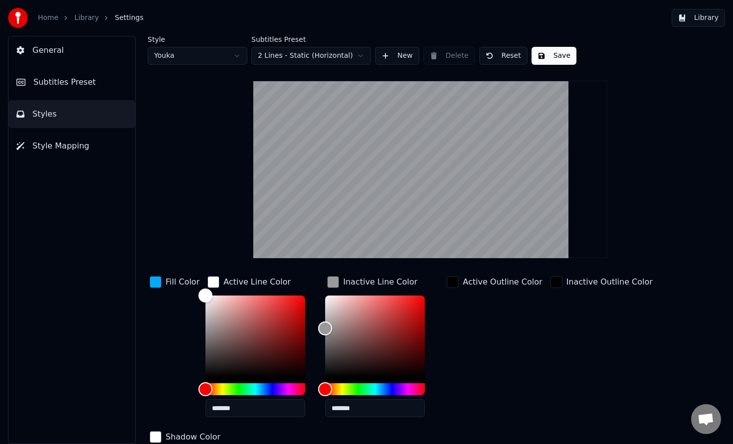
click at [177, 59] on html "Home Library Settings Library General Subtitles Preset Styles Style Mapping Sty…" at bounding box center [366, 222] width 733 height 444
type input "*******"
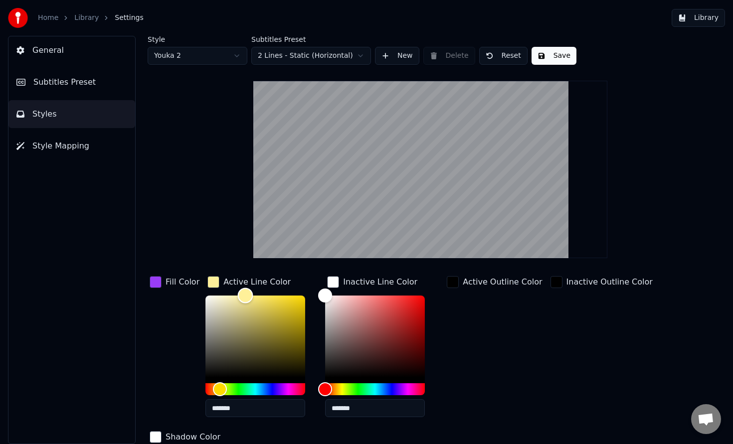
type input "*******"
drag, startPoint x: 239, startPoint y: 291, endPoint x: 180, endPoint y: 294, distance: 58.4
click at [162, 287] on div "Fill Color Active Line Color ******* Inactive Line Color ******* Active Outline…" at bounding box center [404, 360] width 513 height 172
click at [361, 410] on input "*******" at bounding box center [375, 408] width 100 height 18
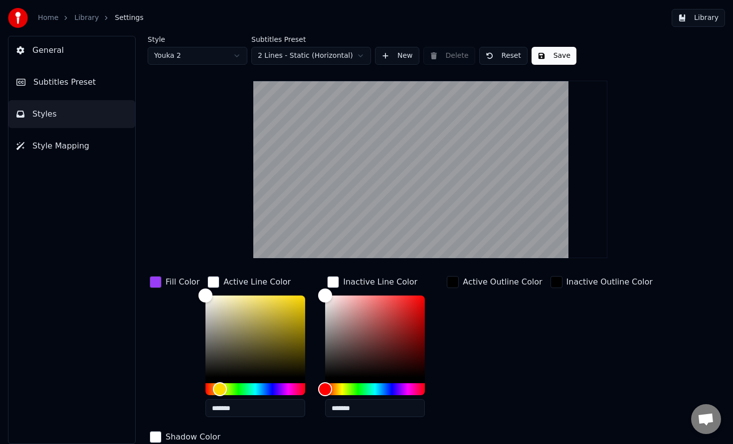
drag, startPoint x: 361, startPoint y: 410, endPoint x: 376, endPoint y: 411, distance: 14.5
click at [361, 410] on input "*******" at bounding box center [375, 408] width 100 height 18
paste input "text"
type input "*******"
click at [155, 283] on div "button" at bounding box center [156, 282] width 12 height 12
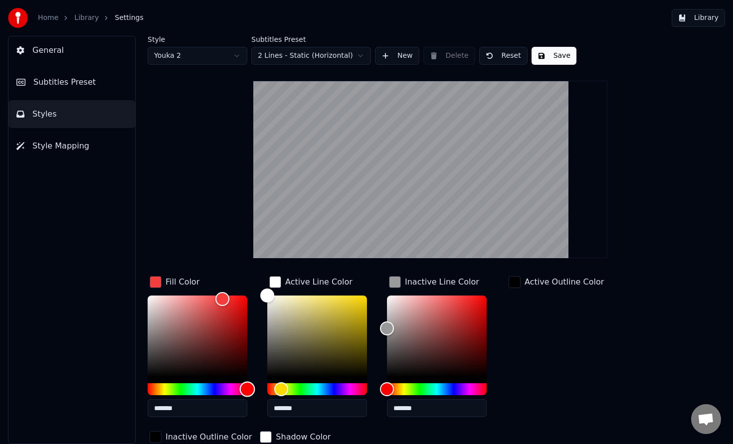
drag, startPoint x: 234, startPoint y: 389, endPoint x: 247, endPoint y: 354, distance: 37.4
click at [260, 384] on div "*******" at bounding box center [206, 359] width 116 height 126
type input "*******"
drag, startPoint x: 223, startPoint y: 308, endPoint x: 260, endPoint y: 288, distance: 42.2
click at [260, 288] on div "Fill Color *******" at bounding box center [206, 349] width 116 height 151
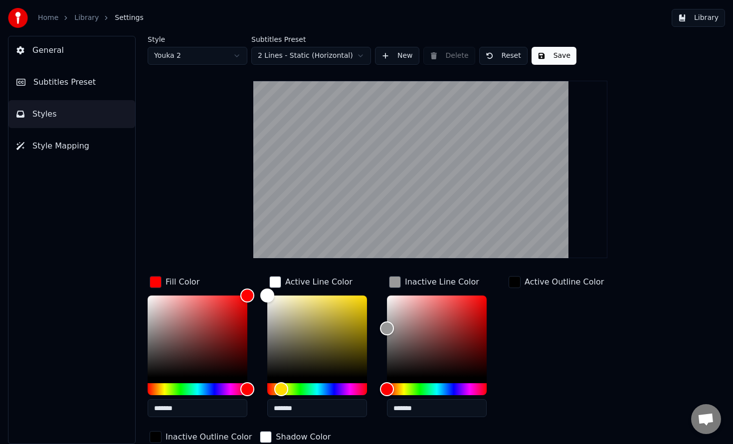
click at [565, 55] on button "Save" at bounding box center [553, 56] width 45 height 18
click at [696, 15] on button "Library" at bounding box center [697, 18] width 53 height 18
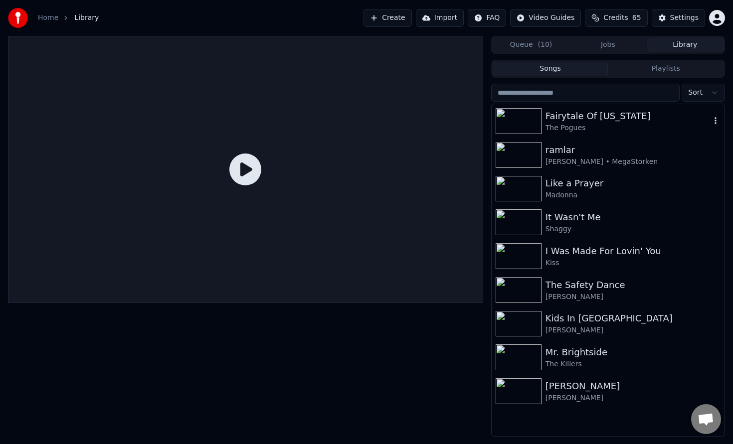
click at [576, 118] on div "Fairytale Of [US_STATE]" at bounding box center [627, 116] width 165 height 14
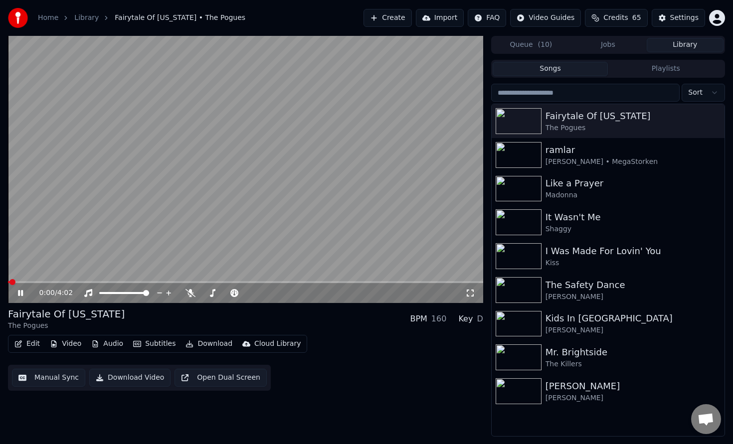
click at [111, 279] on video at bounding box center [245, 169] width 475 height 267
click at [113, 282] on span at bounding box center [245, 282] width 475 height 2
click at [19, 294] on icon at bounding box center [20, 293] width 6 height 7
click at [199, 284] on div "0:55 / 4:02" at bounding box center [245, 293] width 475 height 20
click at [202, 282] on span at bounding box center [245, 282] width 475 height 2
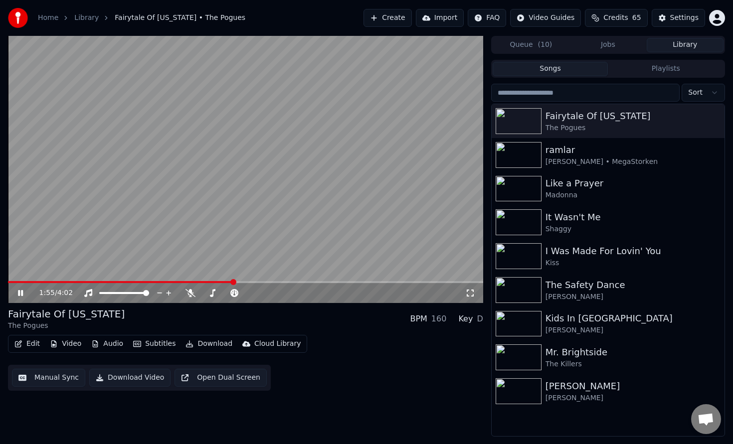
click at [20, 294] on icon at bounding box center [27, 293] width 23 height 8
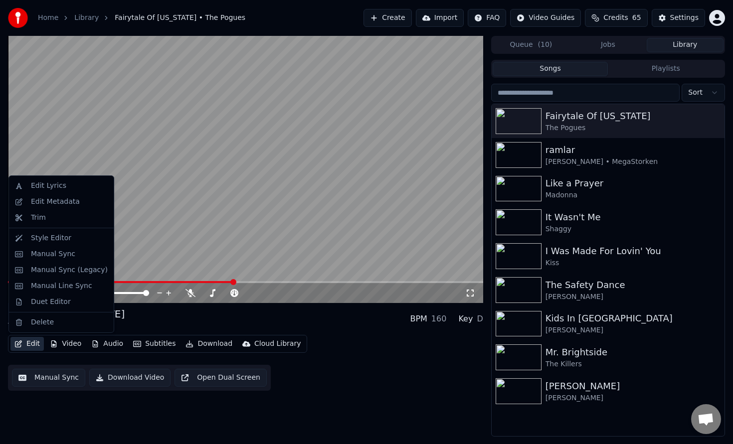
click at [32, 342] on button "Edit" at bounding box center [26, 344] width 33 height 14
click at [68, 242] on div "Style Editor" at bounding box center [69, 238] width 77 height 10
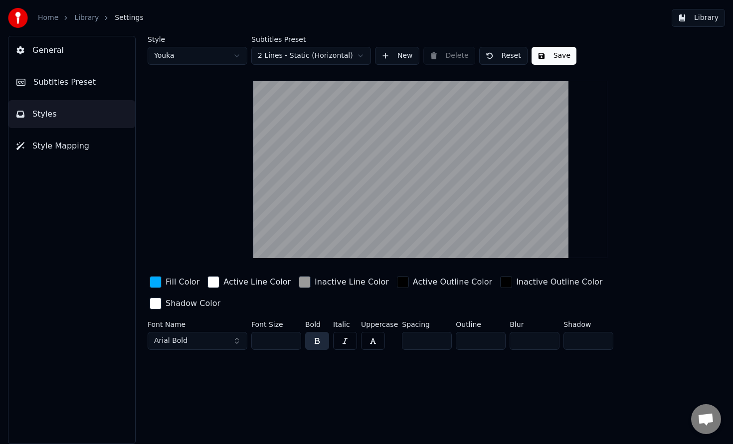
click at [83, 143] on span "Style Mapping" at bounding box center [60, 146] width 57 height 12
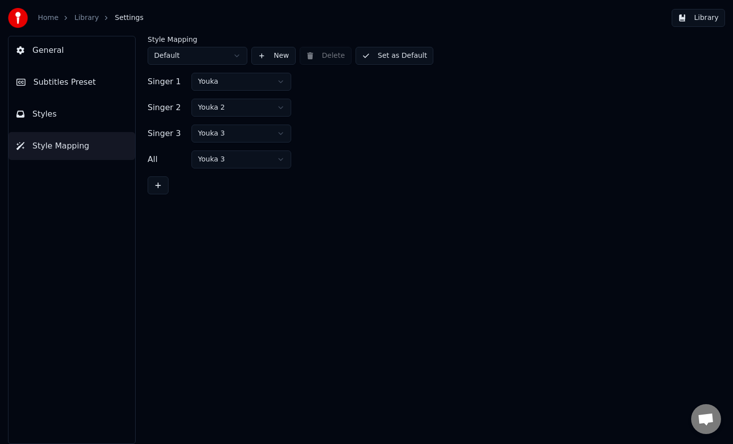
click at [74, 87] on span "Subtitles Preset" at bounding box center [64, 82] width 62 height 12
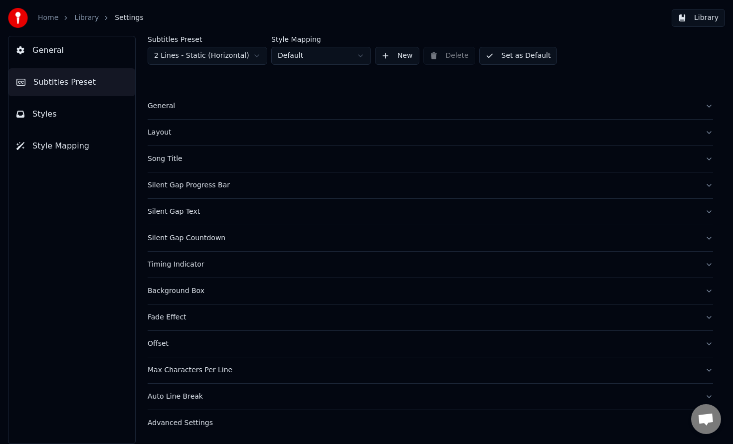
click at [345, 140] on button "Layout" at bounding box center [430, 133] width 565 height 26
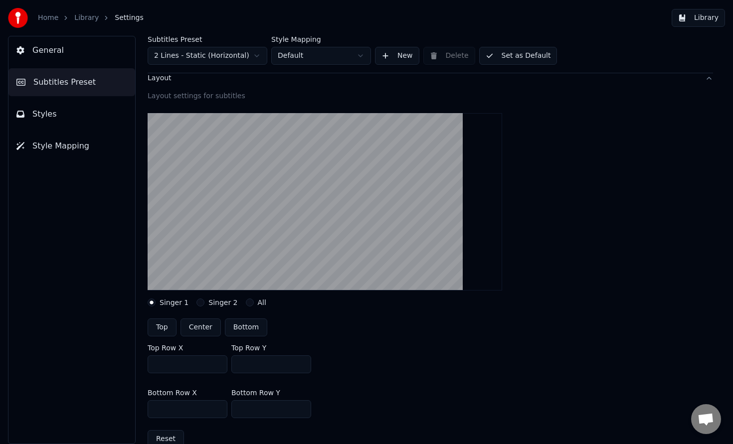
scroll to position [82, 0]
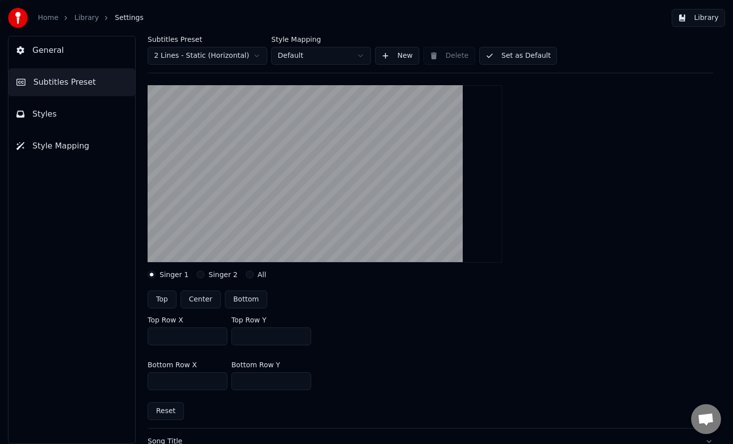
click at [198, 275] on button "Singer 2" at bounding box center [200, 275] width 8 height 8
click at [236, 301] on button "Bottom" at bounding box center [246, 300] width 42 height 18
type input "***"
click at [150, 274] on button "Singer 1" at bounding box center [152, 275] width 8 height 8
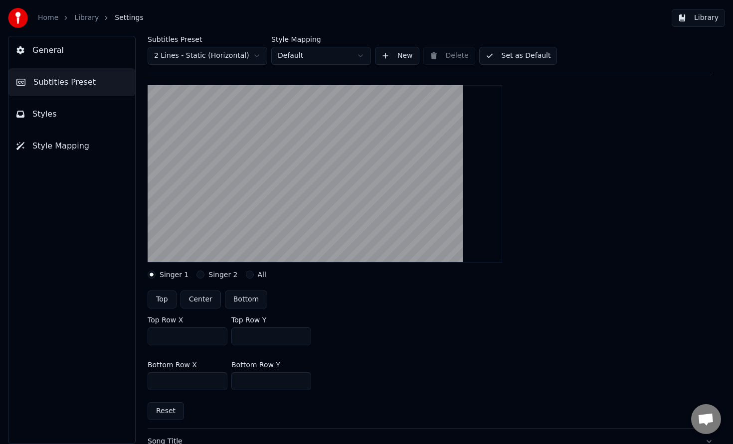
click at [200, 276] on button "Singer 2" at bounding box center [200, 275] width 8 height 8
click at [519, 59] on button "Set as Default" at bounding box center [518, 56] width 78 height 18
click at [703, 22] on button "Library" at bounding box center [697, 18] width 53 height 18
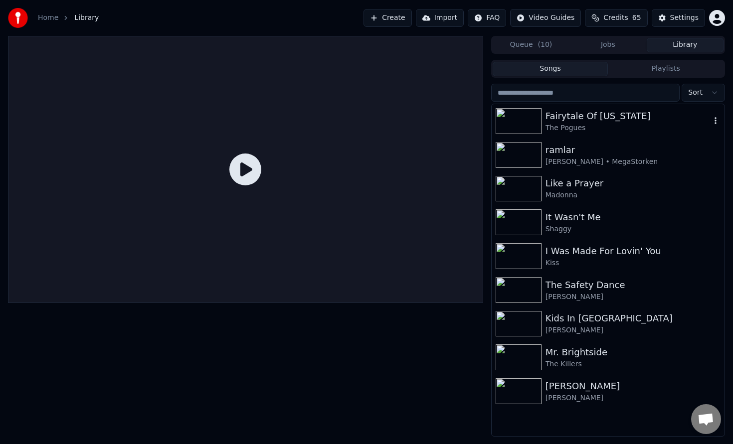
click at [641, 110] on div "Fairytale Of [US_STATE]" at bounding box center [627, 116] width 165 height 14
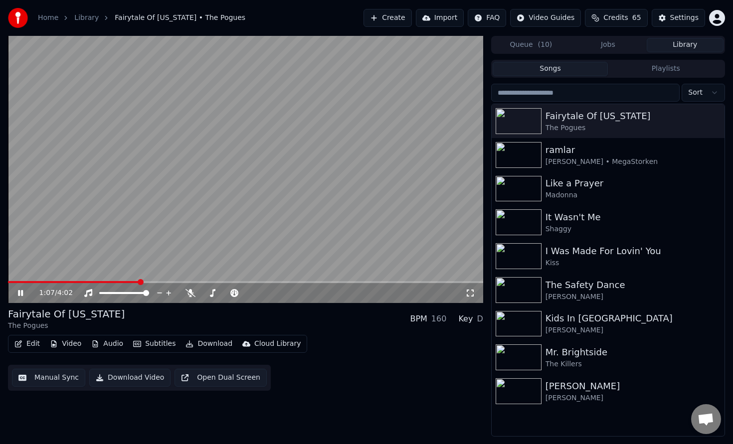
click at [139, 281] on span at bounding box center [245, 282] width 475 height 2
click at [161, 281] on span at bounding box center [245, 282] width 475 height 2
click at [184, 281] on span at bounding box center [245, 282] width 475 height 2
click at [21, 292] on icon at bounding box center [20, 293] width 5 height 6
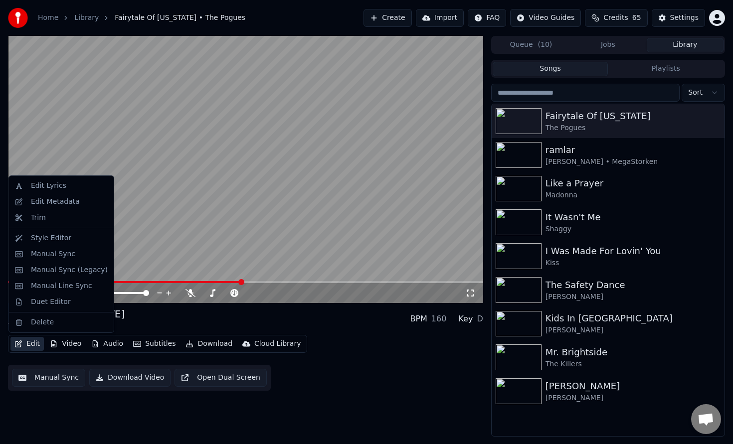
click at [30, 344] on button "Edit" at bounding box center [26, 344] width 33 height 14
click at [60, 240] on div "Style Editor" at bounding box center [51, 238] width 40 height 10
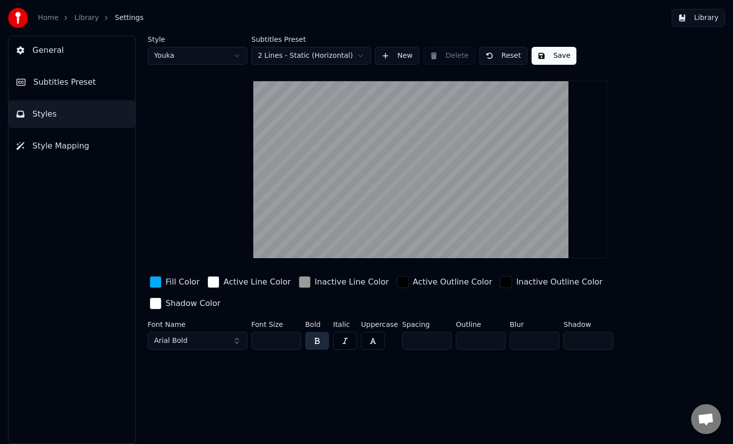
click at [93, 80] on button "Subtitles Preset" at bounding box center [71, 82] width 127 height 28
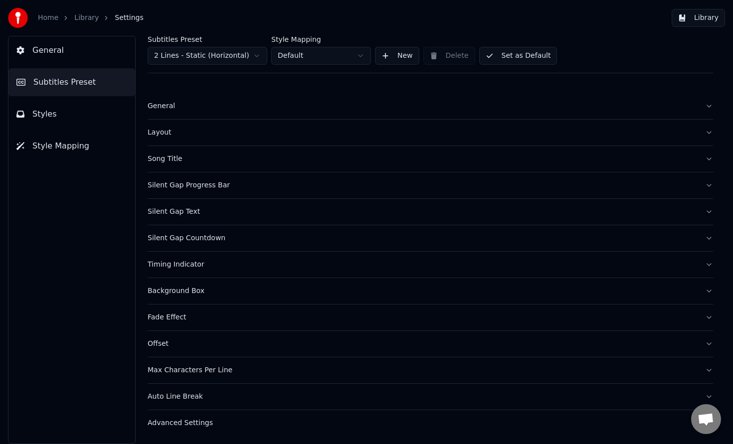
click at [184, 131] on div "Layout" at bounding box center [422, 133] width 549 height 10
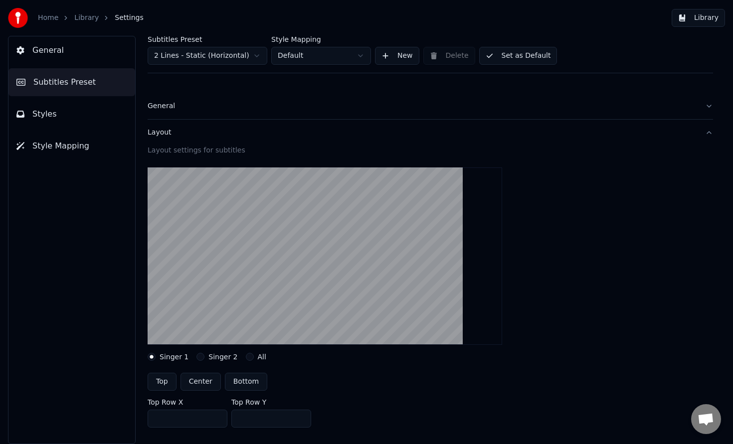
click at [196, 356] on button "Singer 2" at bounding box center [200, 357] width 8 height 8
click at [200, 381] on button "Center" at bounding box center [200, 382] width 40 height 18
type input "***"
click at [167, 381] on button "Top" at bounding box center [162, 382] width 29 height 18
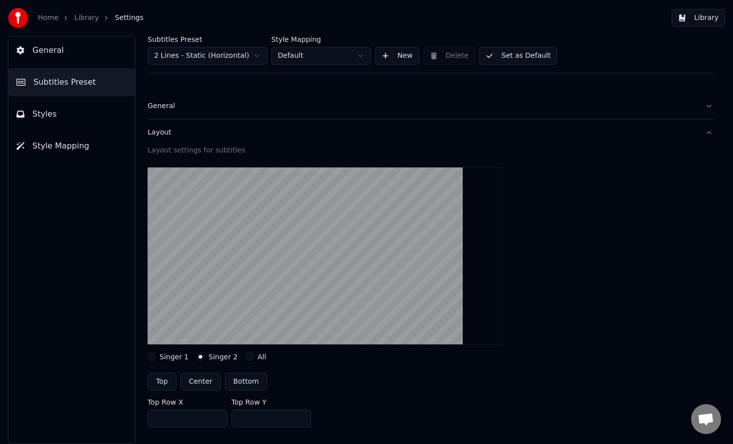
type input "***"
click at [248, 385] on button "Bottom" at bounding box center [246, 382] width 42 height 18
type input "***"
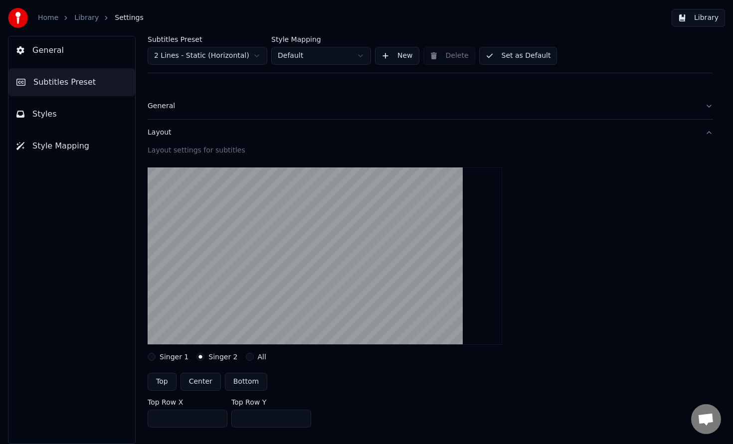
click at [155, 357] on div "Singer 1" at bounding box center [168, 357] width 41 height 8
click at [152, 357] on button "Singer 1" at bounding box center [152, 357] width 8 height 8
click at [200, 382] on button "Center" at bounding box center [200, 382] width 40 height 18
type input "***"
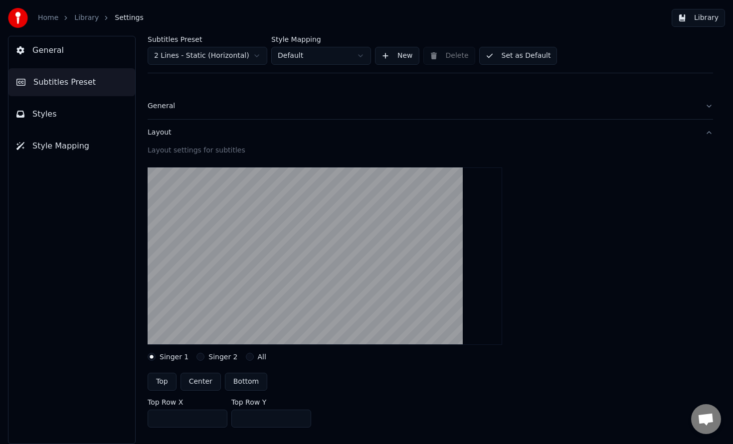
click at [524, 58] on button "Set as Default" at bounding box center [518, 56] width 78 height 18
click at [707, 20] on button "Library" at bounding box center [697, 18] width 53 height 18
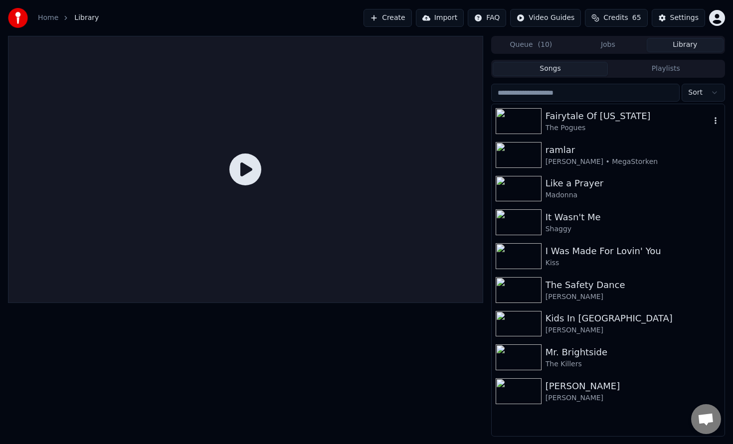
click at [578, 116] on div "Fairytale Of [US_STATE]" at bounding box center [627, 116] width 165 height 14
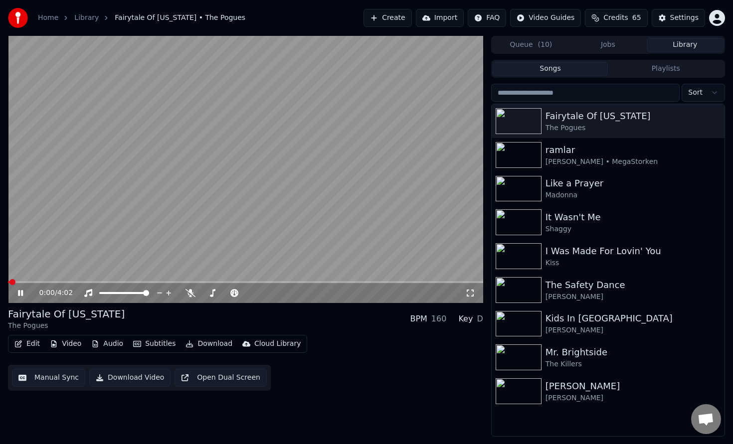
click at [63, 280] on video at bounding box center [245, 169] width 475 height 267
click at [173, 282] on span at bounding box center [245, 282] width 475 height 2
click at [194, 282] on span at bounding box center [245, 282] width 475 height 2
click at [22, 293] on icon at bounding box center [20, 293] width 6 height 7
click at [20, 291] on icon at bounding box center [27, 293] width 23 height 8
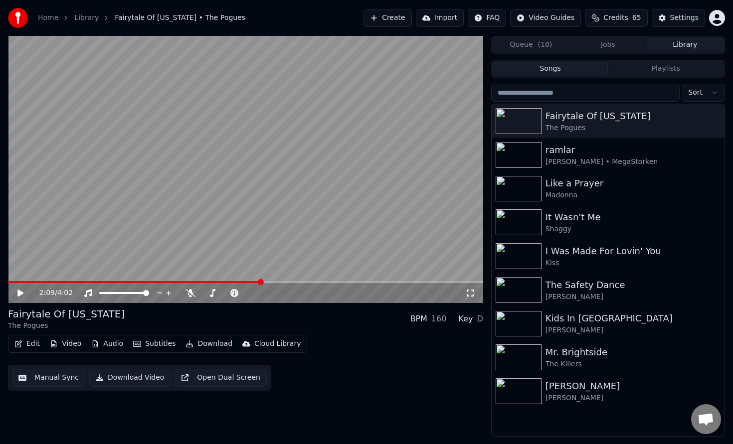
click at [198, 343] on button "Download" at bounding box center [208, 344] width 55 height 14
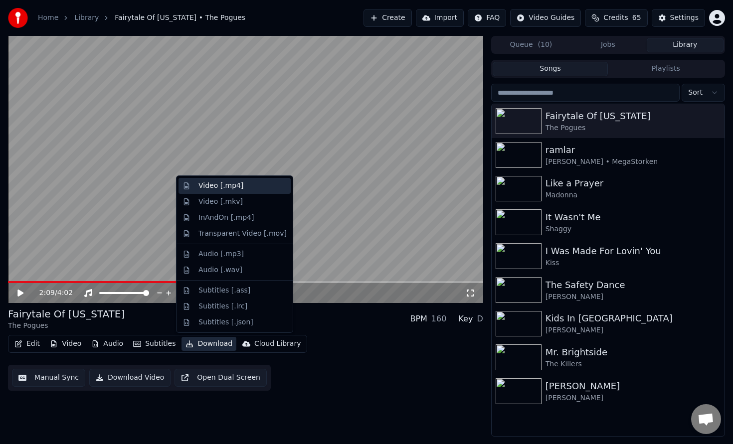
click at [239, 185] on div "Video [.mp4]" at bounding box center [220, 186] width 45 height 10
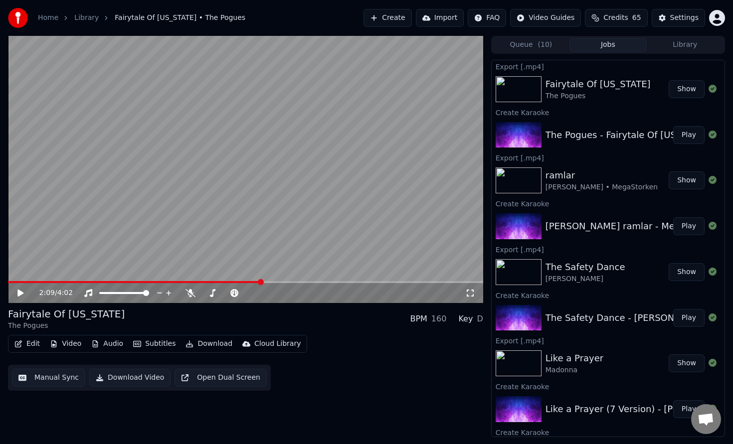
click at [398, 18] on button "Create" at bounding box center [387, 18] width 48 height 18
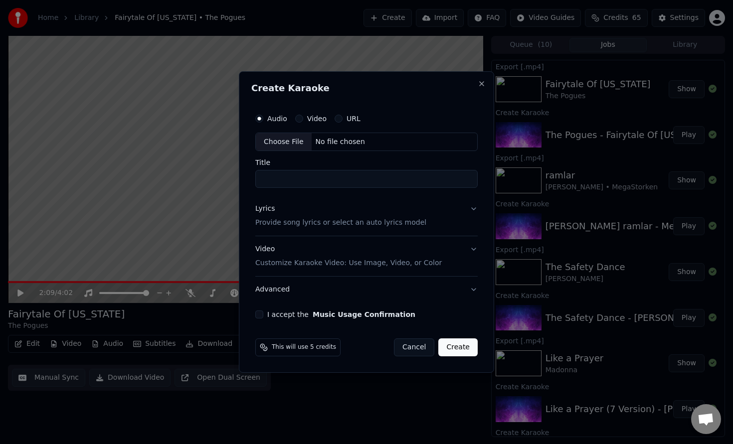
click at [272, 141] on div "Choose File" at bounding box center [284, 142] width 56 height 18
click at [308, 221] on p "Provide song lyrics or select an auto lyrics model" at bounding box center [340, 223] width 171 height 10
type input "**********"
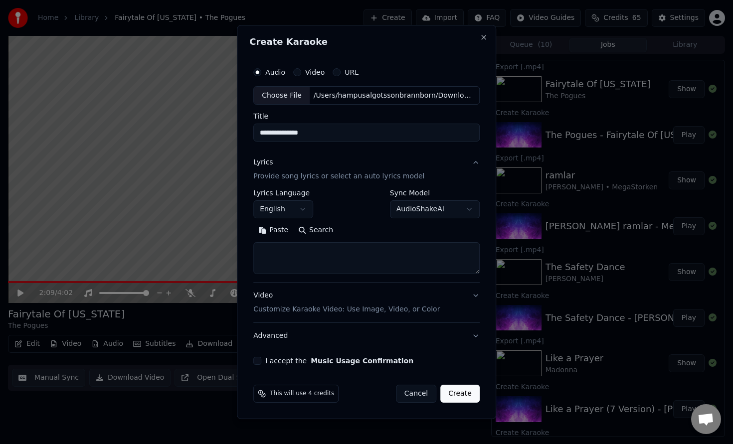
click at [299, 205] on button "English" at bounding box center [283, 210] width 60 height 18
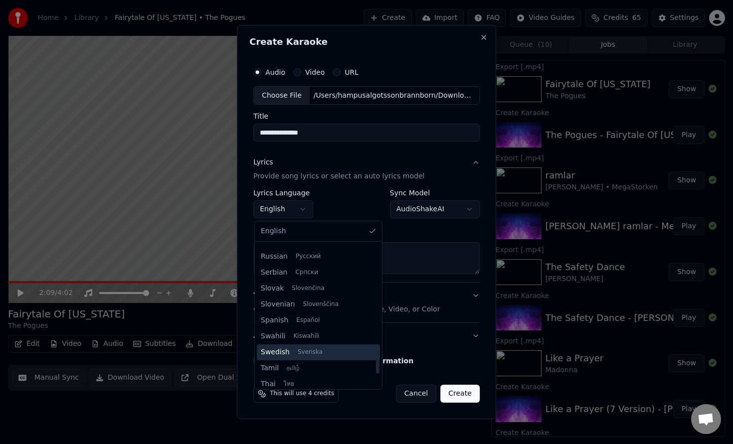
scroll to position [681, 0]
select select "**"
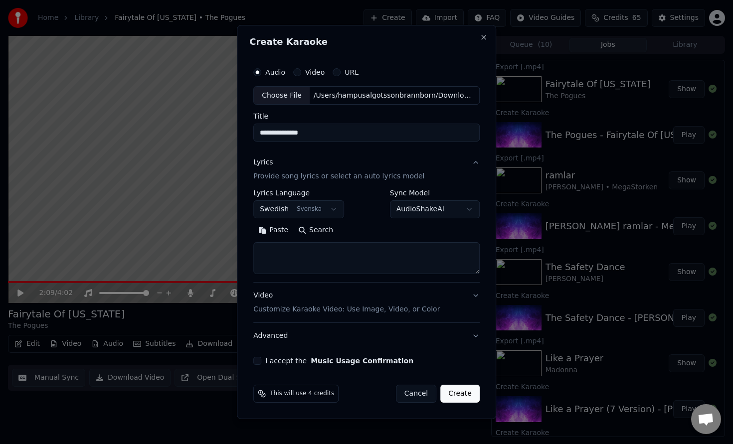
click at [348, 256] on textarea at bounding box center [366, 259] width 226 height 32
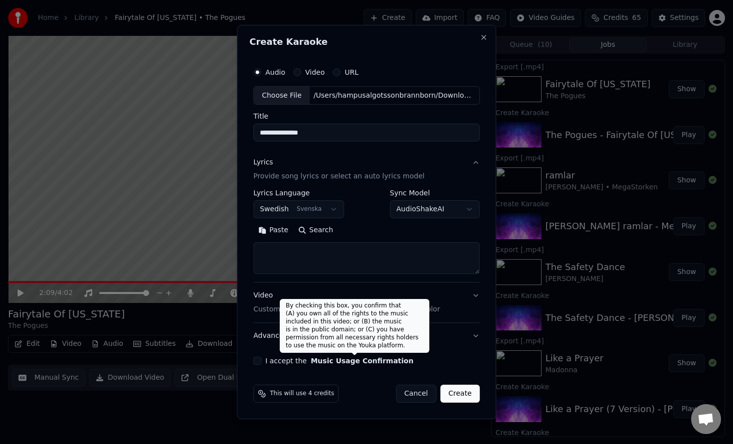
paste textarea "**********"
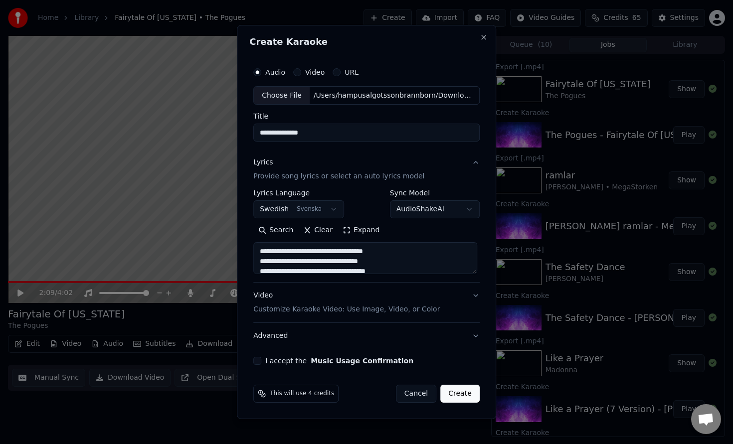
scroll to position [490, 0]
type textarea "**********"
click at [372, 310] on p "Customize Karaoke Video: Use Image, Video, or Color" at bounding box center [346, 310] width 186 height 10
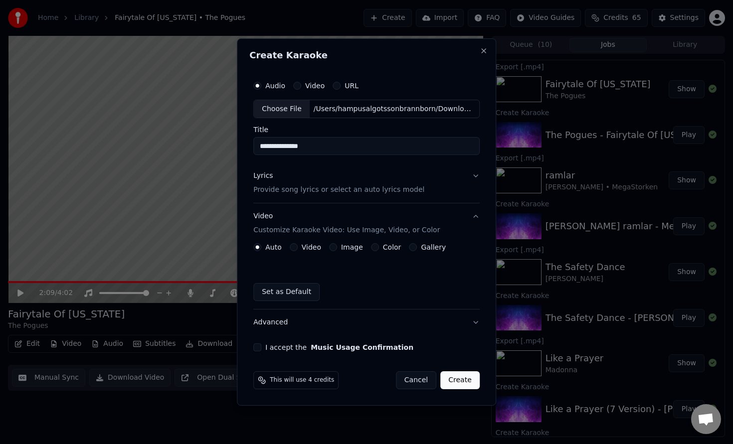
click at [371, 248] on button "Color" at bounding box center [375, 247] width 8 height 8
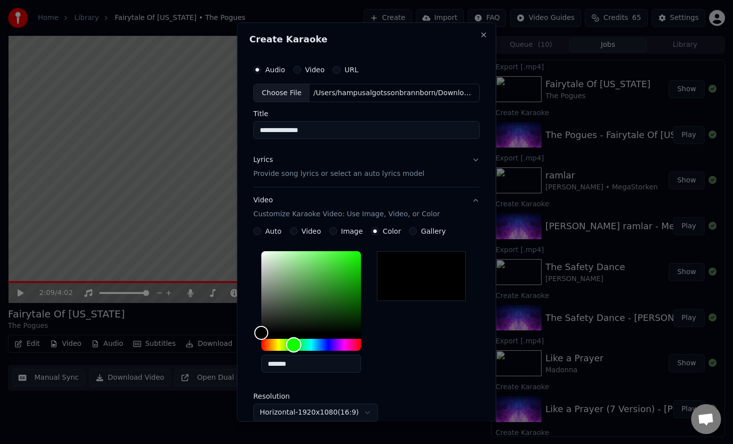
drag, startPoint x: 293, startPoint y: 346, endPoint x: 316, endPoint y: 316, distance: 38.4
click at [296, 345] on div "Hue" at bounding box center [311, 345] width 100 height 12
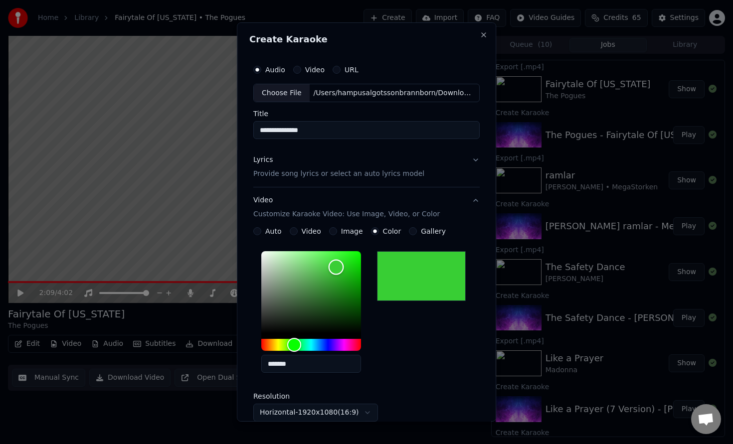
type input "*******"
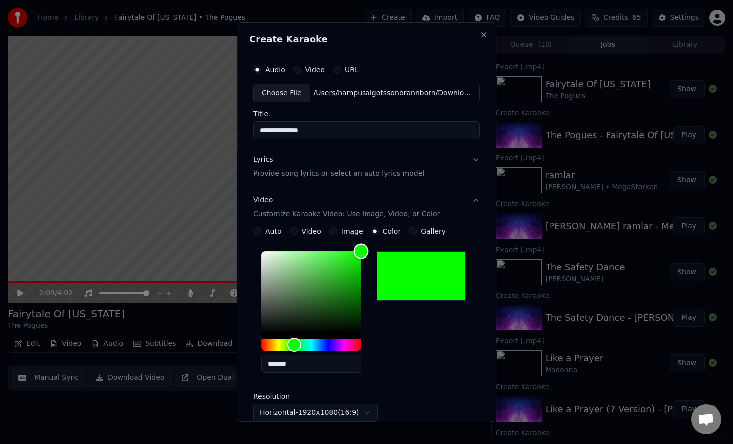
drag, startPoint x: 337, startPoint y: 267, endPoint x: 391, endPoint y: 228, distance: 66.8
click at [391, 228] on div "**********" at bounding box center [366, 343] width 226 height 232
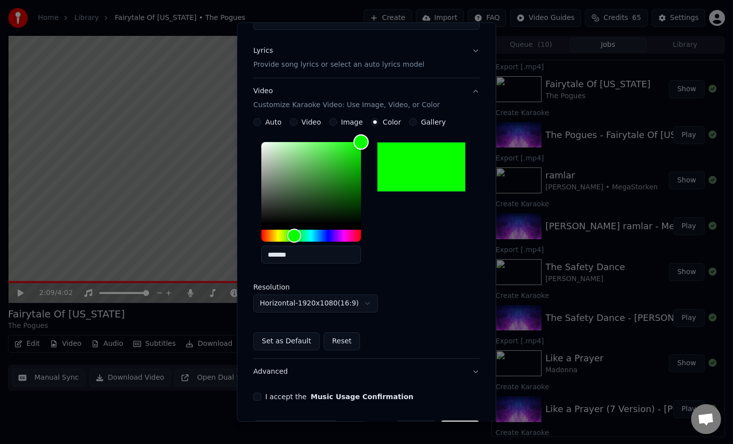
scroll to position [143, 0]
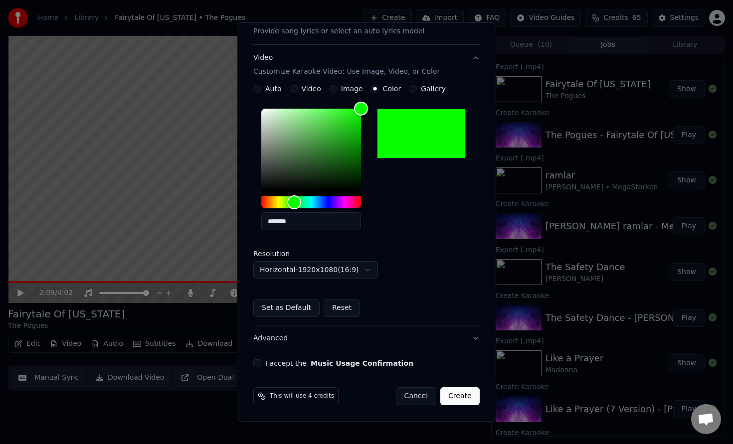
click at [461, 400] on button "Create" at bounding box center [459, 396] width 39 height 18
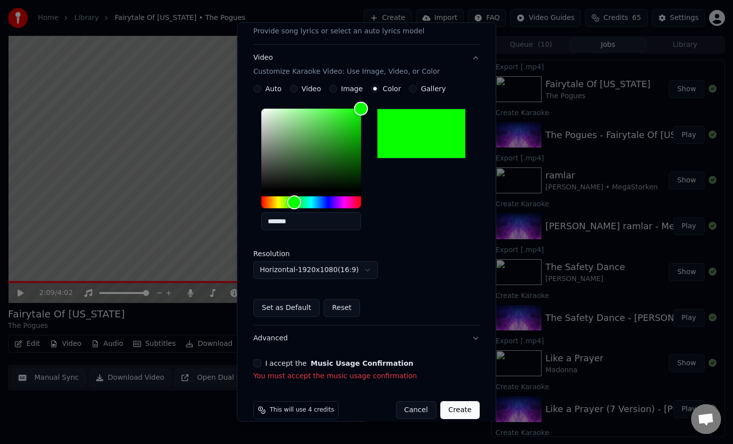
click at [261, 363] on button "I accept the Music Usage Confirmation" at bounding box center [257, 363] width 8 height 8
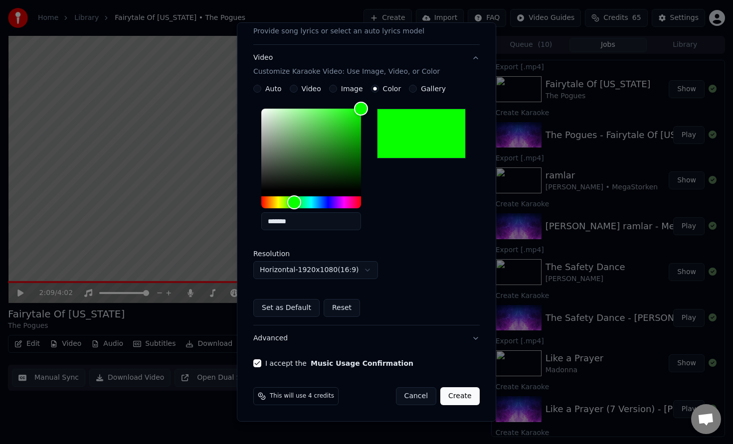
click at [463, 398] on button "Create" at bounding box center [459, 396] width 39 height 18
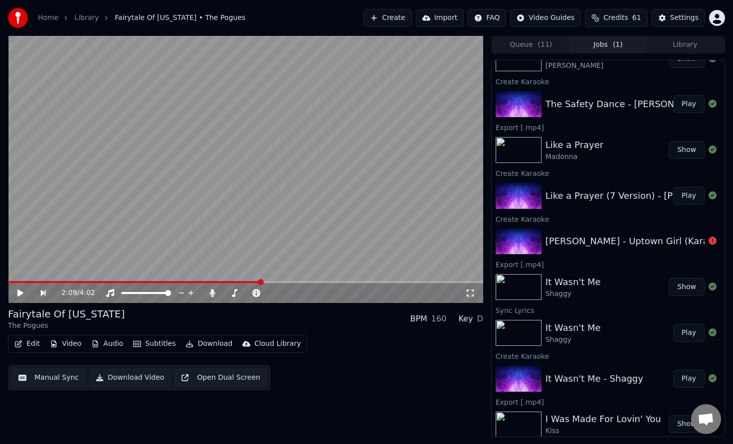
scroll to position [0, 0]
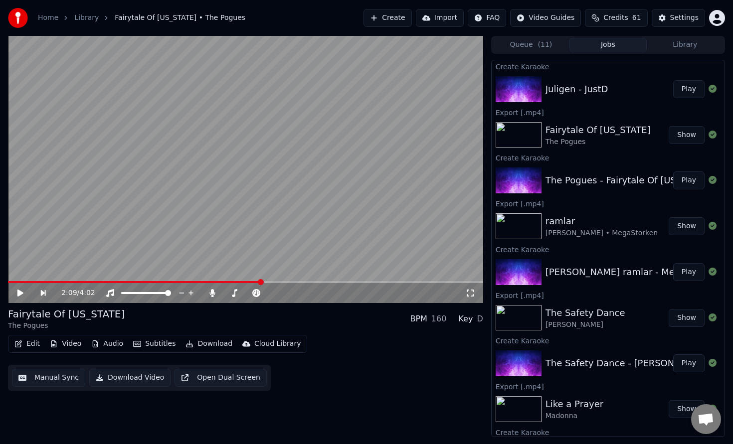
click at [345, 342] on div "Edit Video Audio Subtitles Download Cloud Library Manual Sync Download Video Op…" at bounding box center [245, 363] width 475 height 56
click at [605, 83] on div "Juligen - JustD" at bounding box center [576, 89] width 63 height 14
click at [696, 88] on button "Play" at bounding box center [688, 89] width 31 height 18
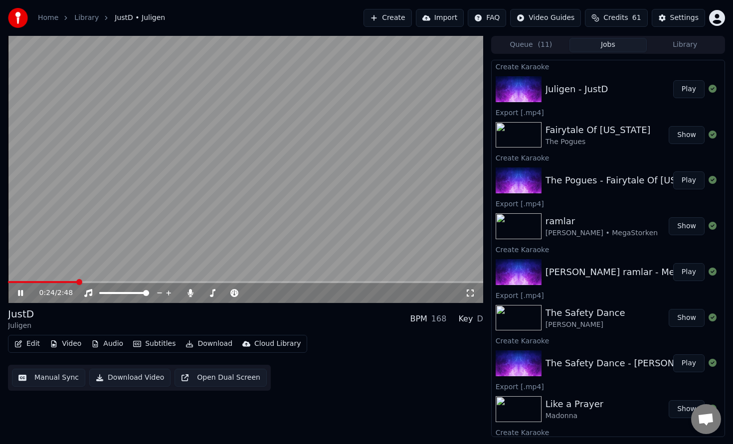
click at [22, 295] on icon at bounding box center [20, 293] width 5 height 6
click at [22, 295] on icon at bounding box center [27, 293] width 23 height 8
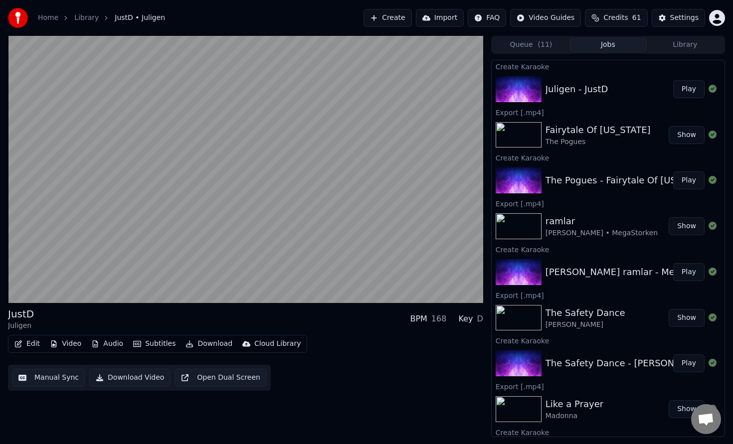
click at [33, 346] on button "Edit" at bounding box center [26, 344] width 33 height 14
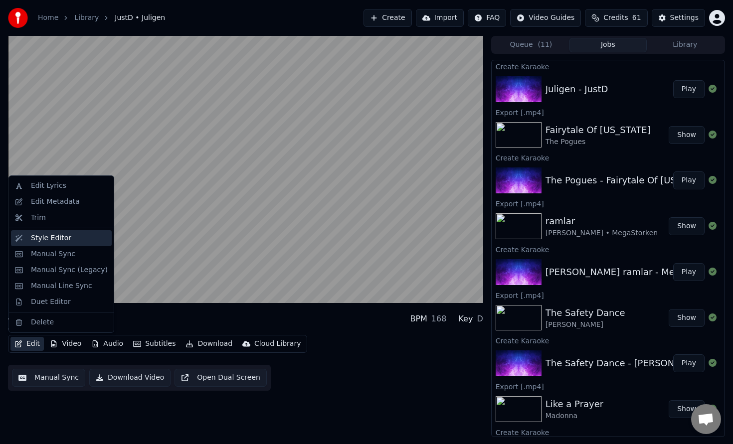
click at [45, 238] on div "Style Editor" at bounding box center [51, 238] width 40 height 10
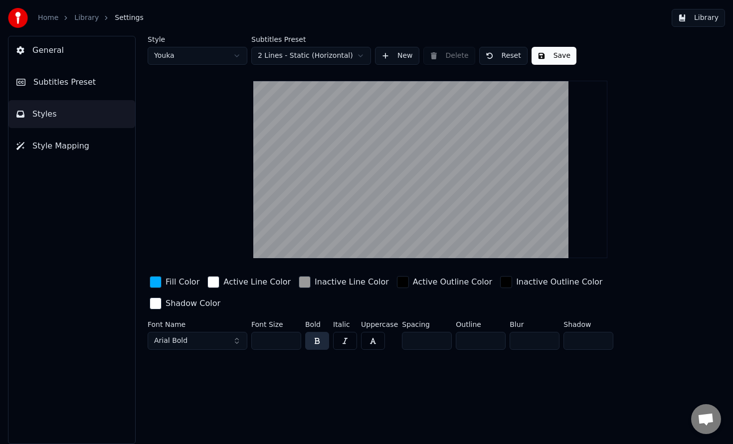
click at [59, 79] on span "Subtitles Preset" at bounding box center [64, 82] width 62 height 12
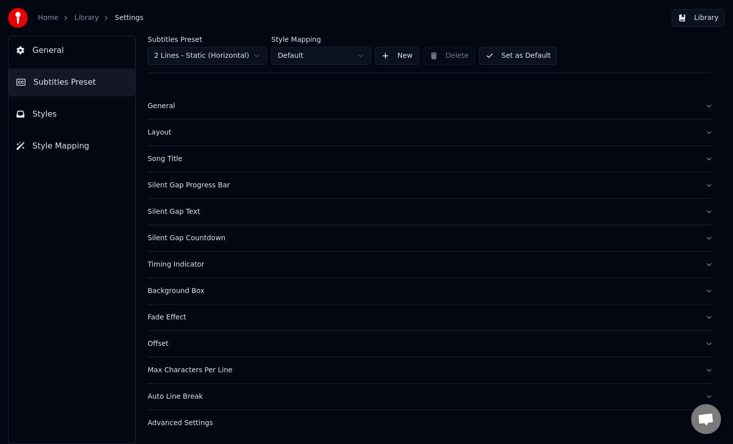
click at [200, 137] on div "Layout" at bounding box center [422, 133] width 549 height 10
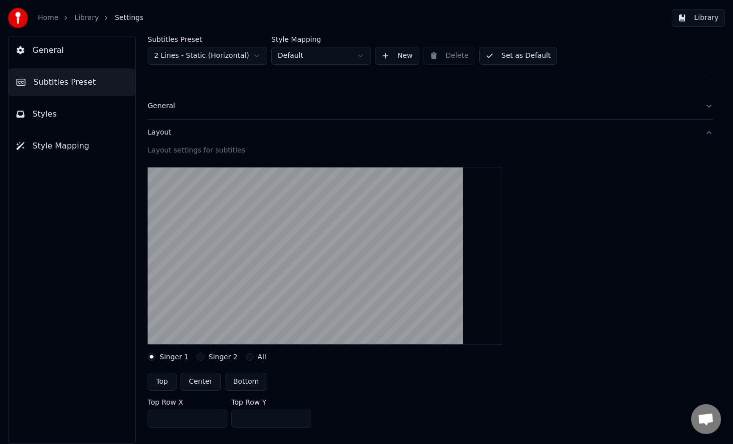
click at [243, 384] on button "Bottom" at bounding box center [246, 382] width 42 height 18
type input "***"
click at [527, 60] on button "Set as Default" at bounding box center [518, 56] width 78 height 18
click at [696, 17] on button "Library" at bounding box center [697, 18] width 53 height 18
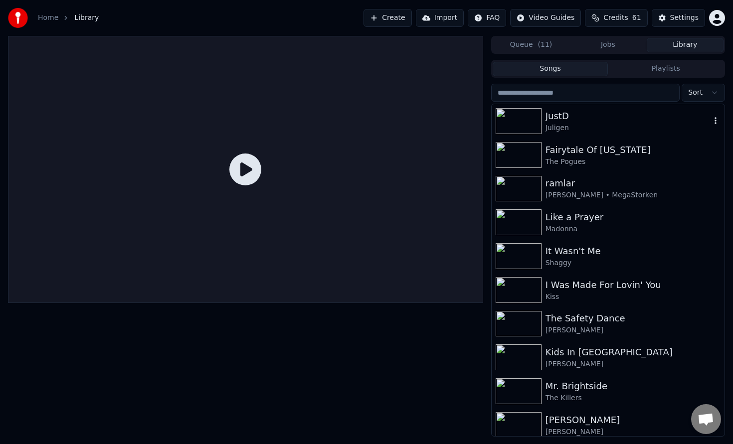
click at [587, 121] on div "JustD" at bounding box center [627, 116] width 165 height 14
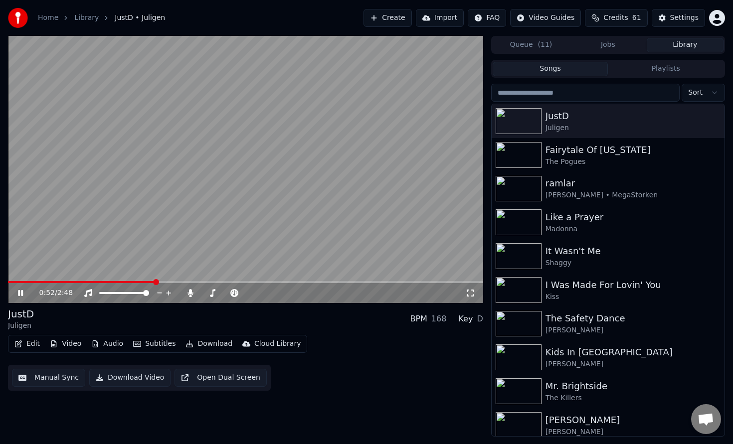
click at [155, 282] on span at bounding box center [245, 282] width 475 height 2
click at [209, 281] on span at bounding box center [245, 282] width 475 height 2
click at [17, 291] on icon at bounding box center [27, 293] width 23 height 8
click at [190, 347] on button "Download" at bounding box center [208, 344] width 55 height 14
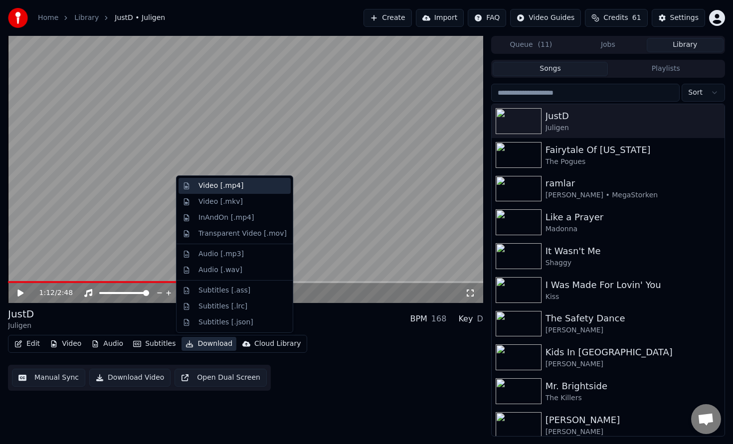
click at [212, 184] on div "Video [.mp4]" at bounding box center [220, 186] width 45 height 10
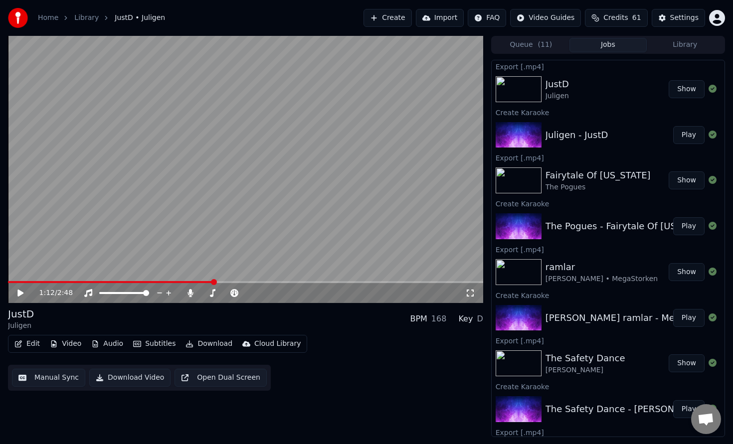
click at [407, 22] on button "Create" at bounding box center [387, 18] width 48 height 18
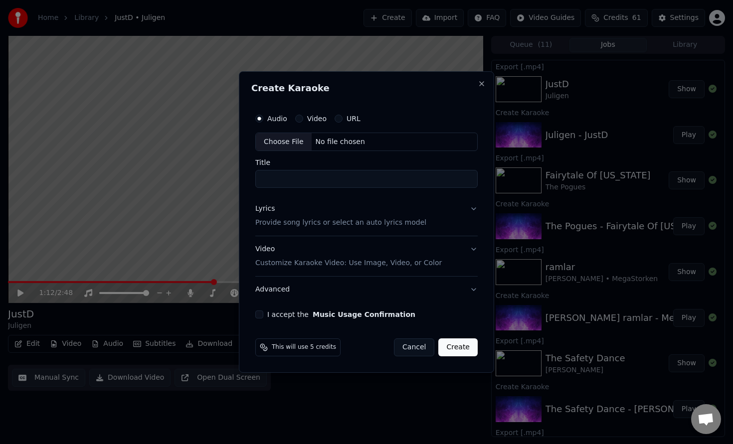
click at [278, 138] on div "Choose File" at bounding box center [284, 142] width 56 height 18
type input "**********"
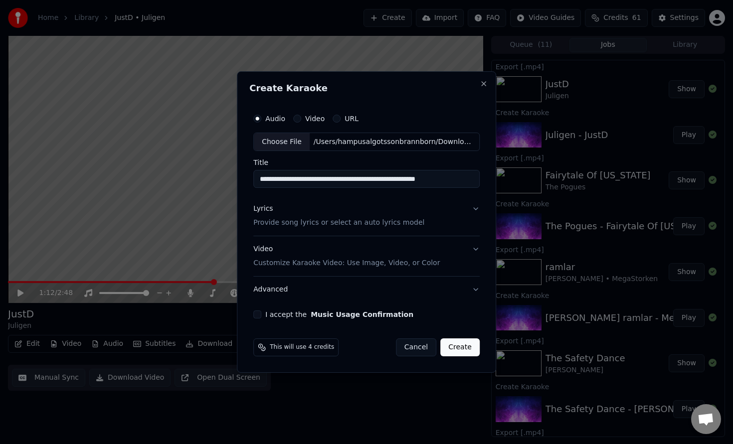
click at [340, 224] on p "Provide song lyrics or select an auto lyrics model" at bounding box center [338, 223] width 171 height 10
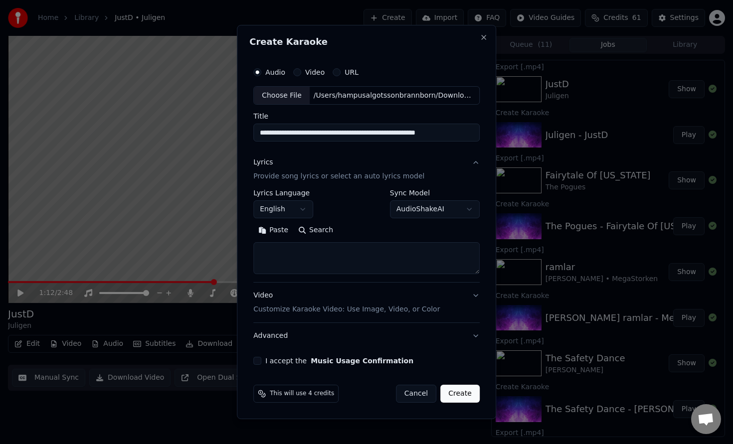
click at [316, 256] on textarea at bounding box center [366, 259] width 226 height 32
paste textarea "**********"
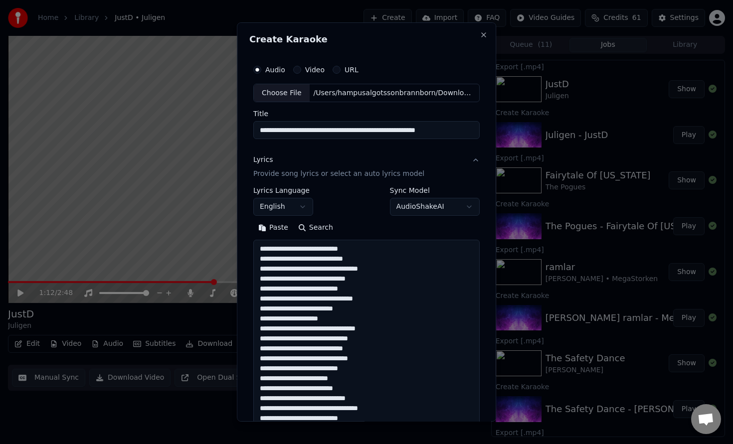
scroll to position [431, 0]
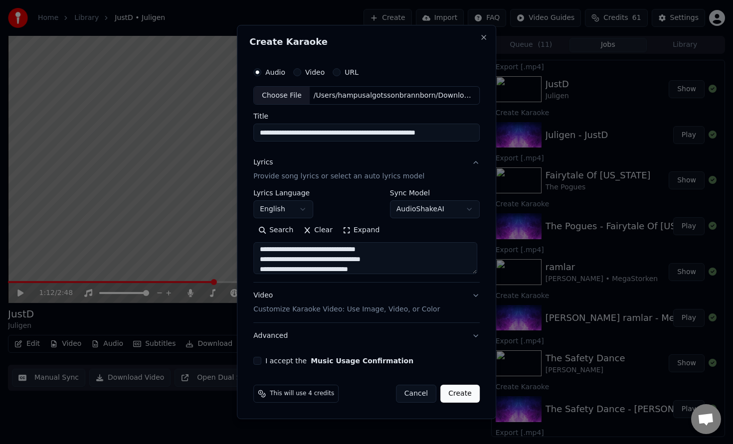
type textarea "**********"
click at [312, 313] on p "Customize Karaoke Video: Use Image, Video, or Color" at bounding box center [346, 310] width 186 height 10
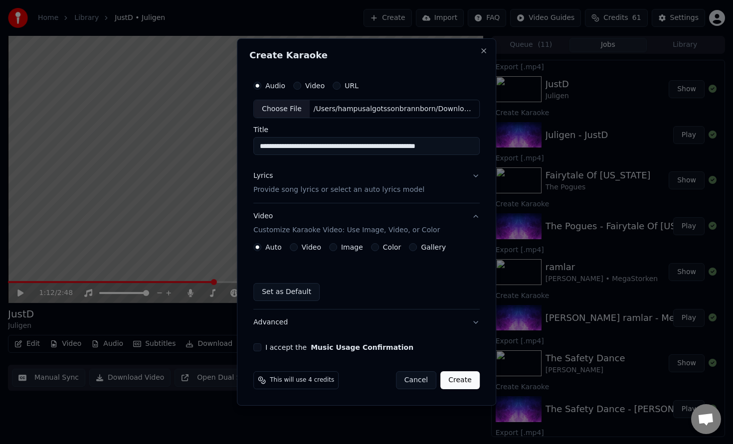
click at [383, 245] on label "Color" at bounding box center [392, 247] width 18 height 7
click at [379, 245] on button "Color" at bounding box center [375, 247] width 8 height 8
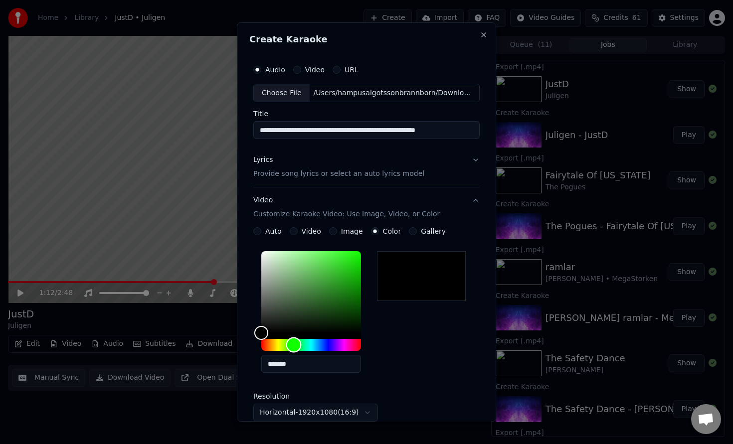
click at [295, 343] on div "Hue" at bounding box center [311, 345] width 100 height 12
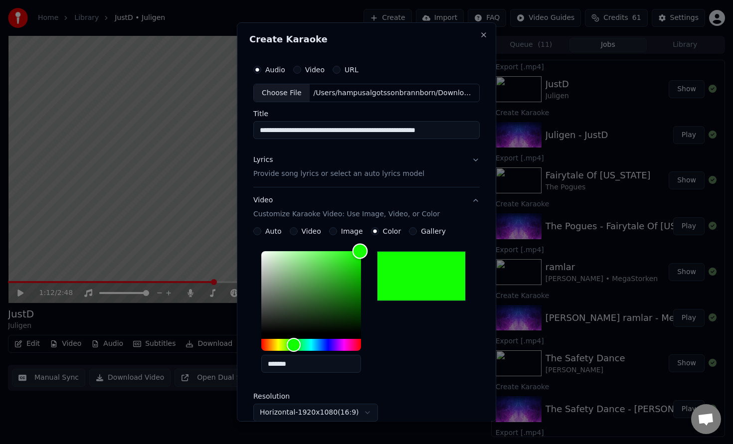
type input "*******"
drag, startPoint x: 358, startPoint y: 279, endPoint x: 370, endPoint y: 234, distance: 46.9
click at [369, 234] on div "**********" at bounding box center [366, 343] width 226 height 232
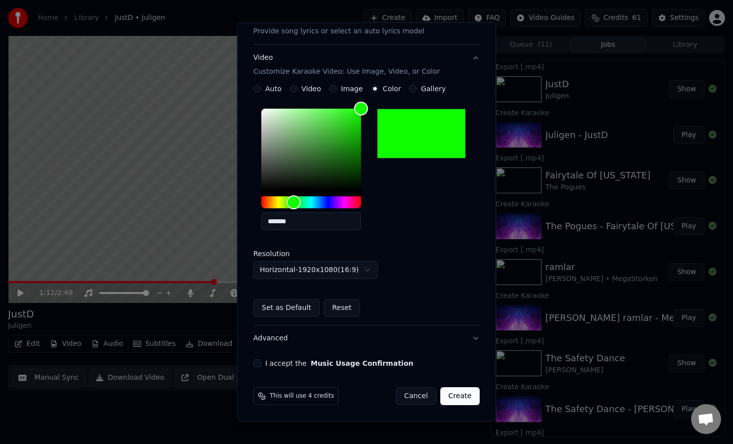
click at [463, 395] on button "Create" at bounding box center [459, 396] width 39 height 18
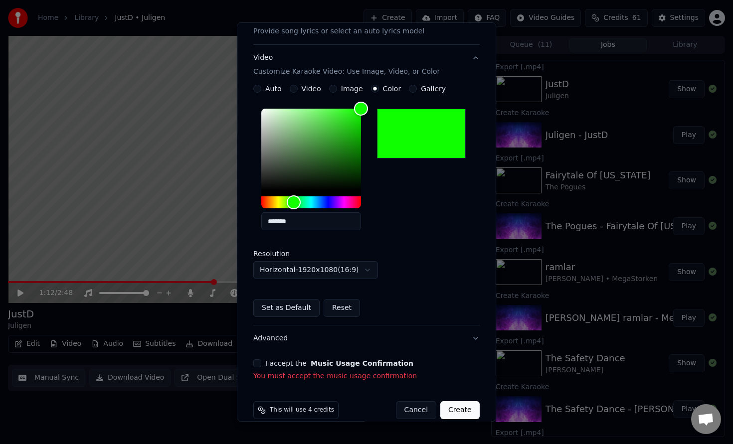
click at [256, 363] on button "I accept the Music Usage Confirmation" at bounding box center [257, 363] width 8 height 8
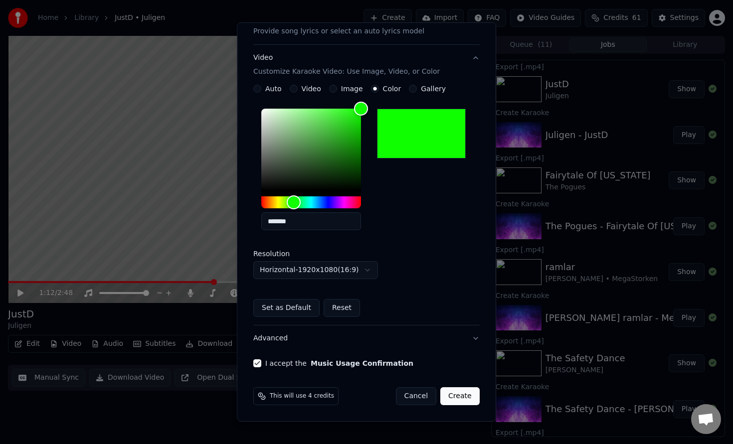
click at [463, 399] on button "Create" at bounding box center [459, 396] width 39 height 18
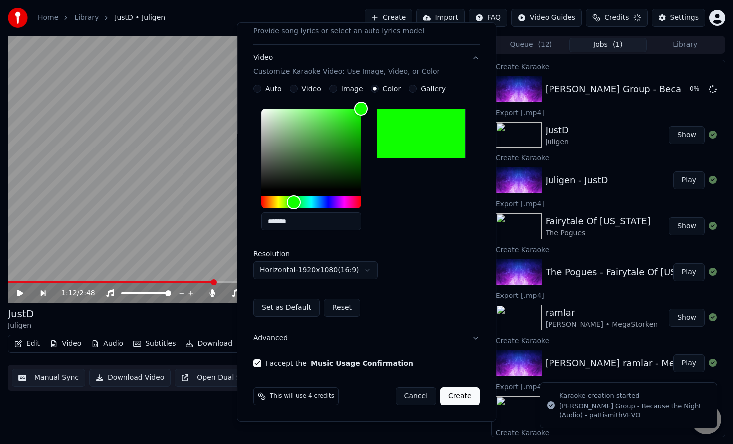
scroll to position [0, 0]
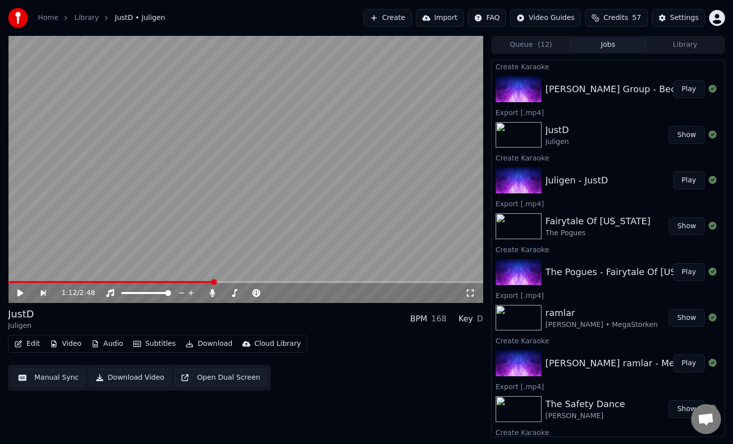
click at [688, 91] on button "Play" at bounding box center [688, 89] width 31 height 18
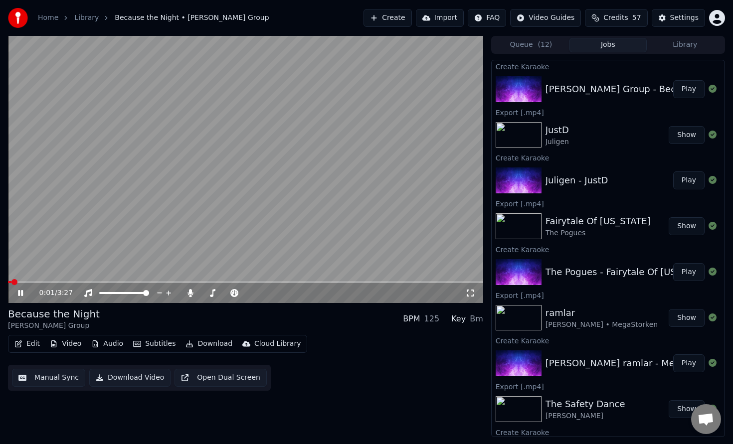
click at [57, 283] on span at bounding box center [245, 282] width 475 height 2
click at [20, 293] on icon at bounding box center [27, 293] width 23 height 8
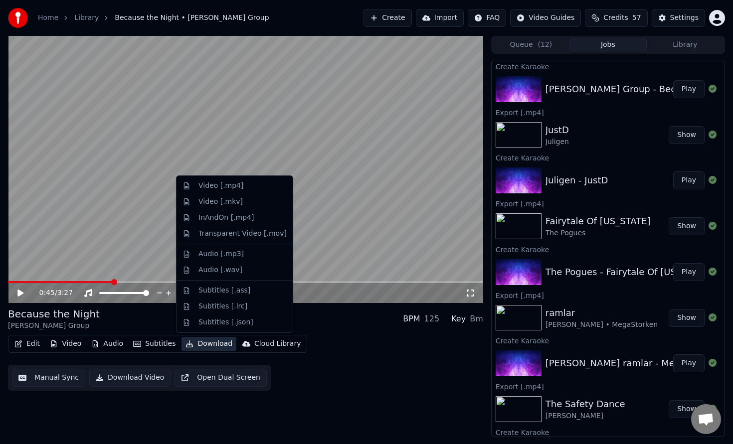
click at [210, 346] on button "Download" at bounding box center [208, 344] width 55 height 14
click at [225, 187] on div "Video [.mp4]" at bounding box center [220, 186] width 45 height 10
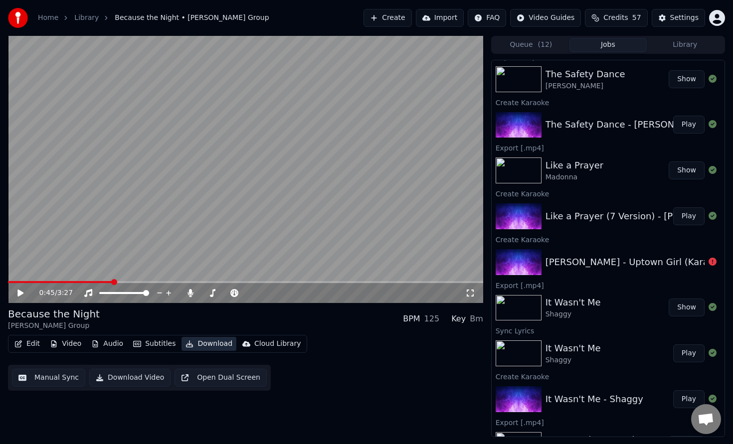
scroll to position [377, 0]
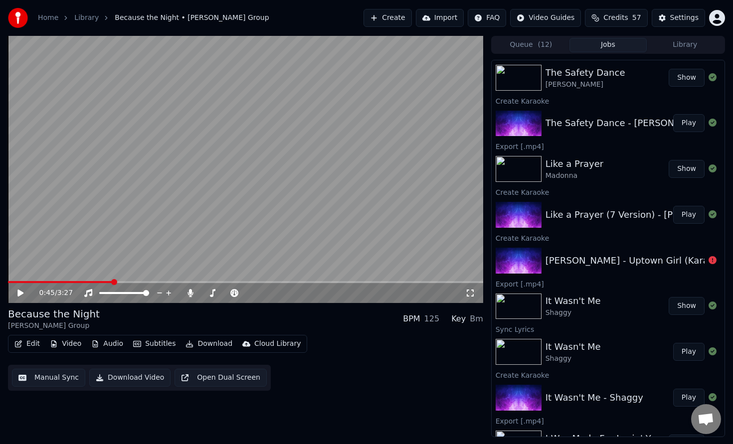
click at [611, 307] on div "It Wasn't Me Shaggy" at bounding box center [606, 306] width 123 height 24
click at [612, 345] on div "It Wasn't Me Shaggy" at bounding box center [609, 352] width 128 height 24
click at [698, 352] on button "Play" at bounding box center [688, 352] width 31 height 18
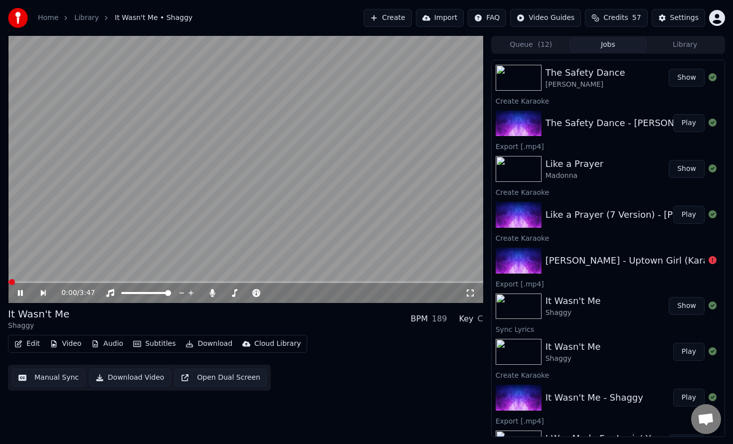
click at [22, 293] on icon at bounding box center [20, 293] width 5 height 6
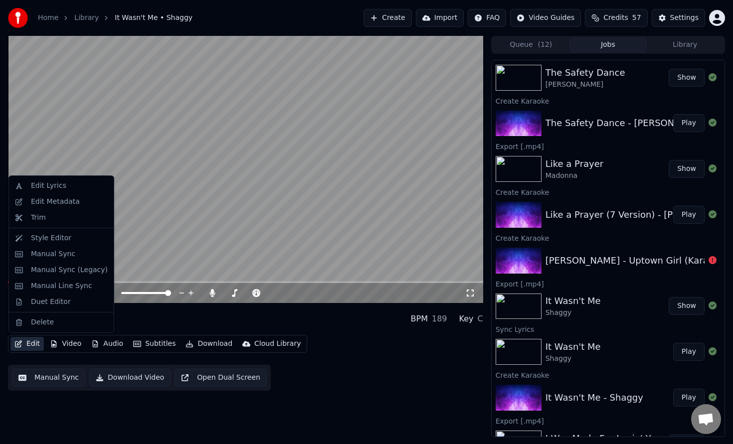
click at [30, 346] on button "Edit" at bounding box center [26, 344] width 33 height 14
click at [51, 305] on div "Duet Editor" at bounding box center [51, 302] width 40 height 10
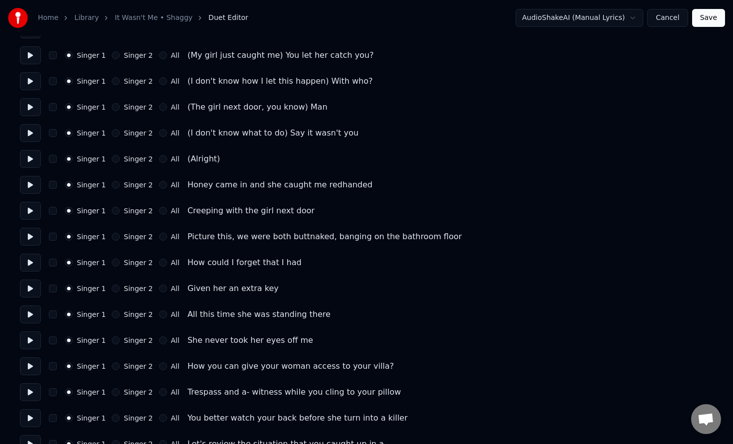
scroll to position [132, 0]
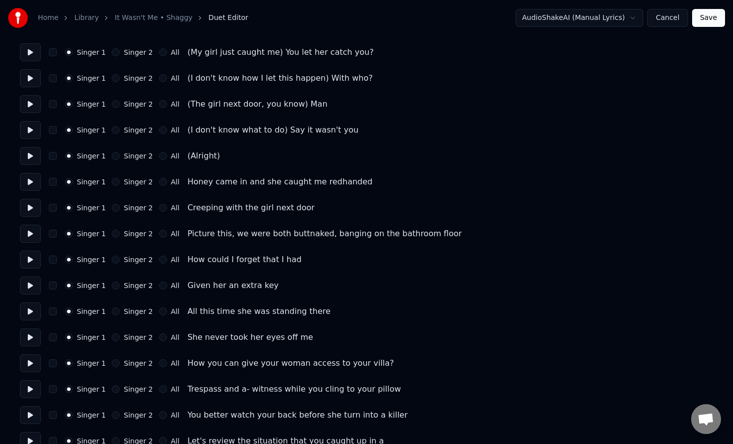
click at [115, 362] on button "Singer 2" at bounding box center [116, 363] width 8 height 8
click at [115, 391] on button "Singer 2" at bounding box center [116, 389] width 8 height 8
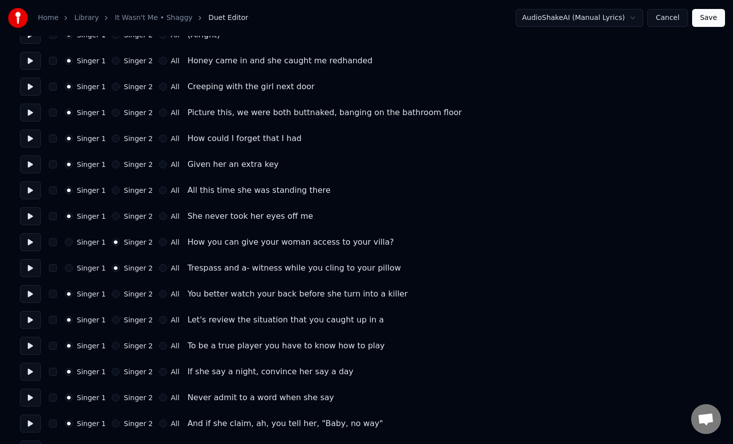
scroll to position [255, 0]
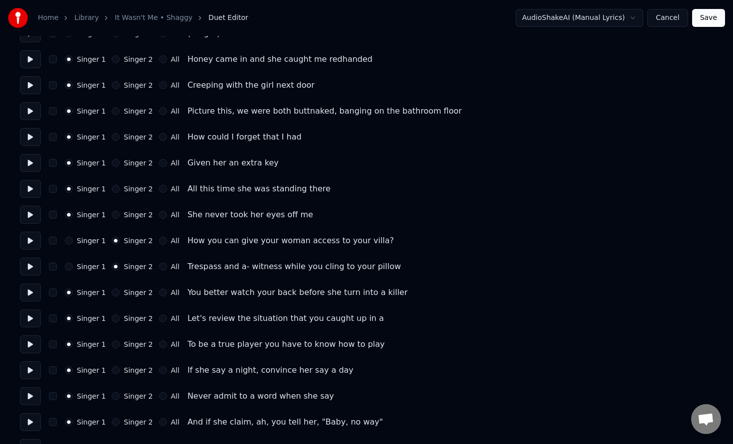
click at [115, 295] on button "Singer 2" at bounding box center [116, 293] width 8 height 8
click at [116, 320] on button "Singer 2" at bounding box center [116, 318] width 8 height 8
click at [114, 346] on button "Singer 2" at bounding box center [116, 344] width 8 height 8
click at [114, 373] on button "Singer 2" at bounding box center [116, 370] width 8 height 8
click at [113, 399] on button "Singer 2" at bounding box center [116, 396] width 8 height 8
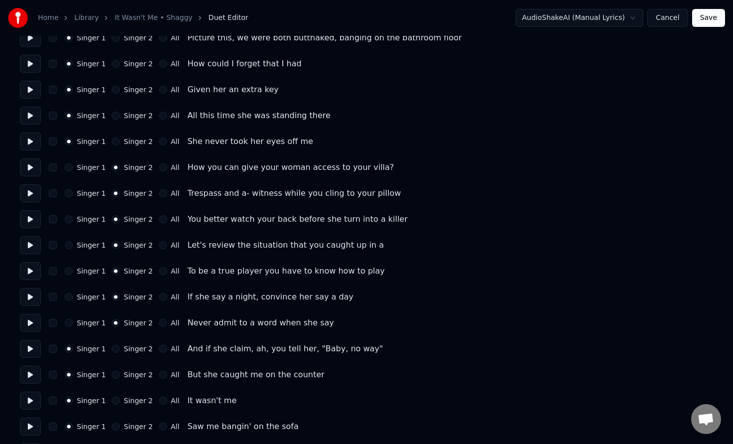
scroll to position [328, 0]
click at [115, 347] on button "Singer 2" at bounding box center [116, 348] width 8 height 8
click at [115, 401] on button "Singer 2" at bounding box center [116, 400] width 8 height 8
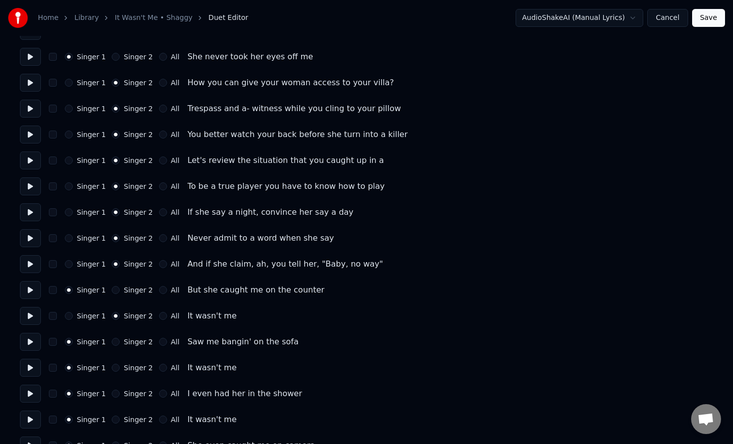
scroll to position [418, 0]
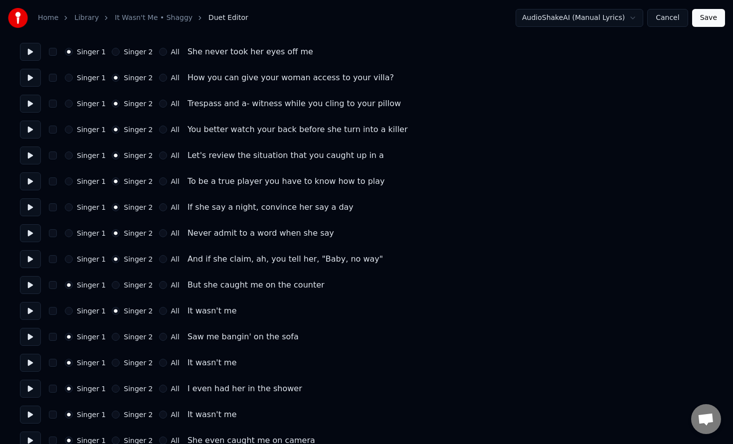
click at [114, 364] on button "Singer 2" at bounding box center [116, 363] width 8 height 8
click at [113, 415] on button "Singer 2" at bounding box center [116, 415] width 8 height 8
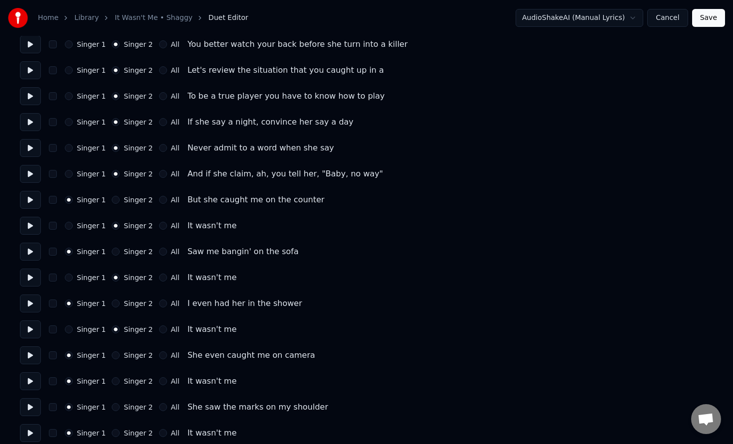
scroll to position [504, 0]
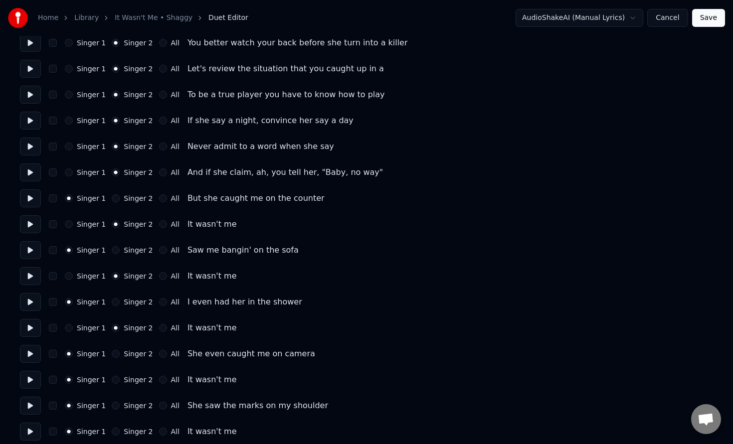
click at [113, 379] on button "Singer 2" at bounding box center [116, 380] width 8 height 8
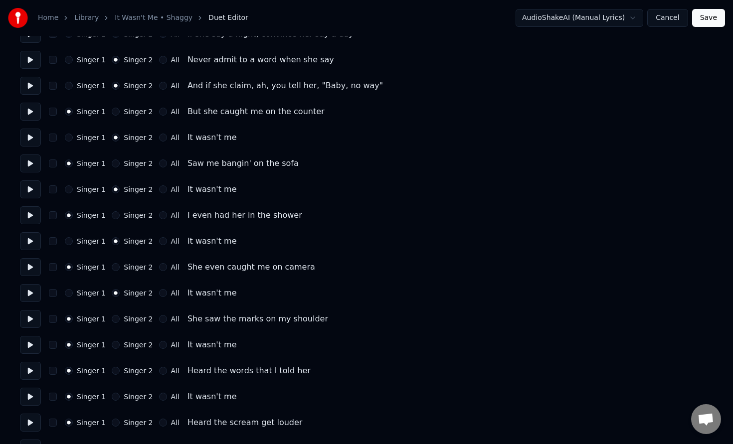
scroll to position [592, 0]
click at [114, 345] on button "Singer 2" at bounding box center [116, 344] width 8 height 8
click at [112, 398] on button "Singer 2" at bounding box center [116, 396] width 8 height 8
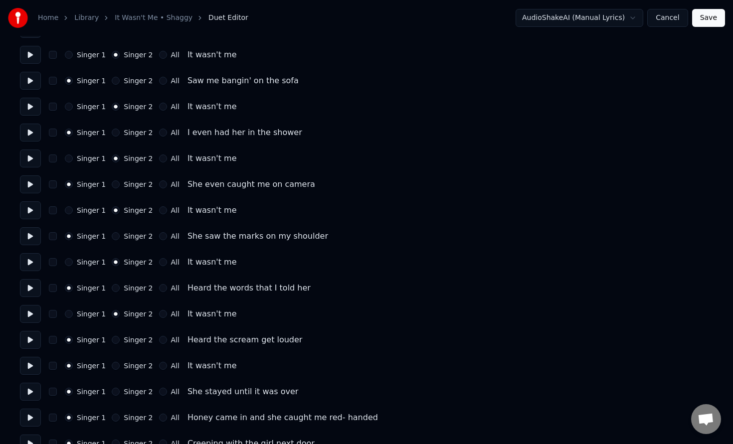
scroll to position [677, 0]
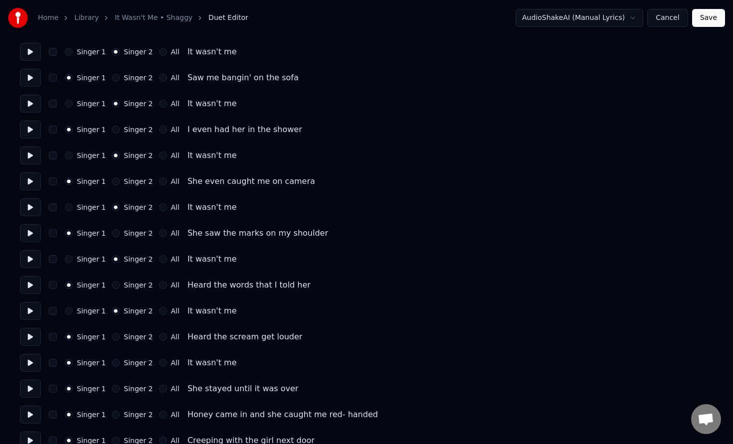
click at [116, 362] on button "Singer 2" at bounding box center [116, 363] width 8 height 8
click at [709, 19] on button "Save" at bounding box center [708, 18] width 33 height 18
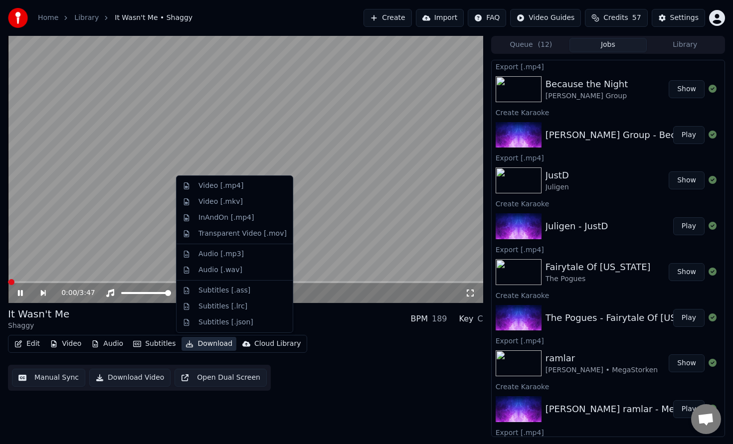
click at [202, 347] on button "Download" at bounding box center [208, 344] width 55 height 14
click at [236, 186] on div "Video [.mp4]" at bounding box center [220, 186] width 45 height 10
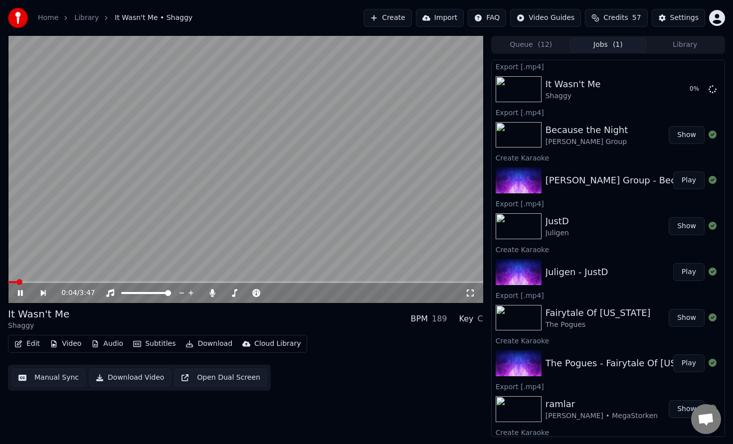
click at [16, 294] on icon at bounding box center [27, 293] width 23 height 8
click at [88, 284] on span at bounding box center [91, 282] width 6 height 6
click at [18, 293] on icon at bounding box center [20, 293] width 6 height 7
click at [140, 283] on span at bounding box center [245, 282] width 475 height 2
click at [117, 283] on div "1:06 / 3:47" at bounding box center [245, 293] width 475 height 20
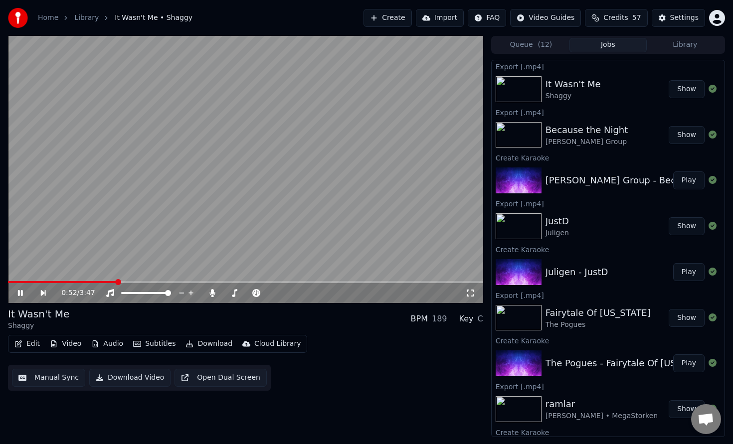
click at [117, 282] on span at bounding box center [62, 282] width 109 height 2
